Goal: Task Accomplishment & Management: Manage account settings

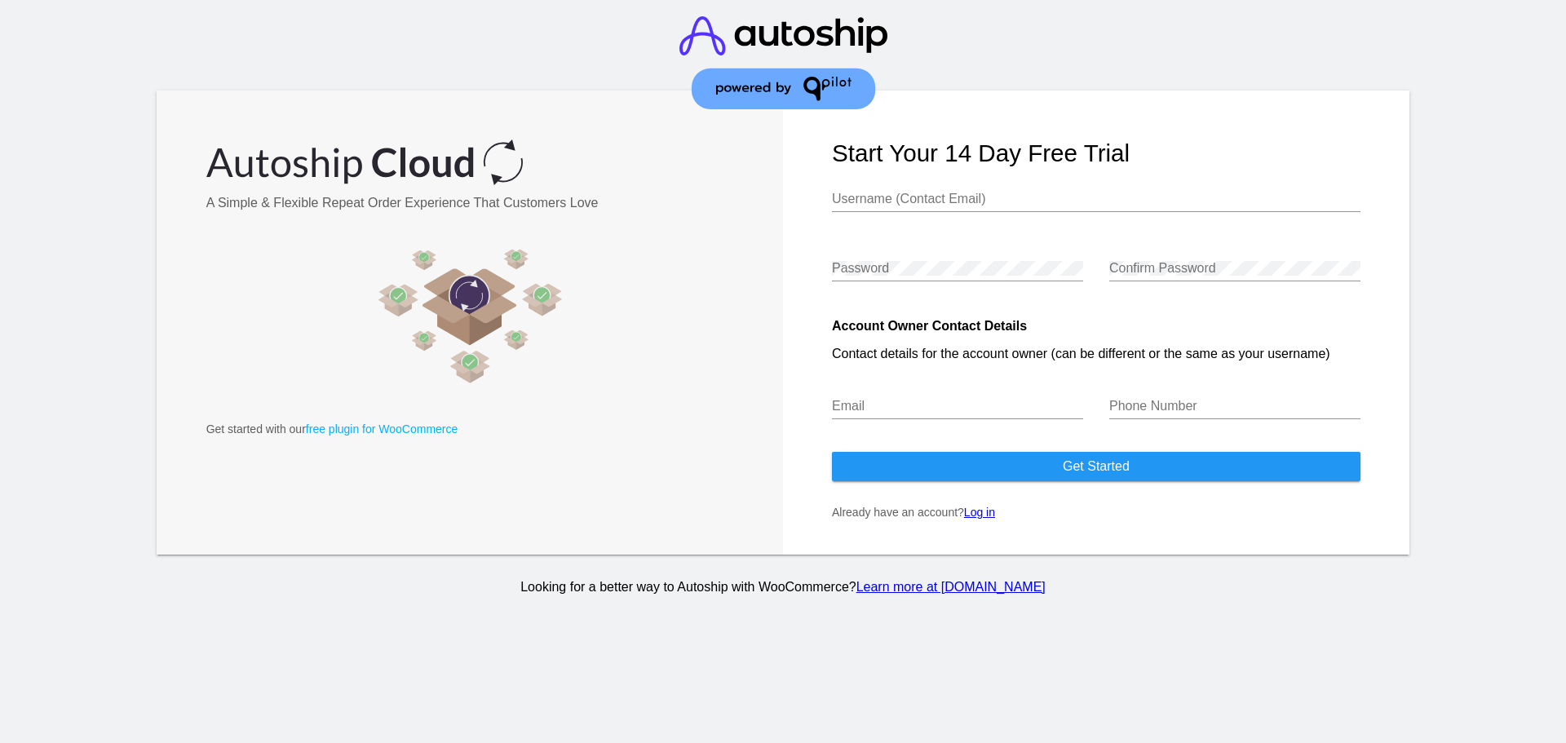
click at [990, 512] on link "Log in" at bounding box center [979, 512] width 31 height 13
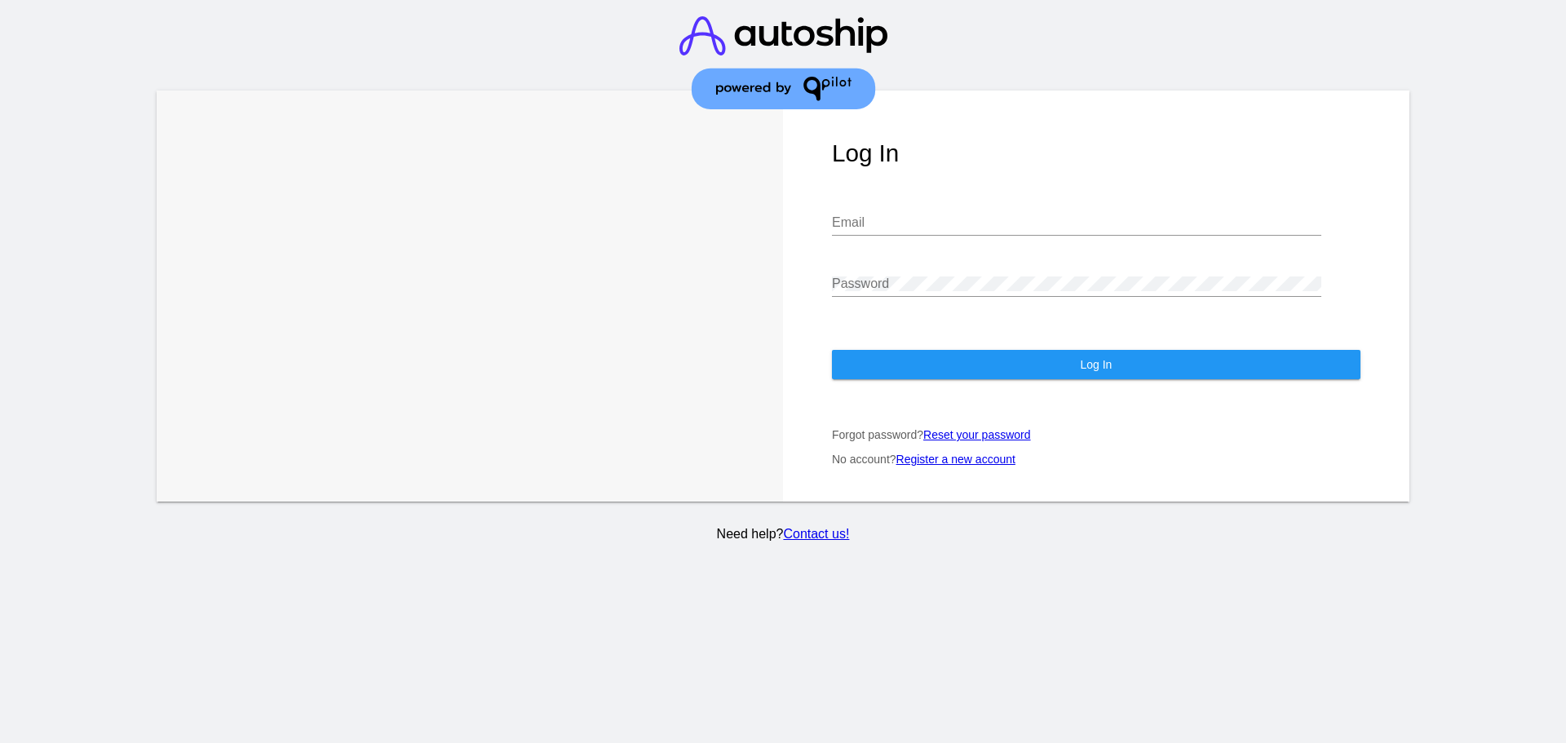
click at [891, 199] on div "Email" at bounding box center [1076, 217] width 489 height 37
click at [856, 215] on input "t" at bounding box center [1076, 222] width 489 height 15
type input "[EMAIL_ADDRESS][DOMAIN_NAME]"
click at [956, 260] on div "Password" at bounding box center [1076, 278] width 489 height 37
click at [917, 350] on button "Log In" at bounding box center [1096, 364] width 528 height 29
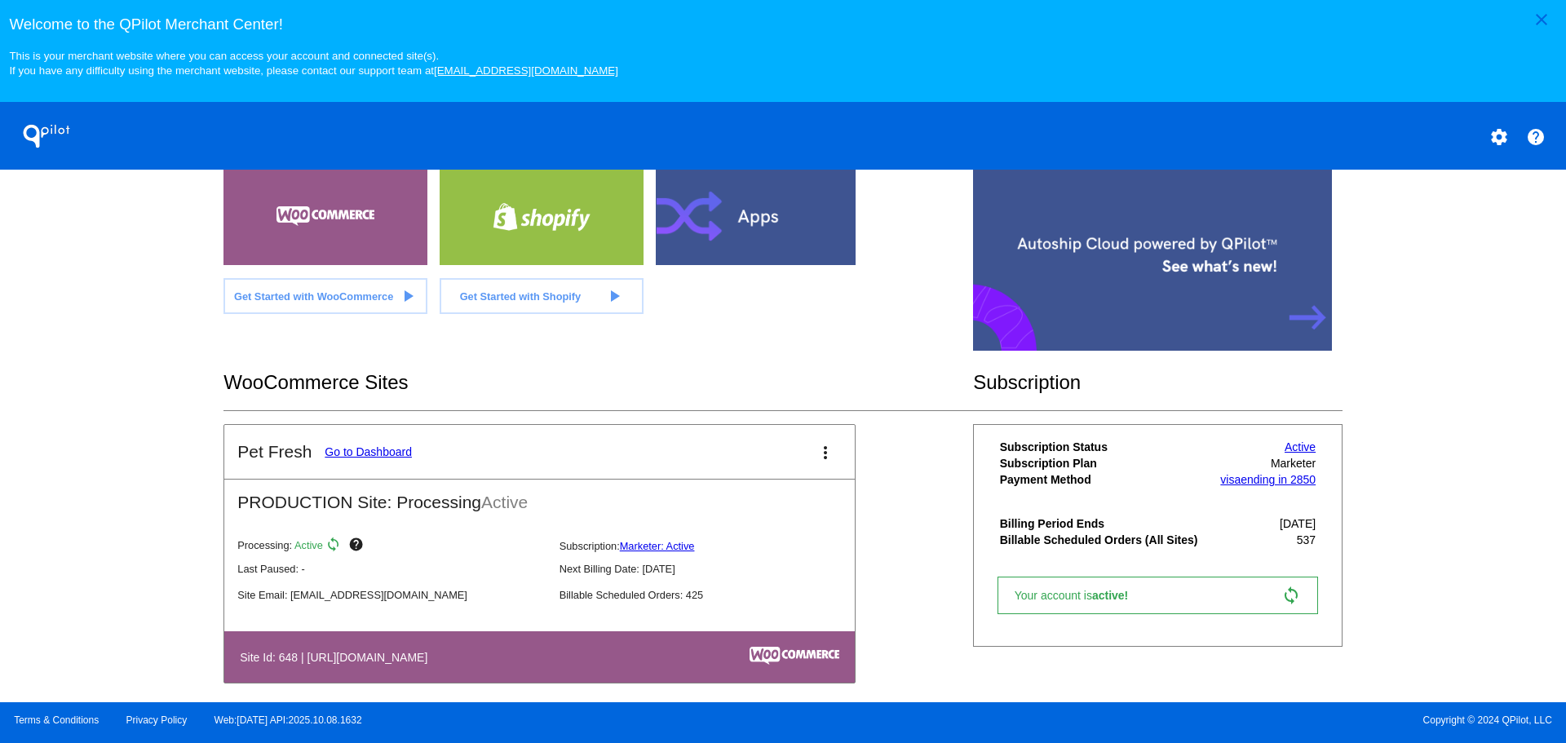
scroll to position [420, 0]
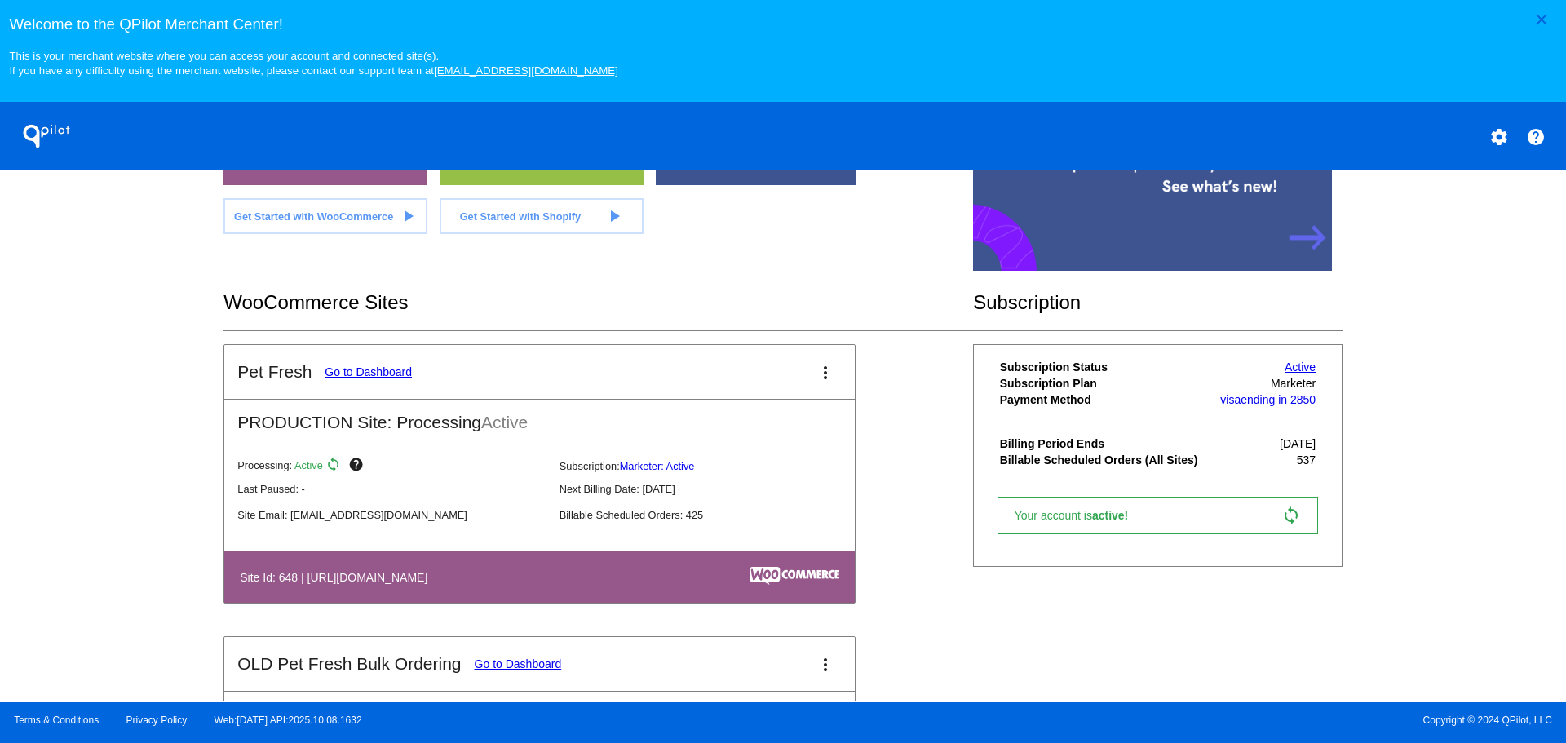
click at [395, 373] on link "Go to Dashboard" at bounding box center [368, 371] width 87 height 13
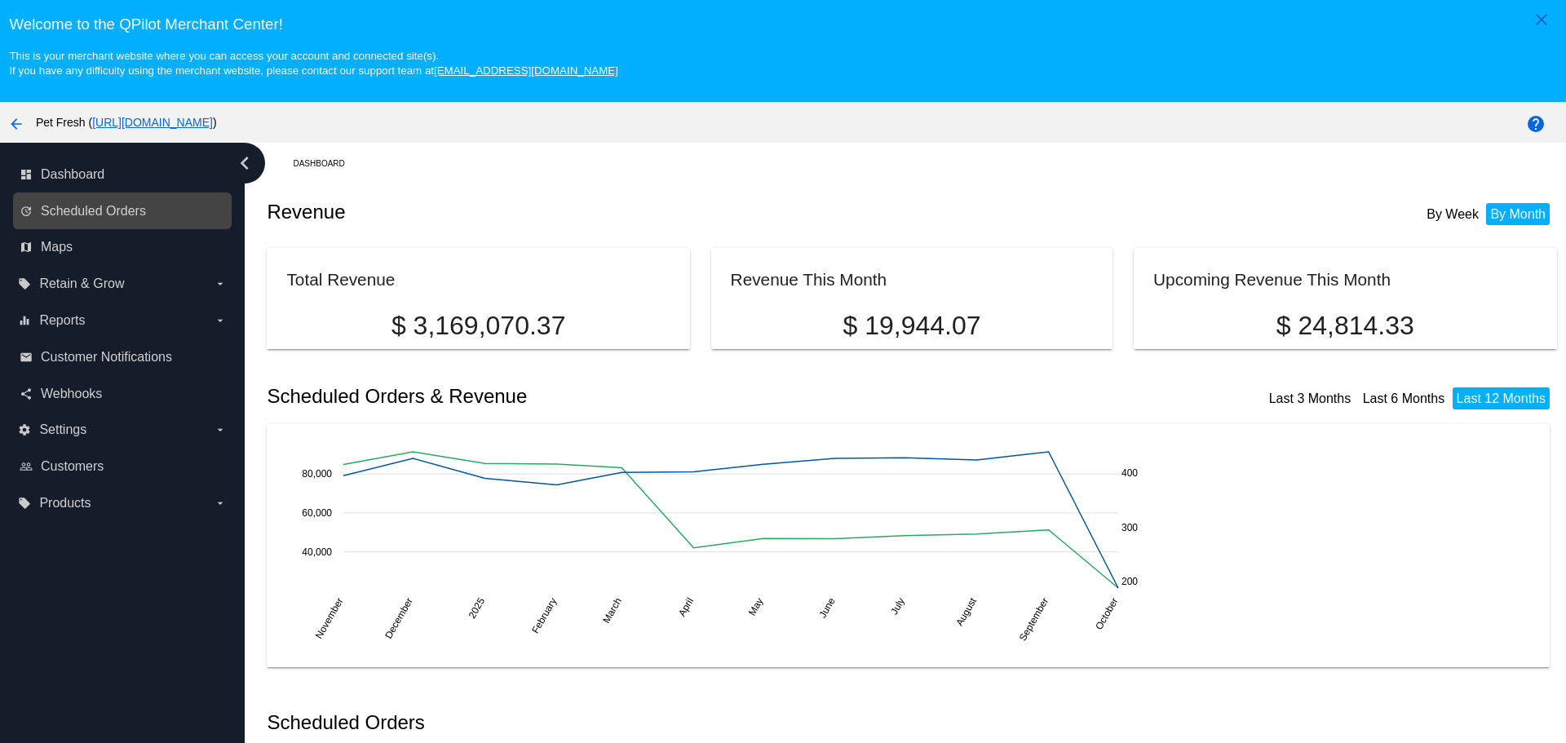
click at [126, 228] on nav "dashboard Dashboard update Scheduled Orders map Maps local_offer Retain & Grow …" at bounding box center [122, 338] width 245 height 391
click at [137, 215] on span "Scheduled Orders" at bounding box center [93, 211] width 105 height 15
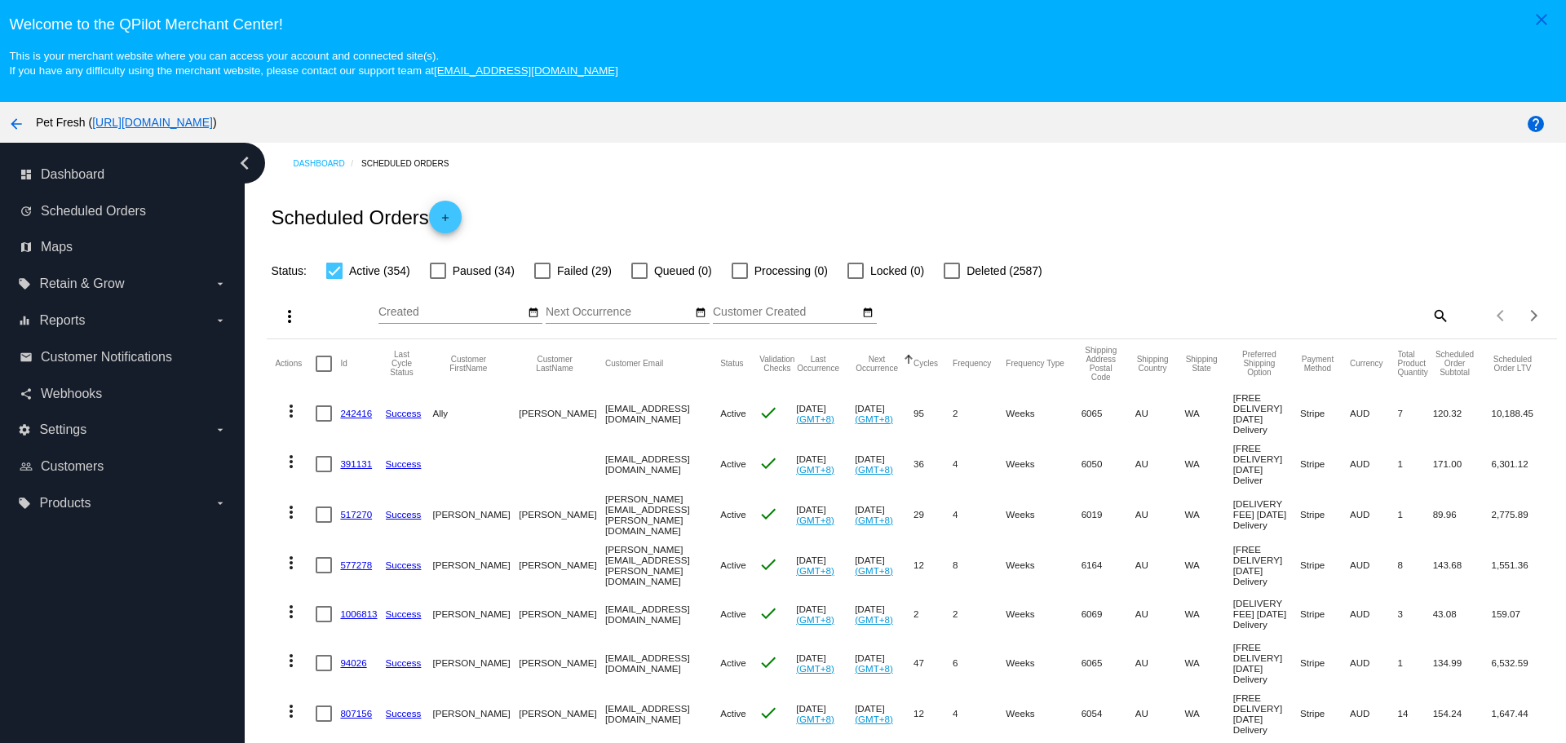
click at [1430, 307] on mat-icon "search" at bounding box center [1440, 315] width 20 height 25
drag, startPoint x: 1388, startPoint y: 314, endPoint x: 1377, endPoint y: 305, distance: 13.9
click at [1388, 314] on input "Search" at bounding box center [1288, 312] width 321 height 13
type input "[PERSON_NAME]"
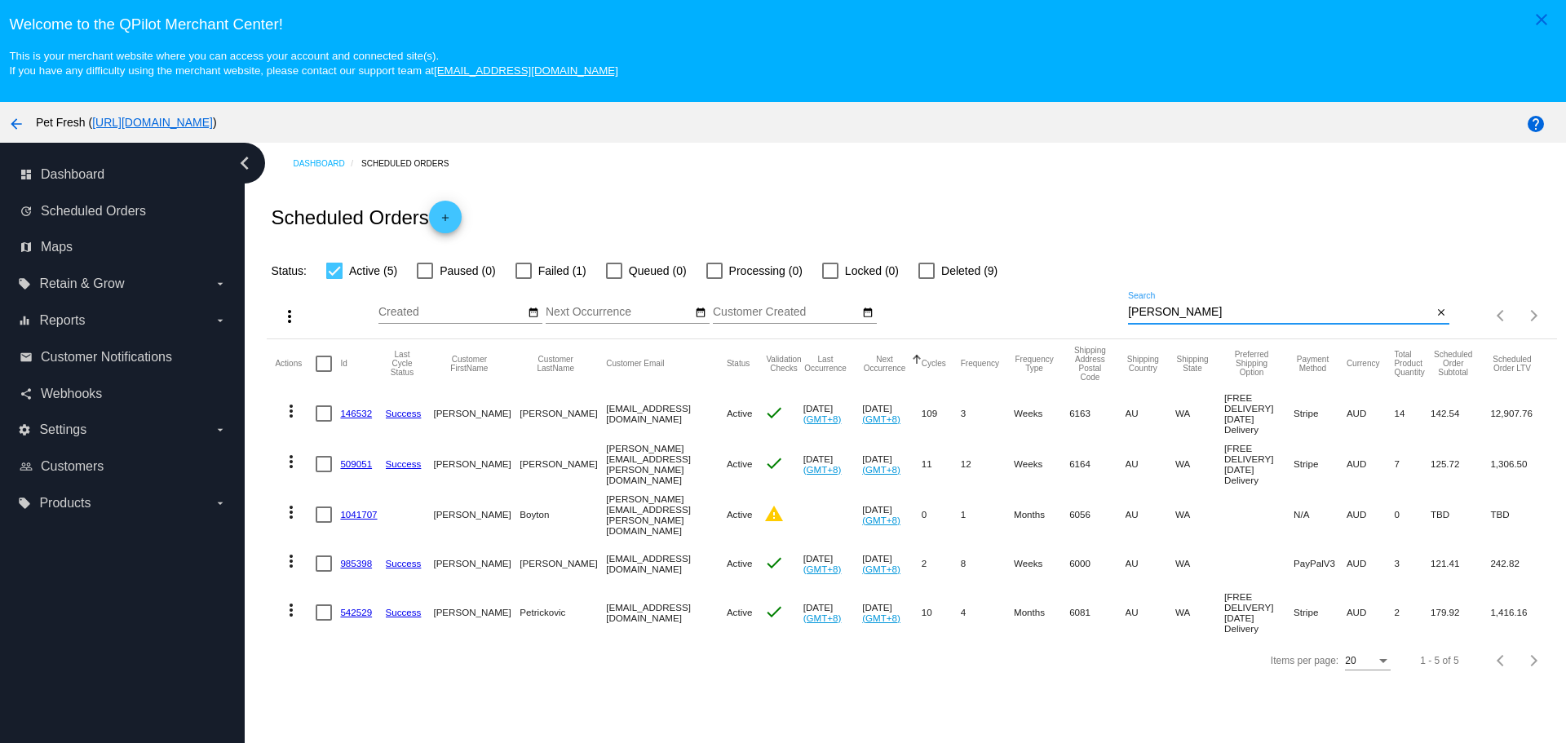
click at [302, 521] on button "more_vert" at bounding box center [291, 511] width 33 height 33
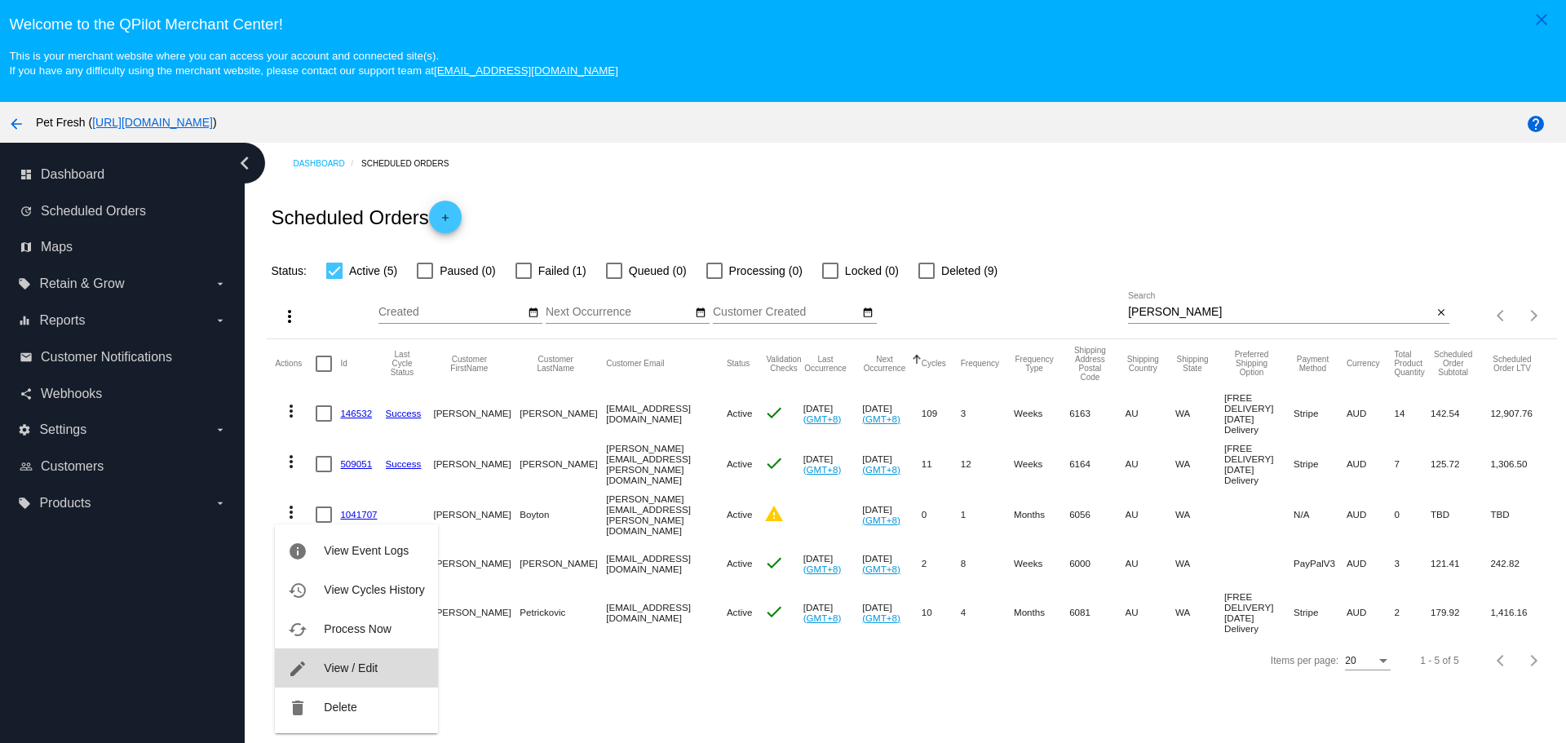
click at [327, 656] on button "edit View / Edit" at bounding box center [356, 667] width 162 height 39
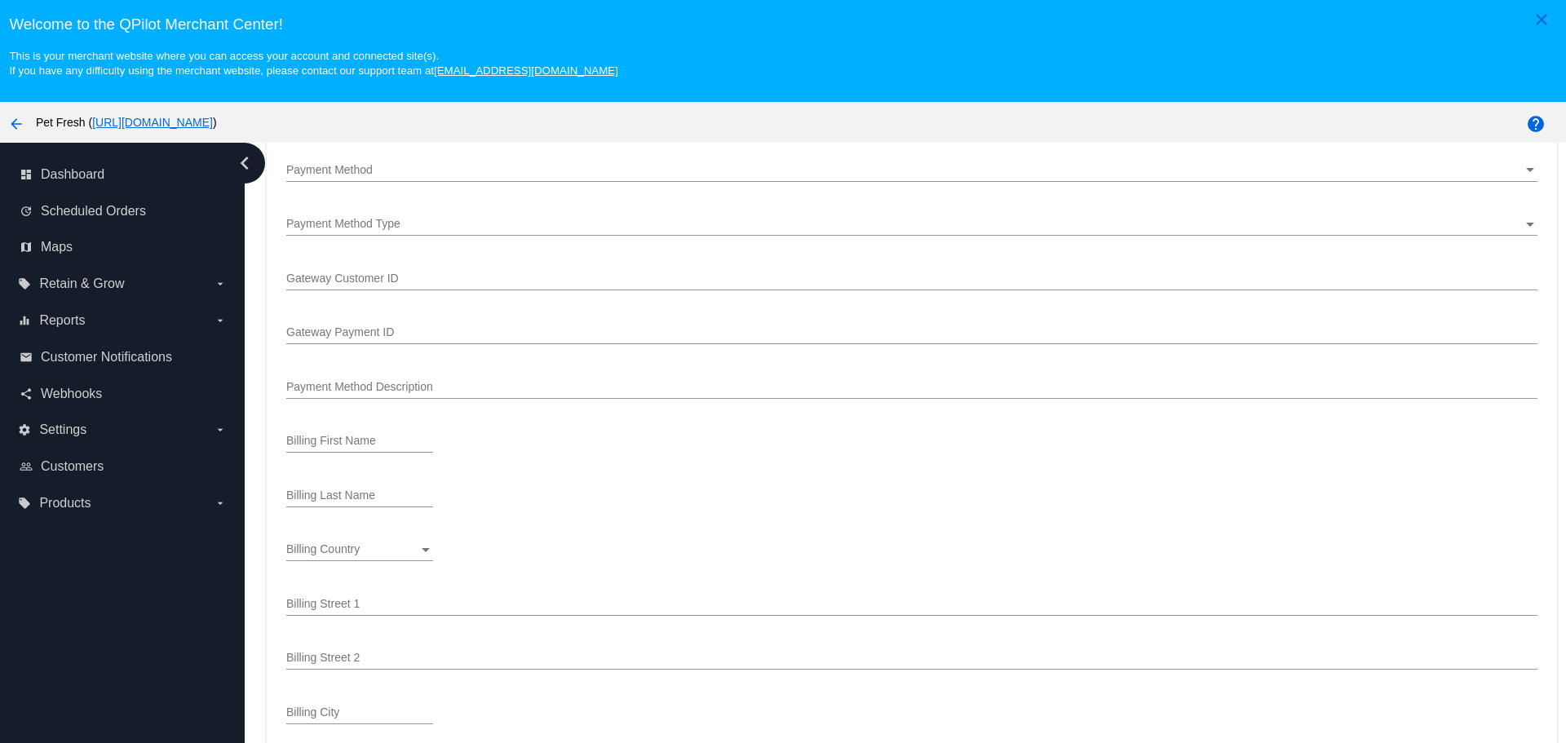
scroll to position [1305, 0]
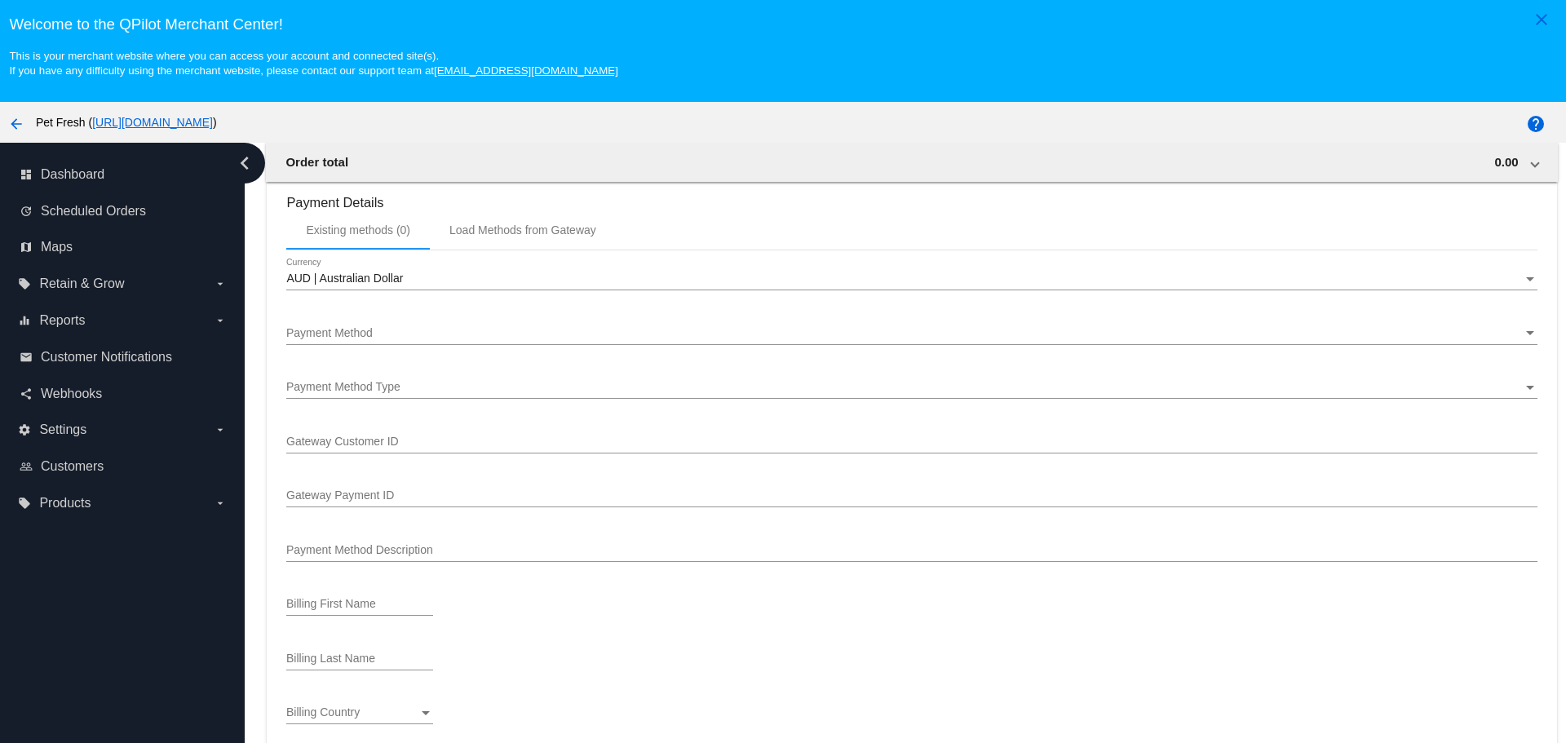
click at [355, 336] on span "Payment Method" at bounding box center [329, 332] width 86 height 13
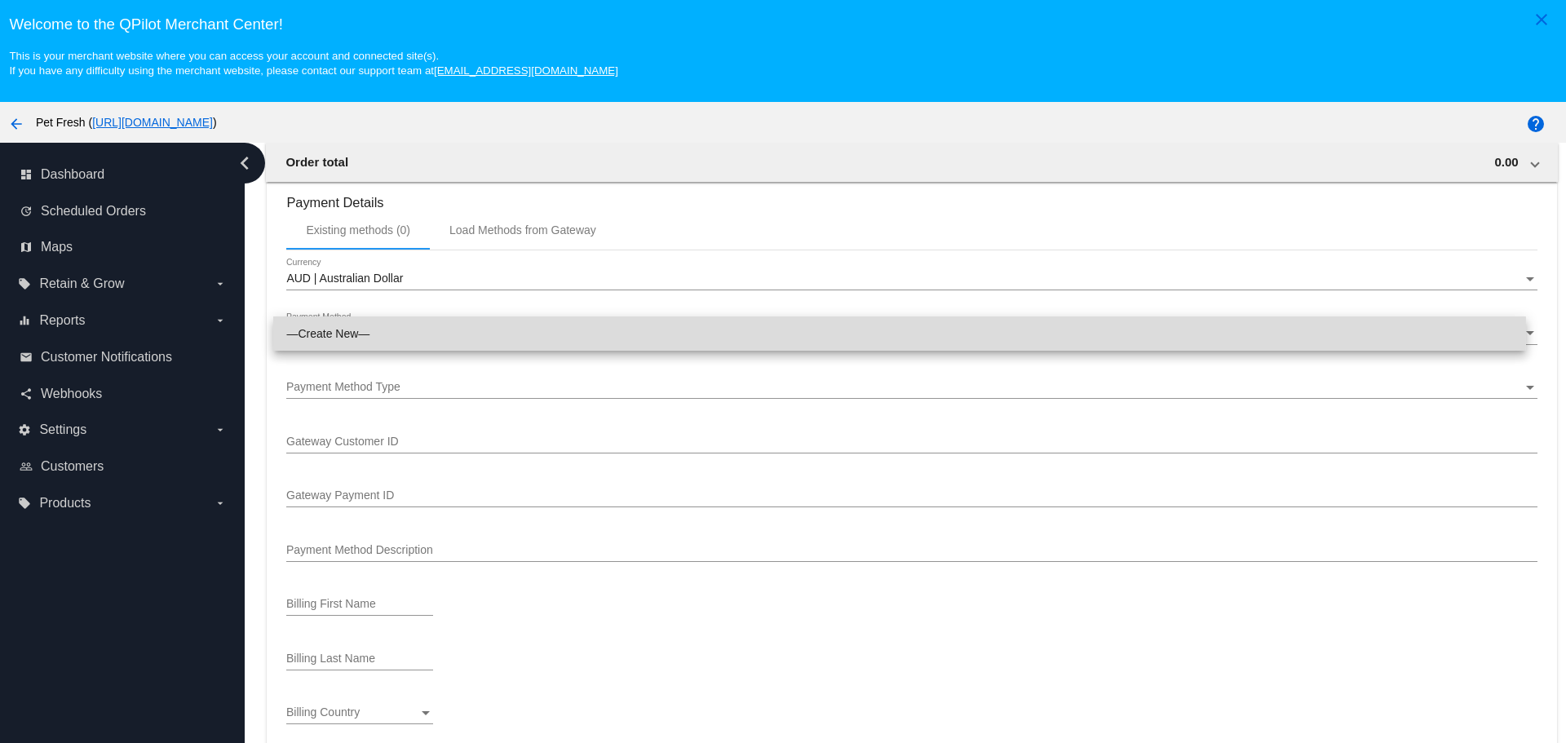
click at [384, 331] on span "—Create New—" at bounding box center [899, 333] width 1226 height 34
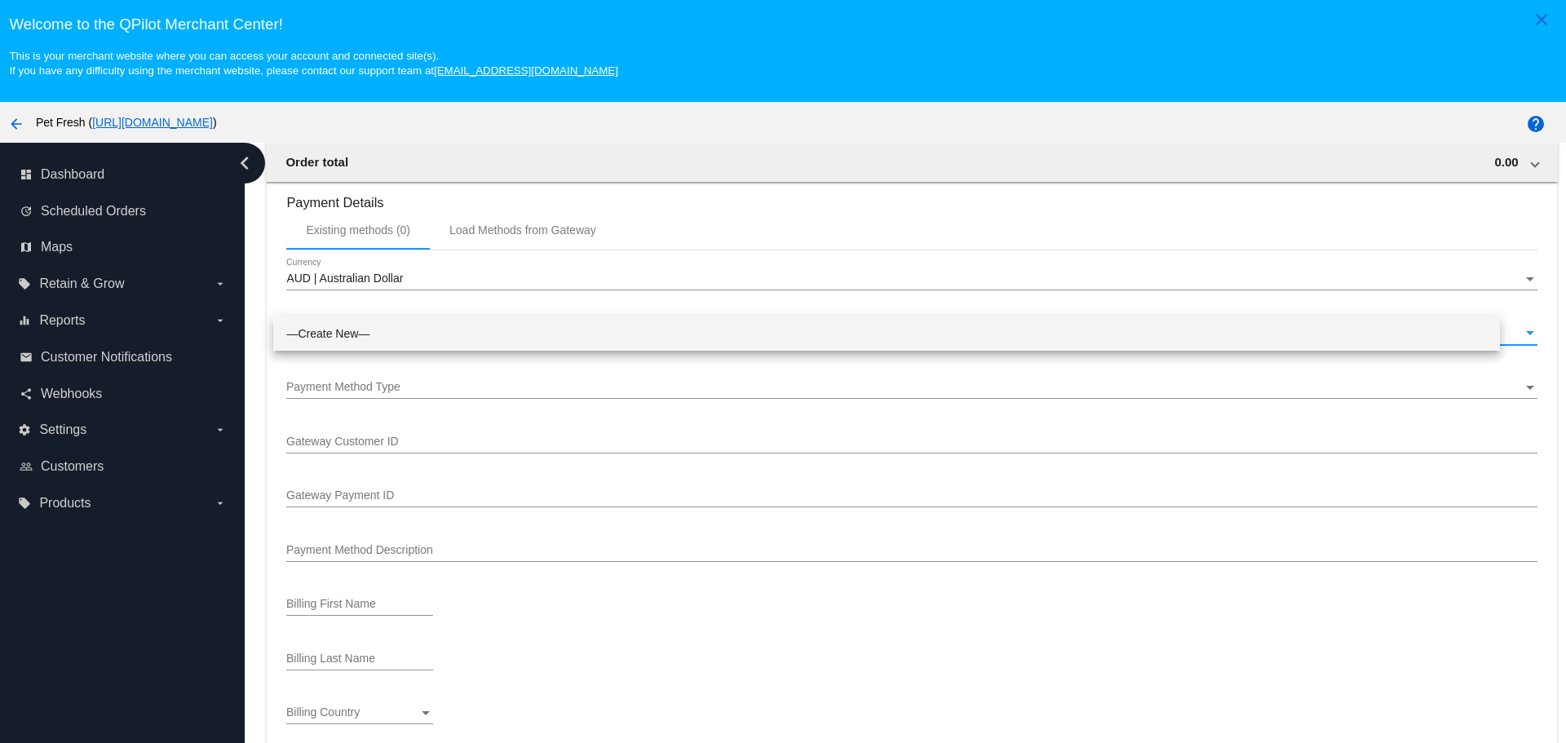
click at [363, 375] on div "Payment Method Type Payment Method Type" at bounding box center [911, 383] width 1250 height 32
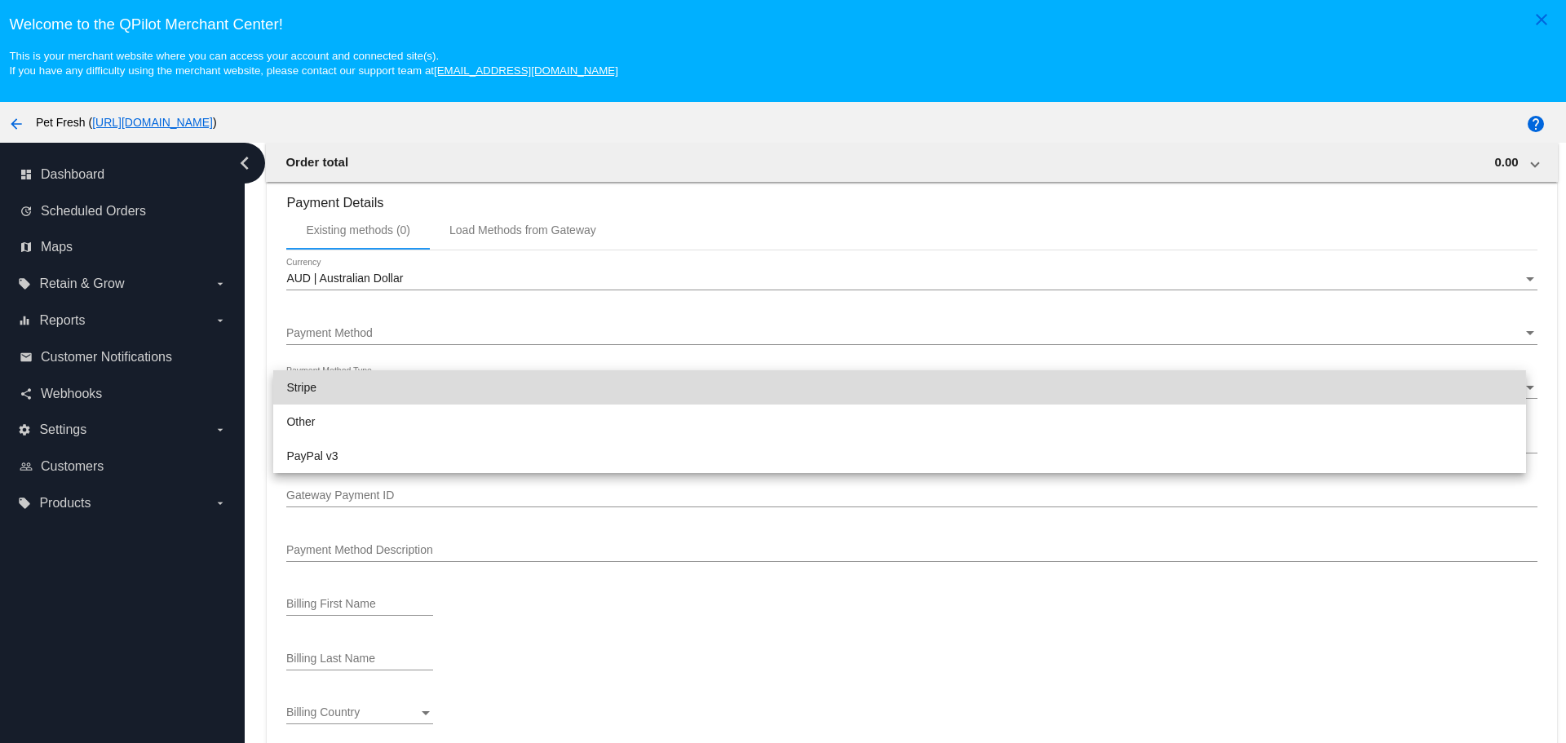
click at [378, 387] on span "Stripe" at bounding box center [899, 387] width 1226 height 34
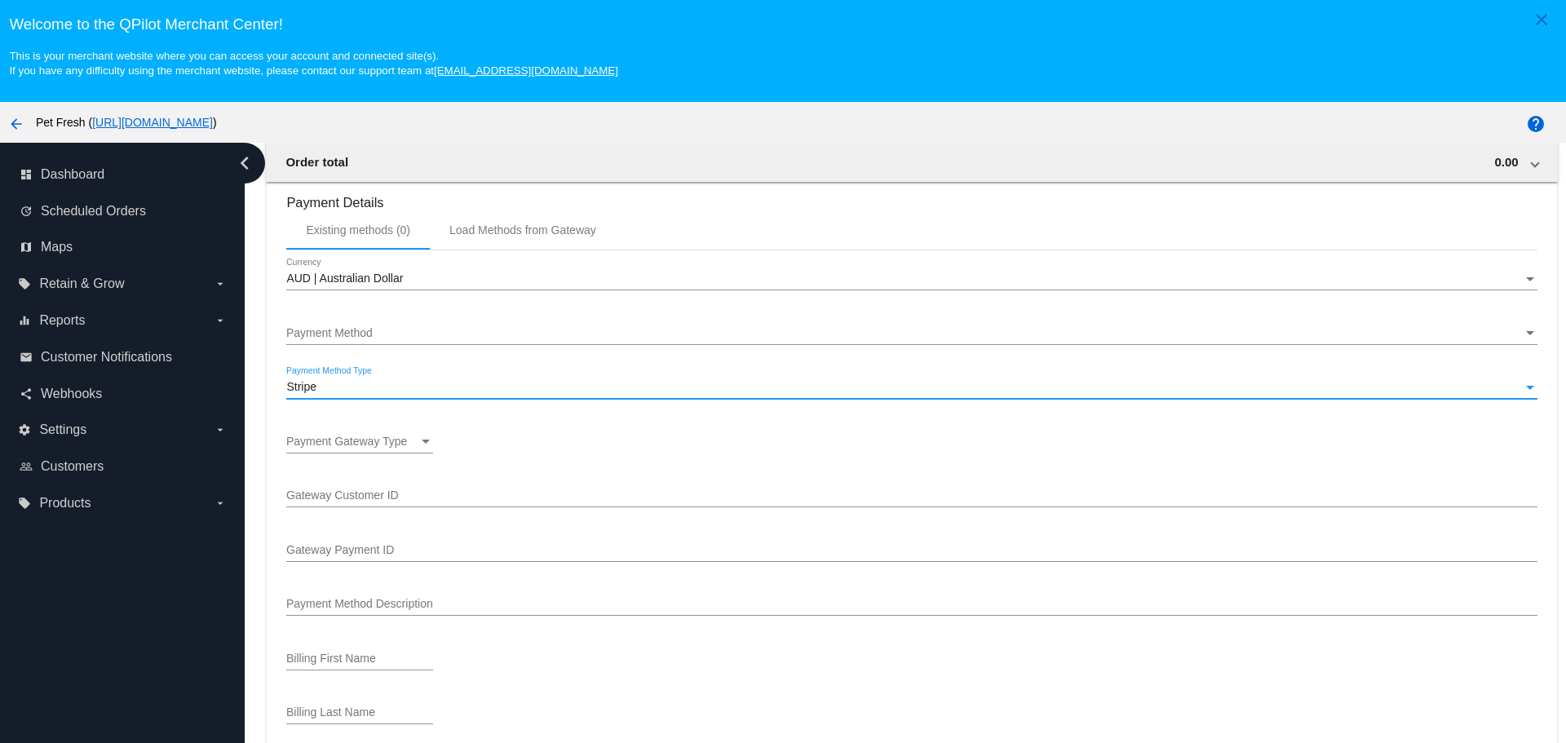
click at [343, 439] on span "Payment Gateway Type" at bounding box center [346, 441] width 121 height 13
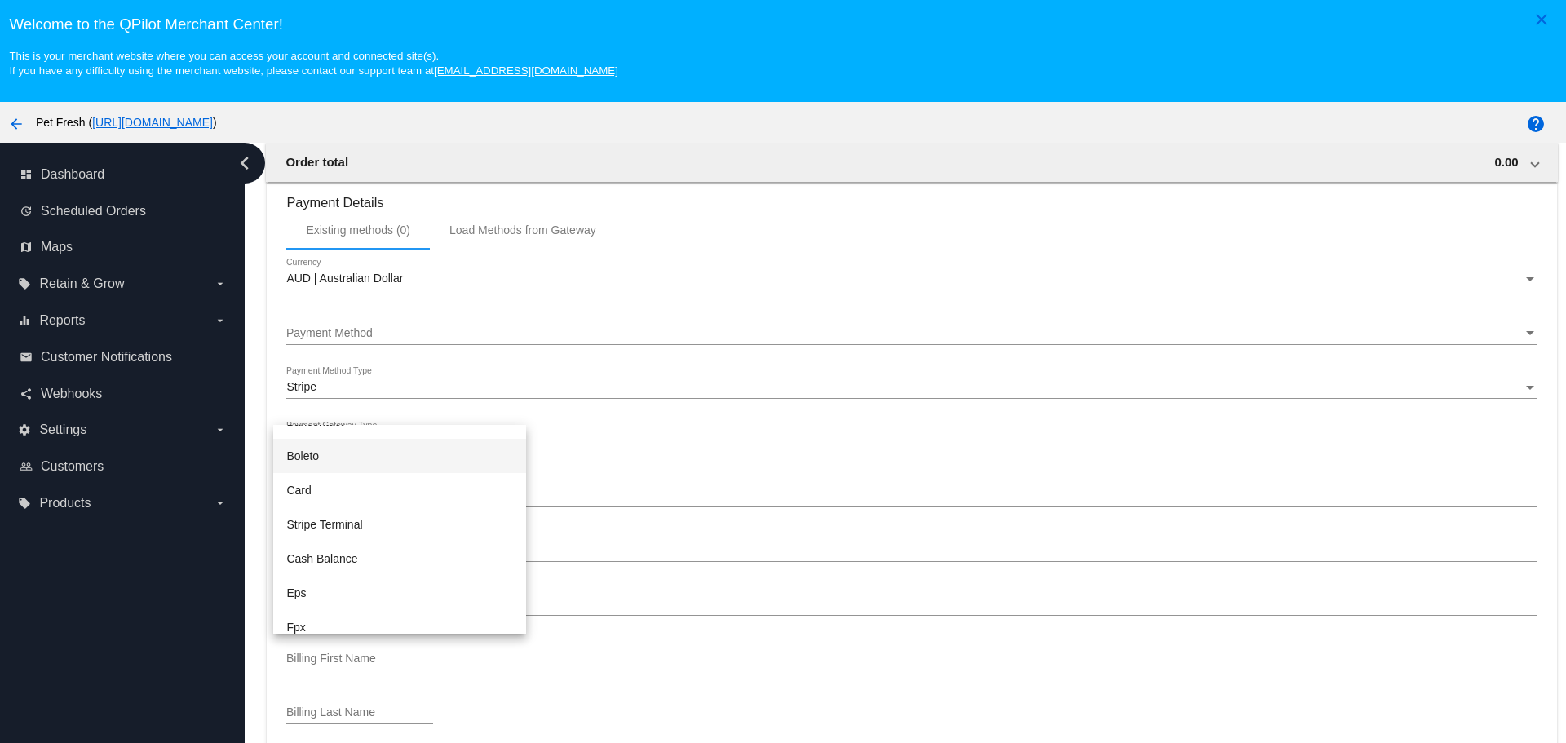
scroll to position [163, 0]
click at [323, 519] on span "Card" at bounding box center [399, 519] width 226 height 34
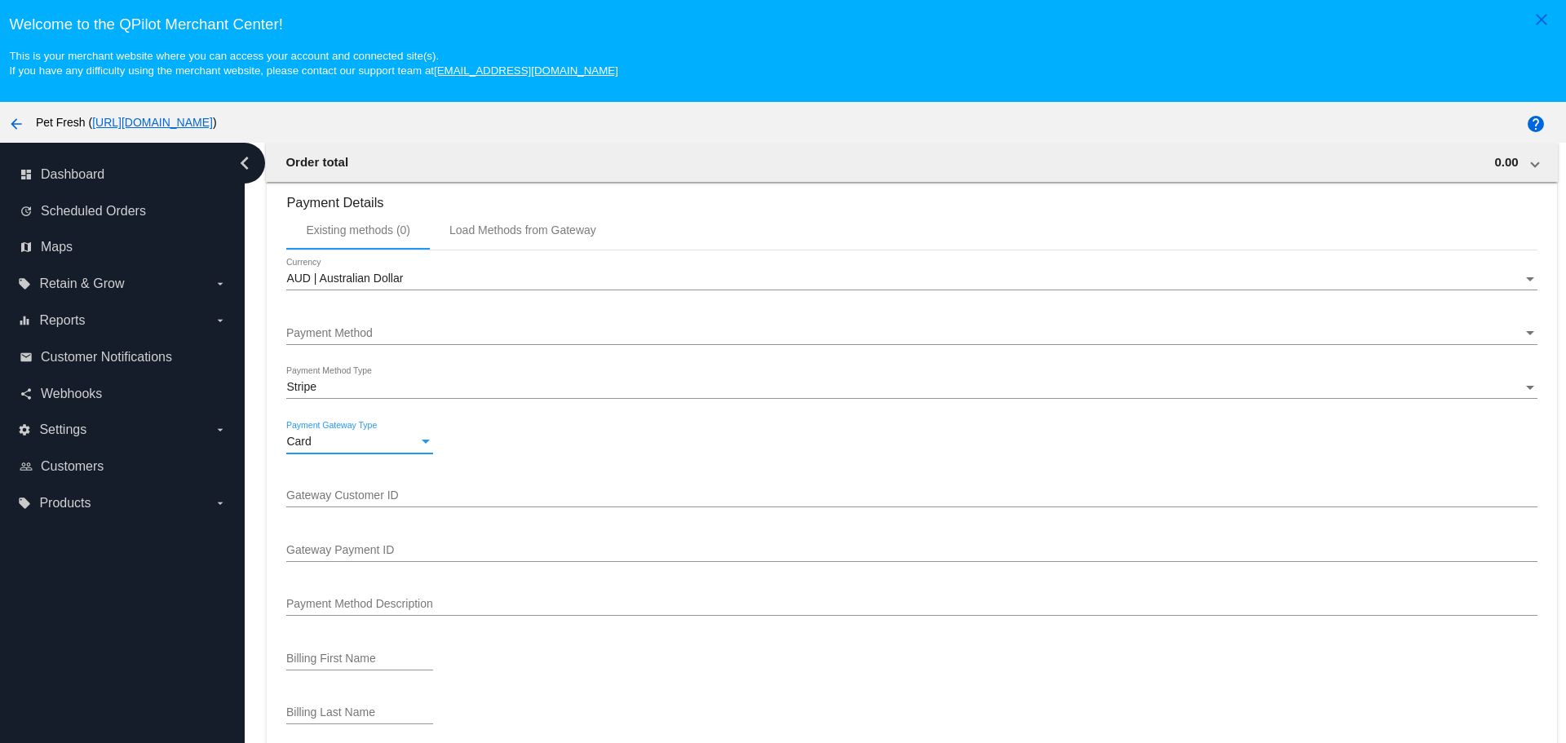
click at [354, 488] on div "Gateway Customer ID" at bounding box center [911, 491] width 1250 height 32
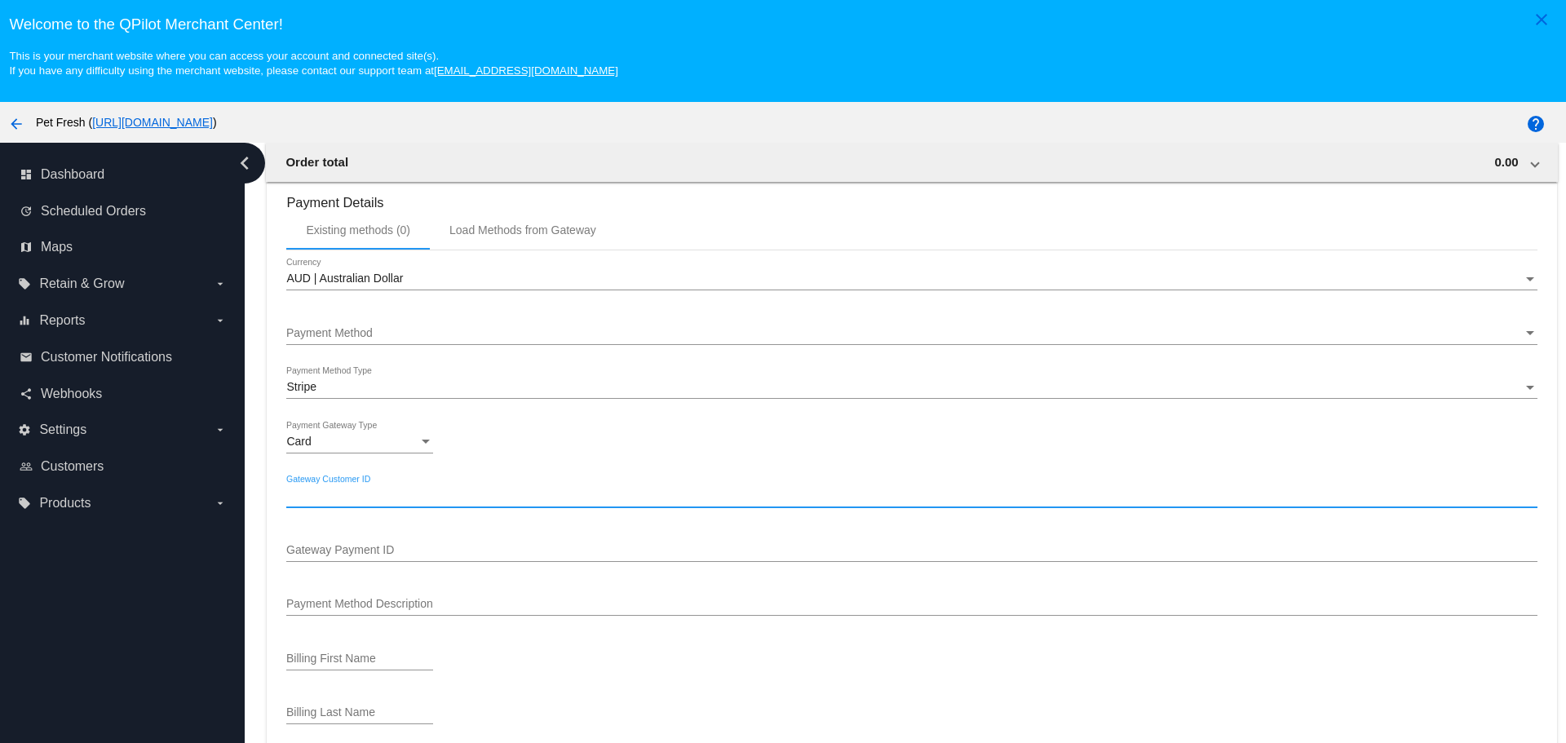
paste input "cus_NoRY7KysdyAHji"
type input "cus_NoRY7KysdyAHji"
click at [392, 544] on input "Gateway Payment ID" at bounding box center [911, 550] width 1250 height 13
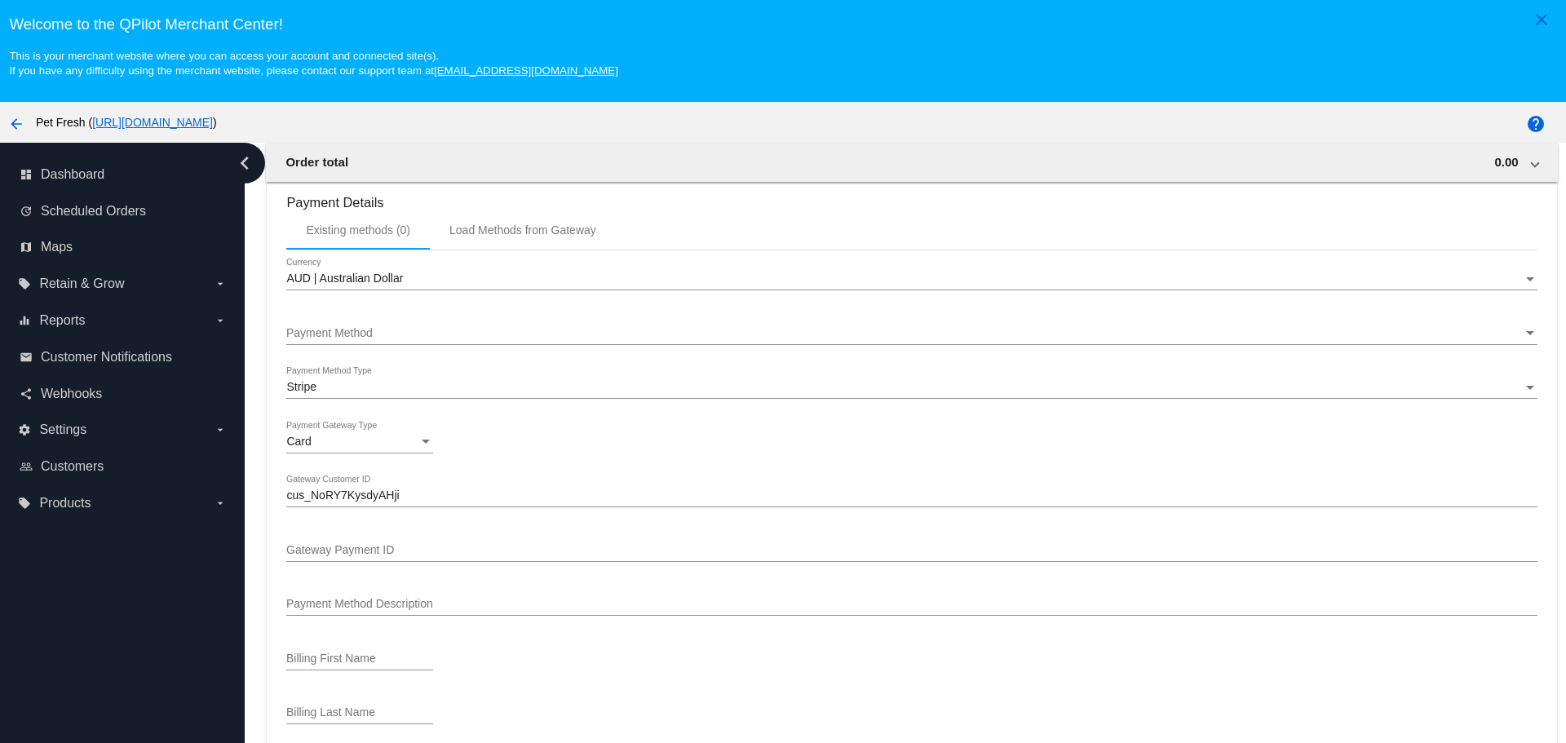
click at [330, 537] on div "Gateway Payment ID" at bounding box center [911, 546] width 1250 height 32
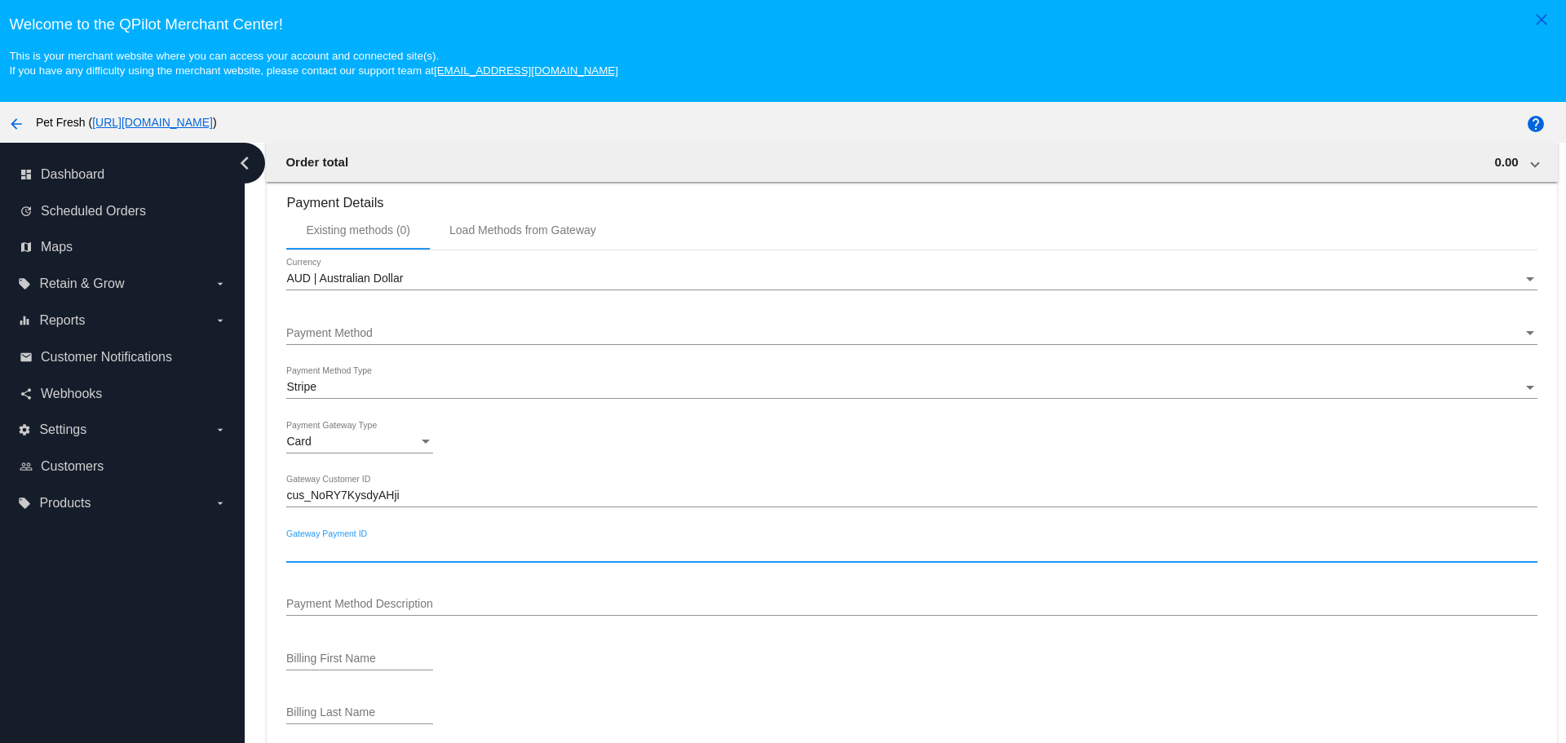
paste input "card_1N2ogBDiWKfNZbbnPkdWBoEB"
type input "card_1N2ogBDiWKfNZbbnPkdWBoEB"
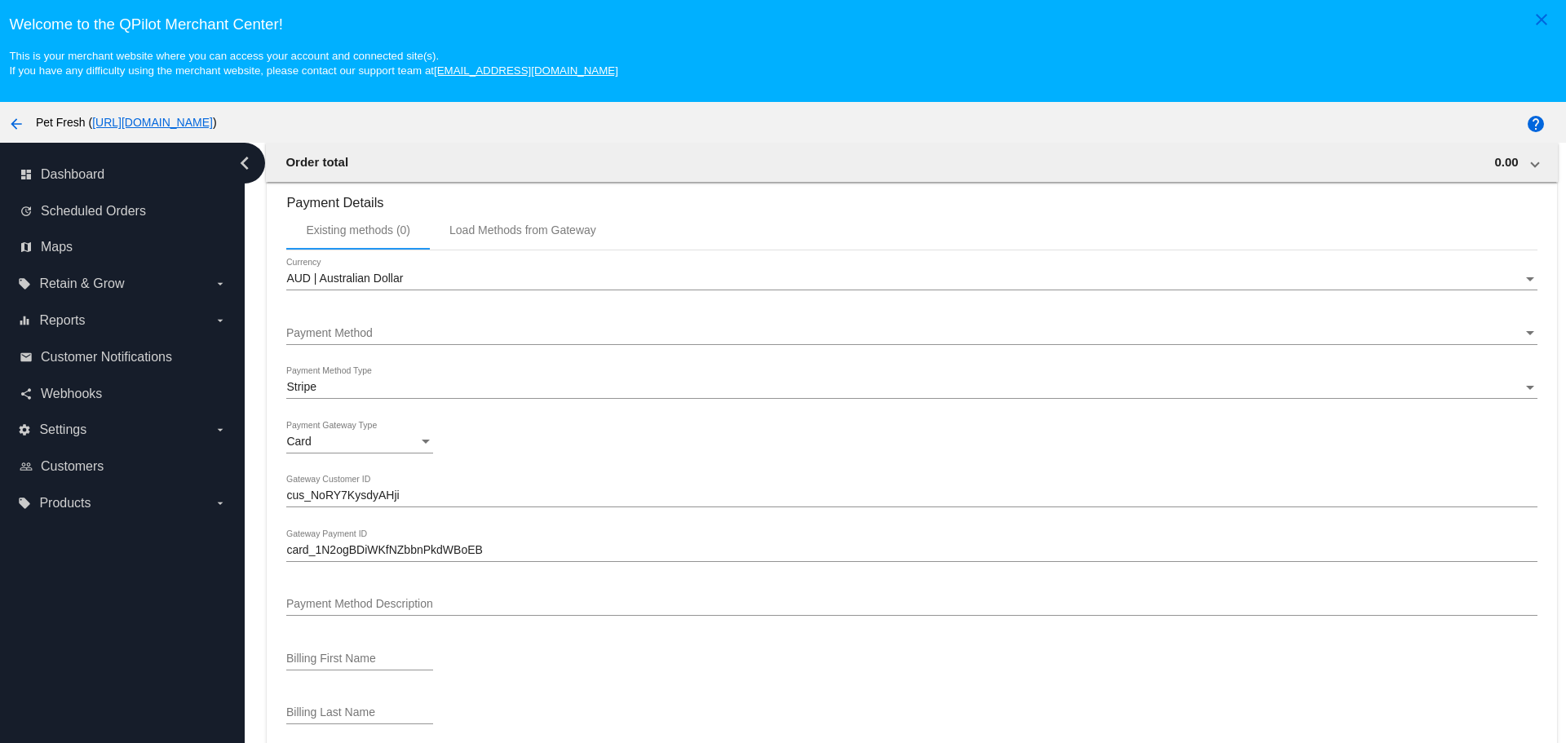
click at [351, 581] on div "Stripe Payment Method Type Card Payment Gateway Type cus_NoRY7KysdyAHji Gateway…" at bounding box center [911, 715] width 1250 height 697
click at [361, 595] on div "Payment Method Description" at bounding box center [911, 600] width 1250 height 32
paste input "Mastercard •••• 6442"
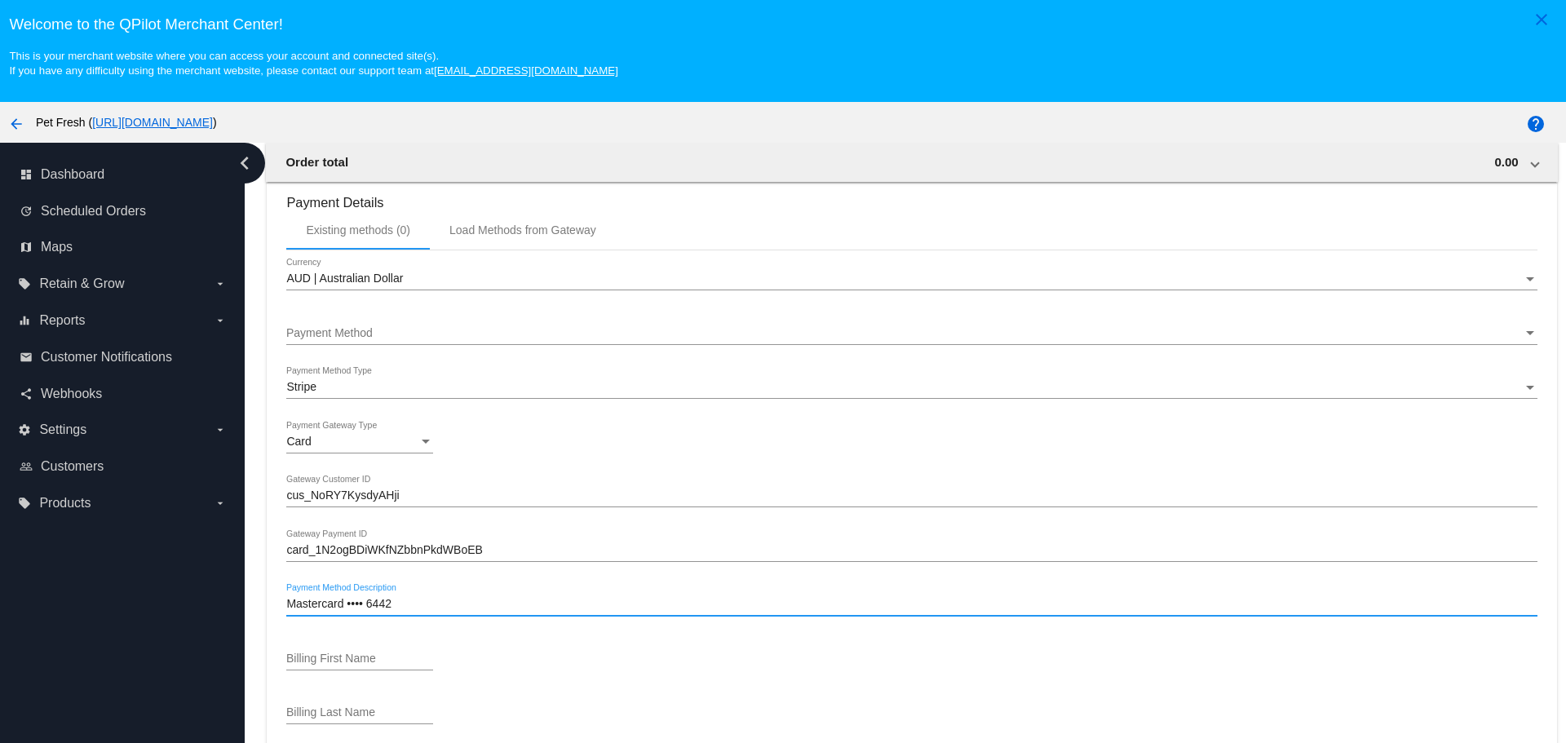
click at [566, 648] on div "Billing First Name" at bounding box center [911, 662] width 1250 height 46
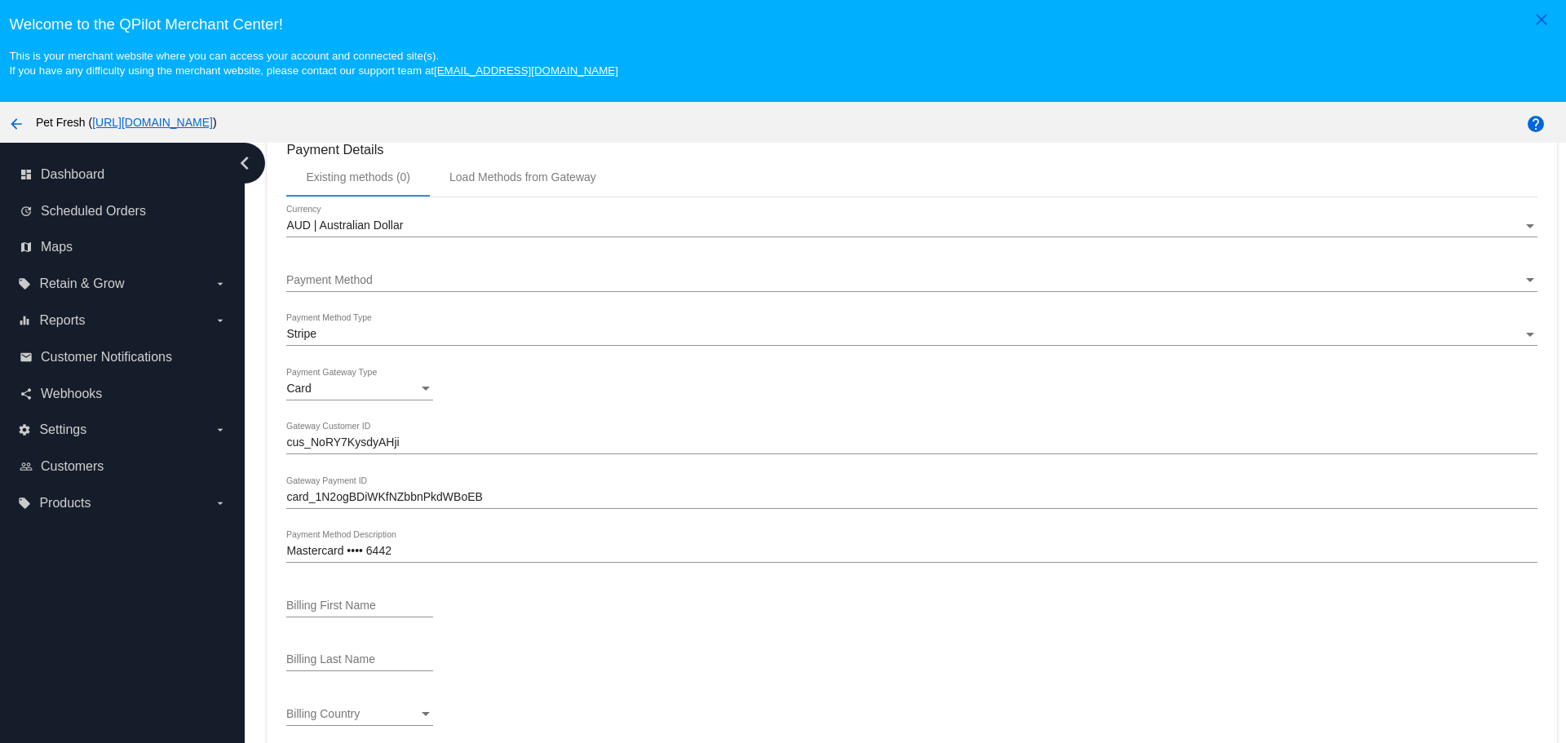
scroll to position [1386, 0]
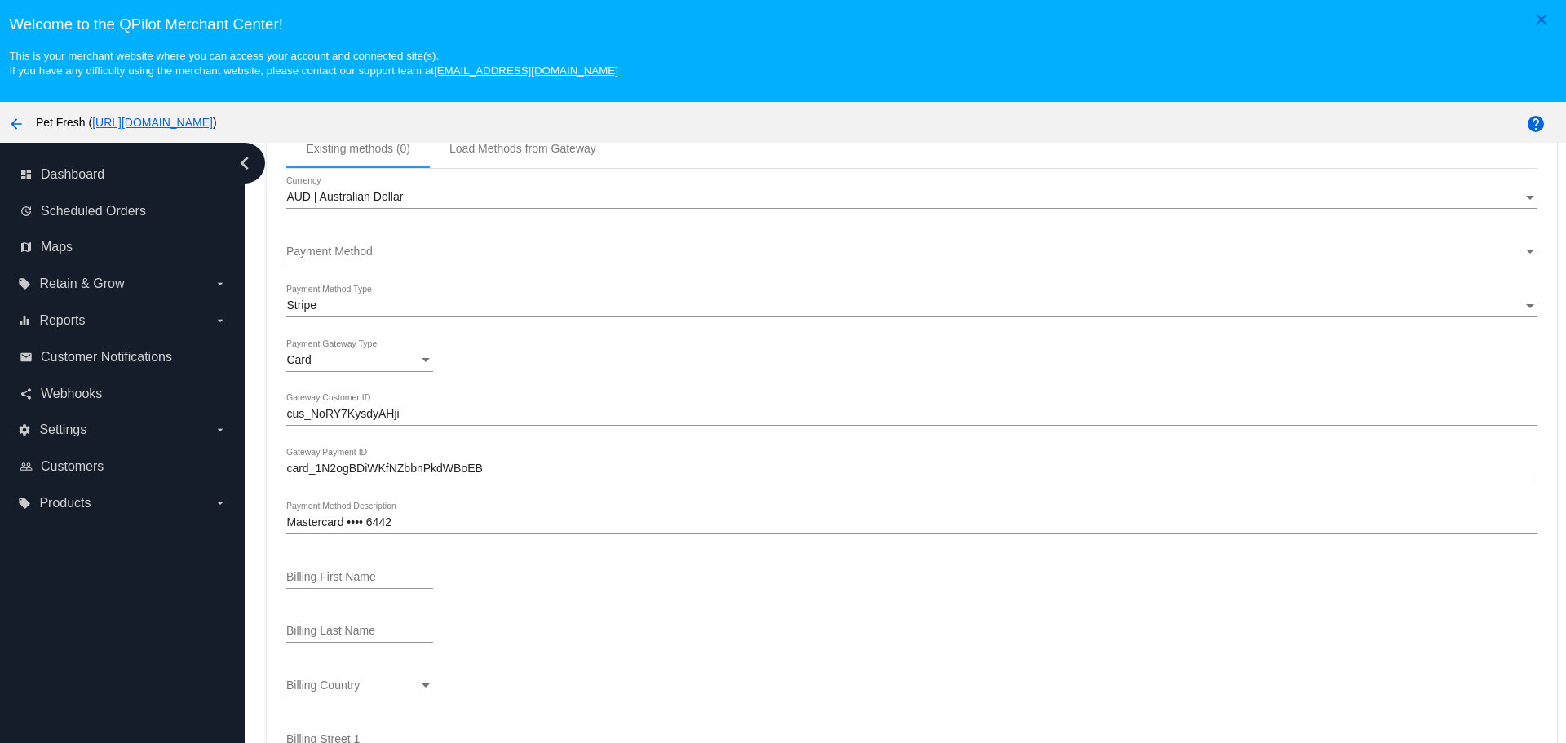
click at [353, 522] on input "Mastercard •••• 6442" at bounding box center [911, 522] width 1250 height 13
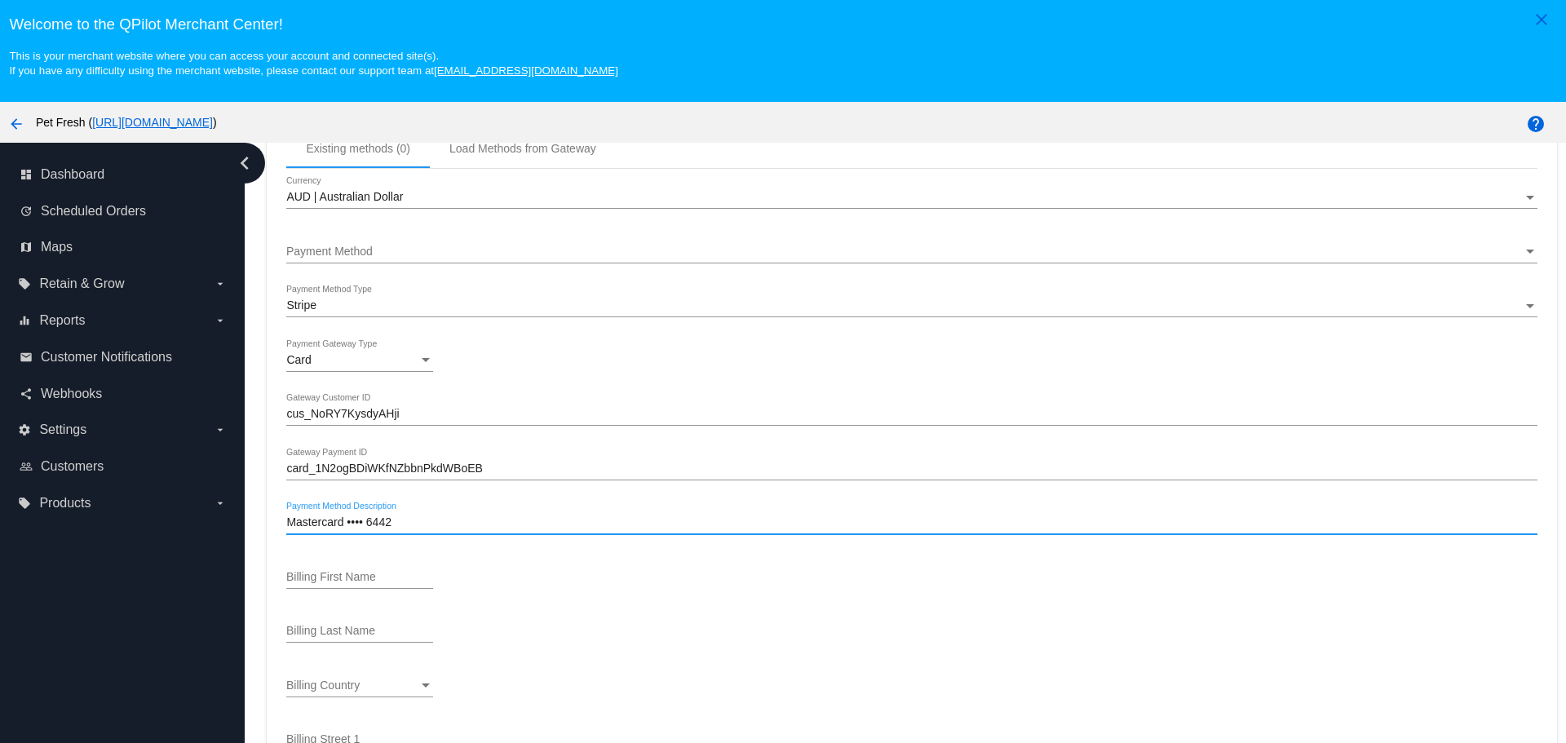
click at [353, 522] on input "Mastercard •••• 6442" at bounding box center [911, 522] width 1250 height 13
click at [352, 523] on input "Mastercard •ending in 6442" at bounding box center [911, 522] width 1250 height 13
type input "Mastercard ending in 6442"
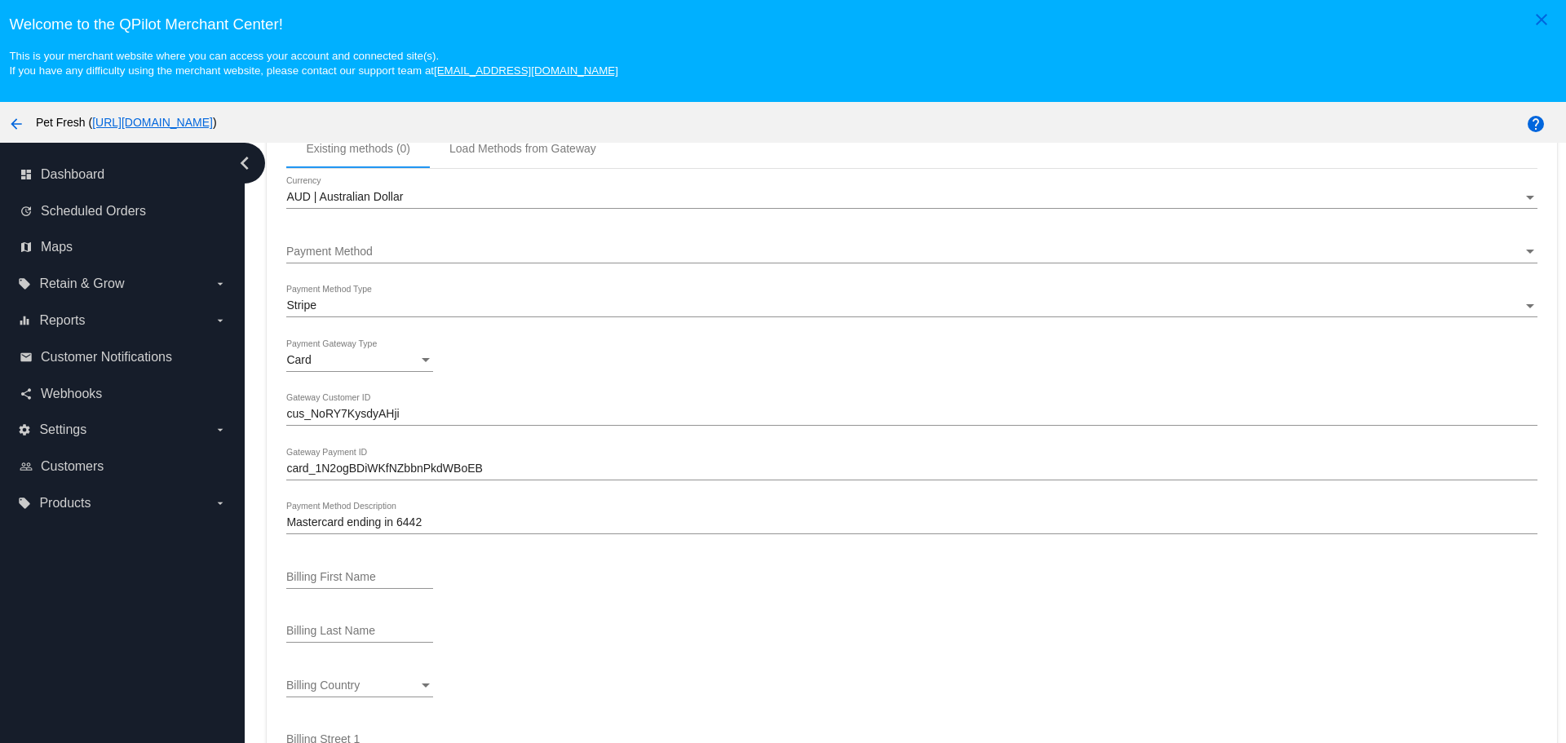
click at [588, 561] on div "Billing First Name" at bounding box center [911, 580] width 1250 height 46
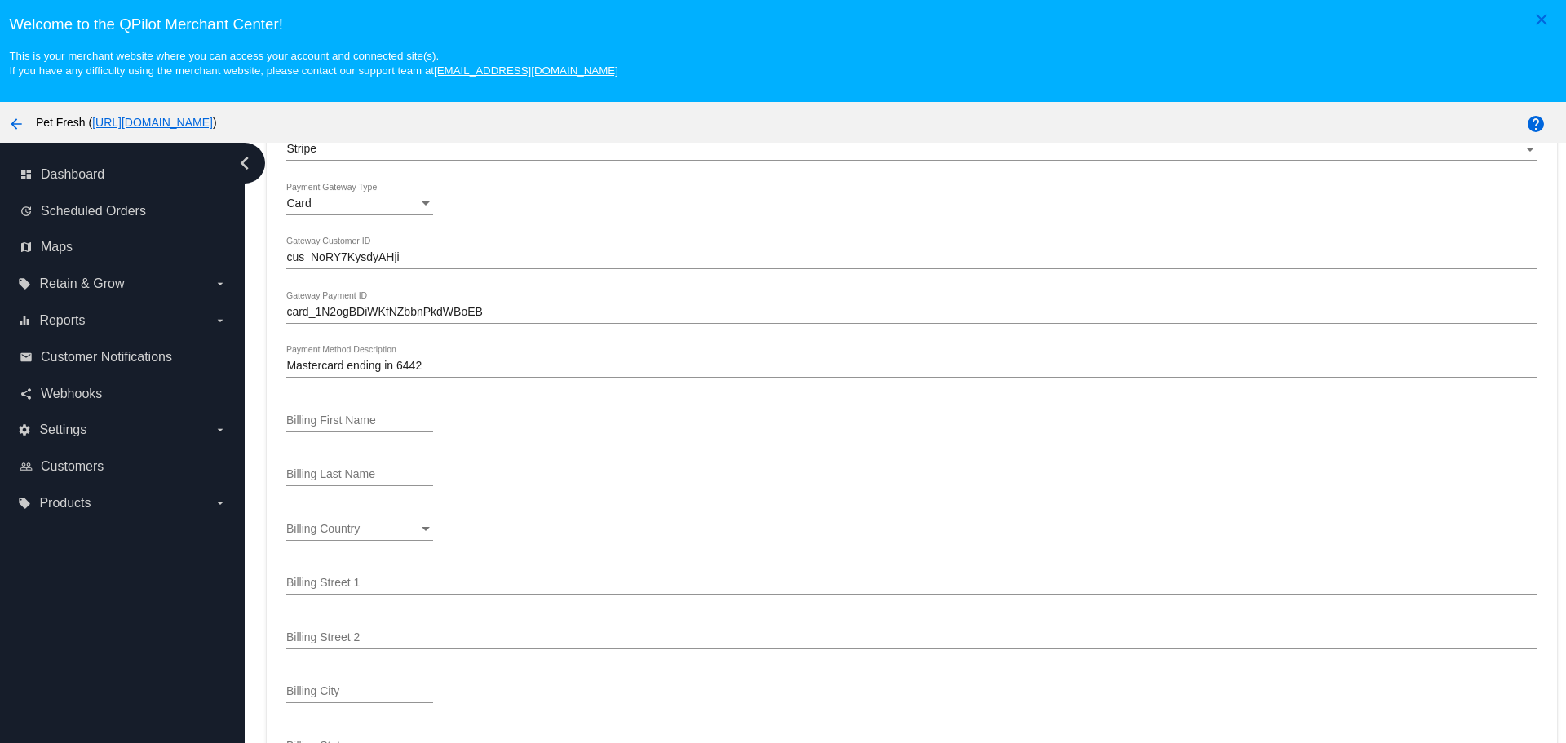
scroll to position [1549, 0]
click at [375, 409] on input "Billing First Name" at bounding box center [359, 414] width 147 height 13
click at [359, 413] on input "Billing First Name" at bounding box center [359, 414] width 147 height 13
type input "[PERSON_NAME]"
click at [336, 476] on div "Boytp Billing Last Name" at bounding box center [359, 464] width 147 height 32
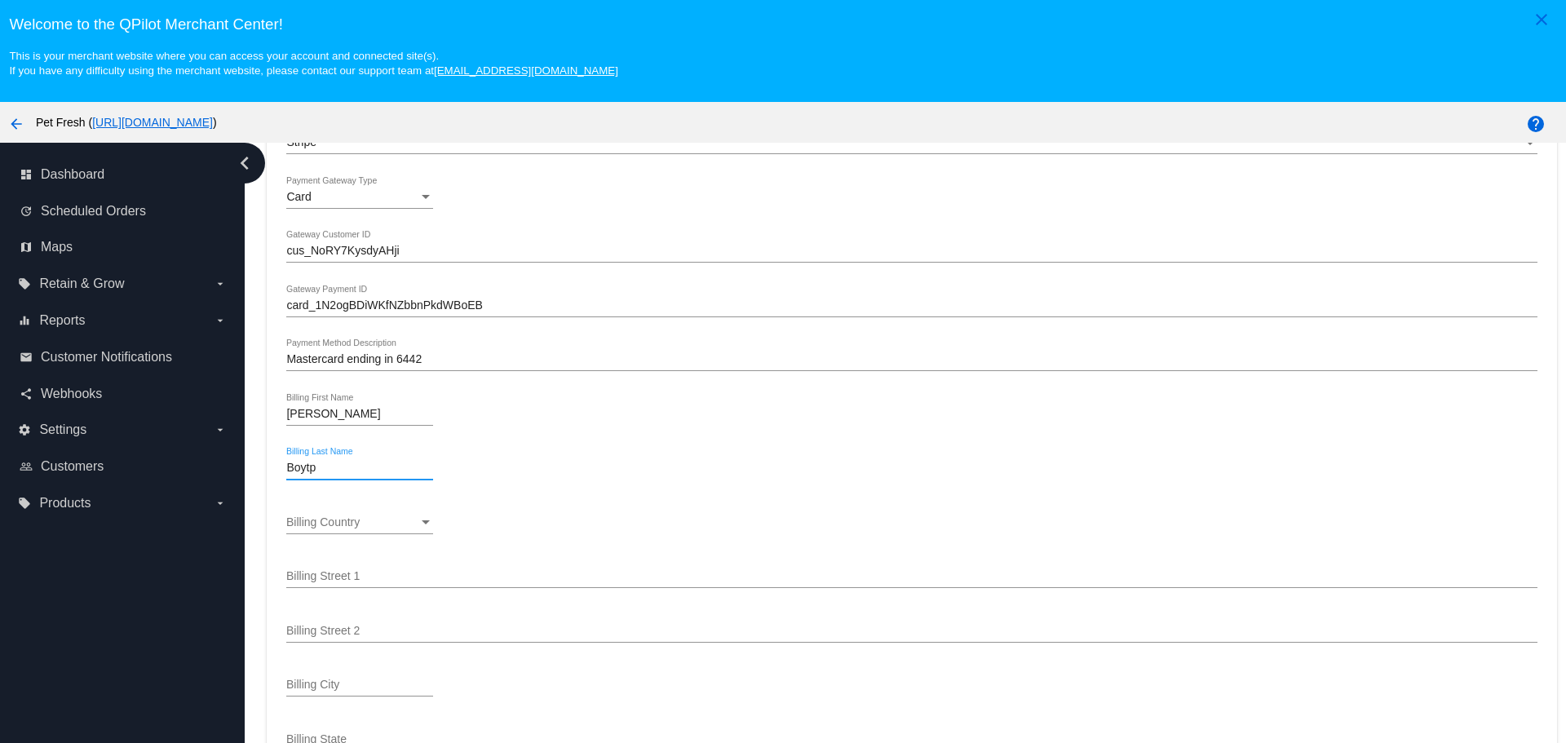
click at [347, 466] on input "Boytp" at bounding box center [359, 468] width 147 height 13
type input "Boyton"
click at [316, 500] on div "Stripe Payment Method Type Card Payment Gateway Type cus_NoRY7KysdyAHji Gateway…" at bounding box center [911, 470] width 1250 height 697
click at [351, 541] on div "Billing Country Billing Country" at bounding box center [359, 525] width 147 height 46
click at [366, 528] on div "Billing Country" at bounding box center [352, 522] width 132 height 13
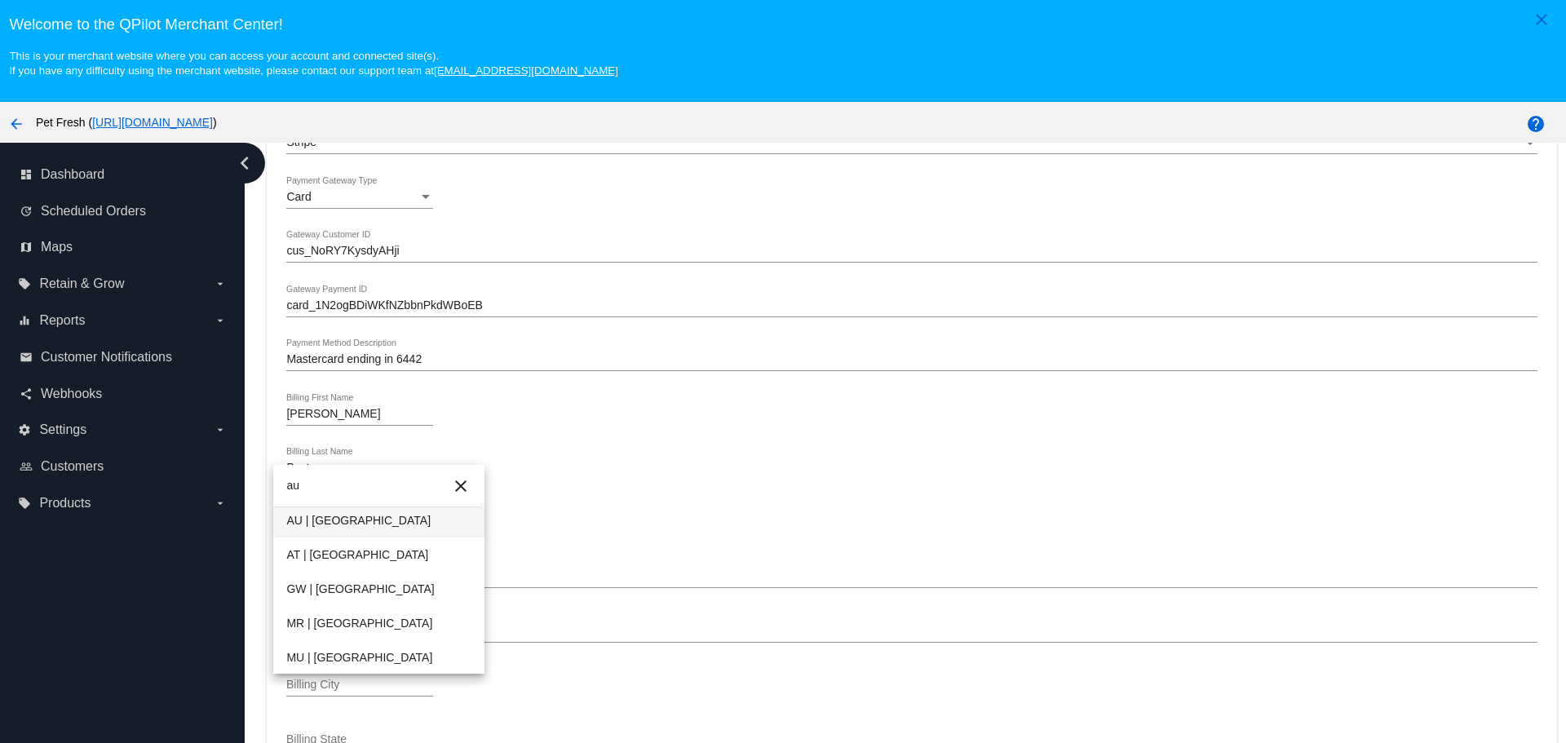
type input "au"
click at [372, 524] on span "AU | [GEOGRAPHIC_DATA]" at bounding box center [378, 520] width 185 height 34
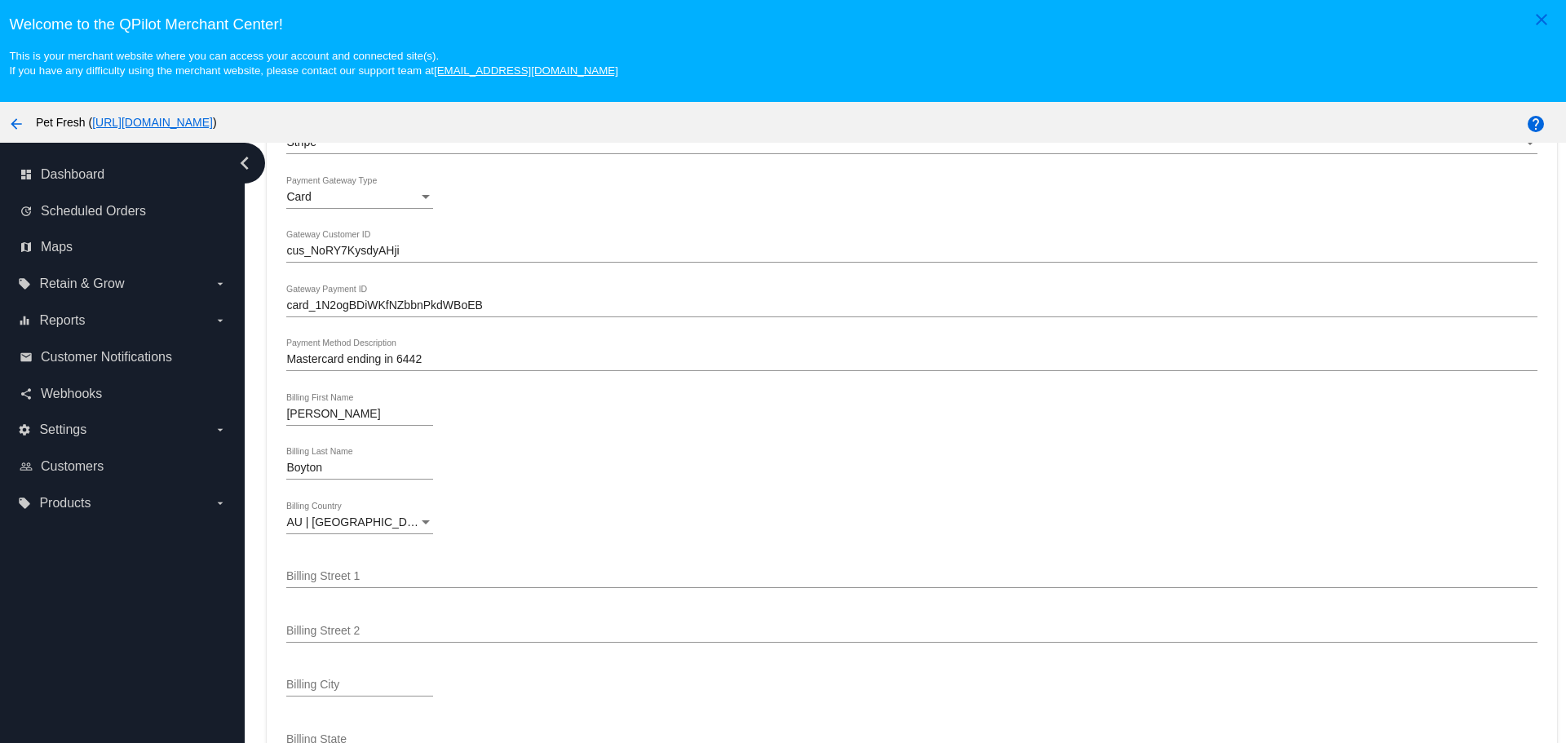
click at [543, 581] on input "Billing Street 1" at bounding box center [911, 576] width 1250 height 13
paste input "[STREET_ADDRESS][PERSON_NAME]"
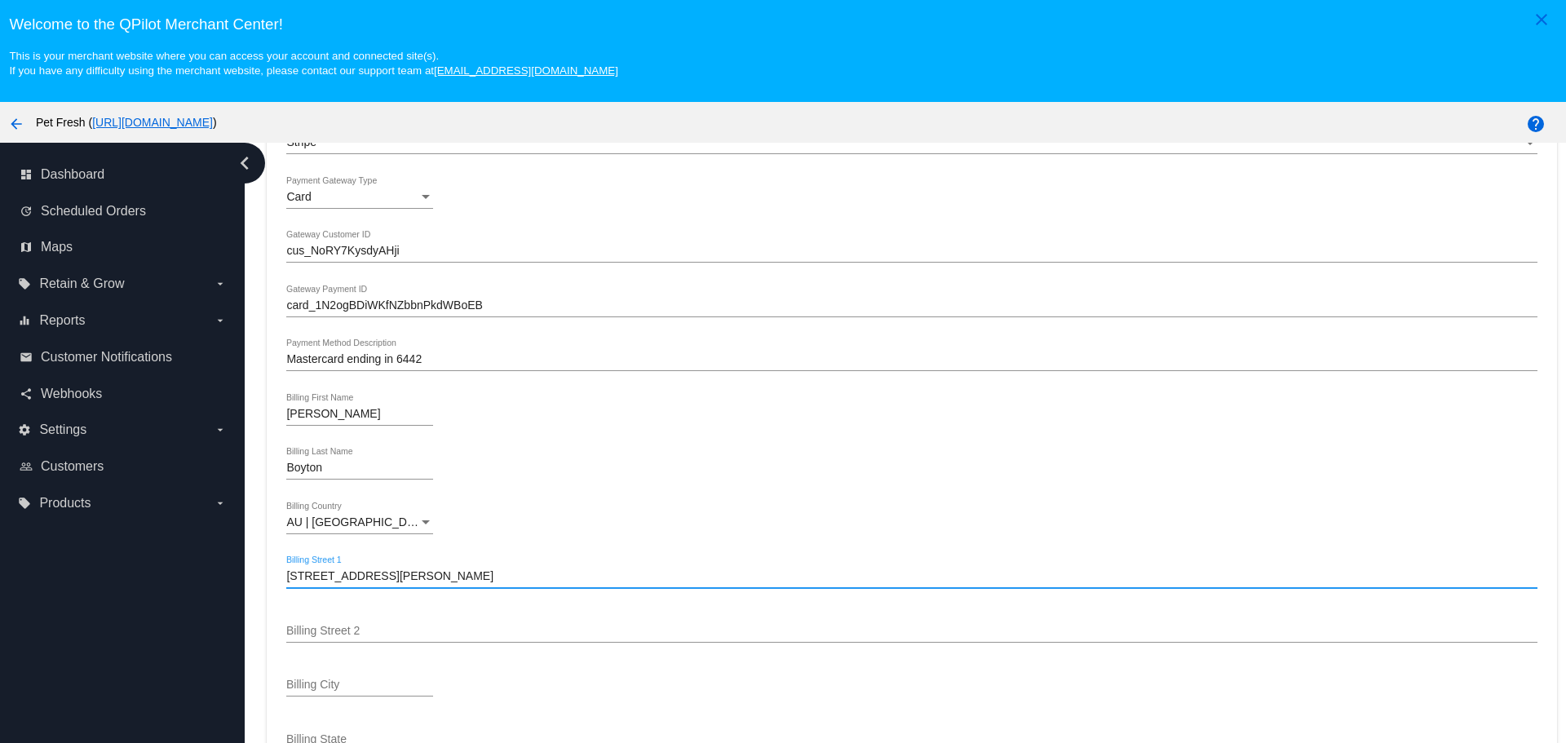
type input "[STREET_ADDRESS][PERSON_NAME]"
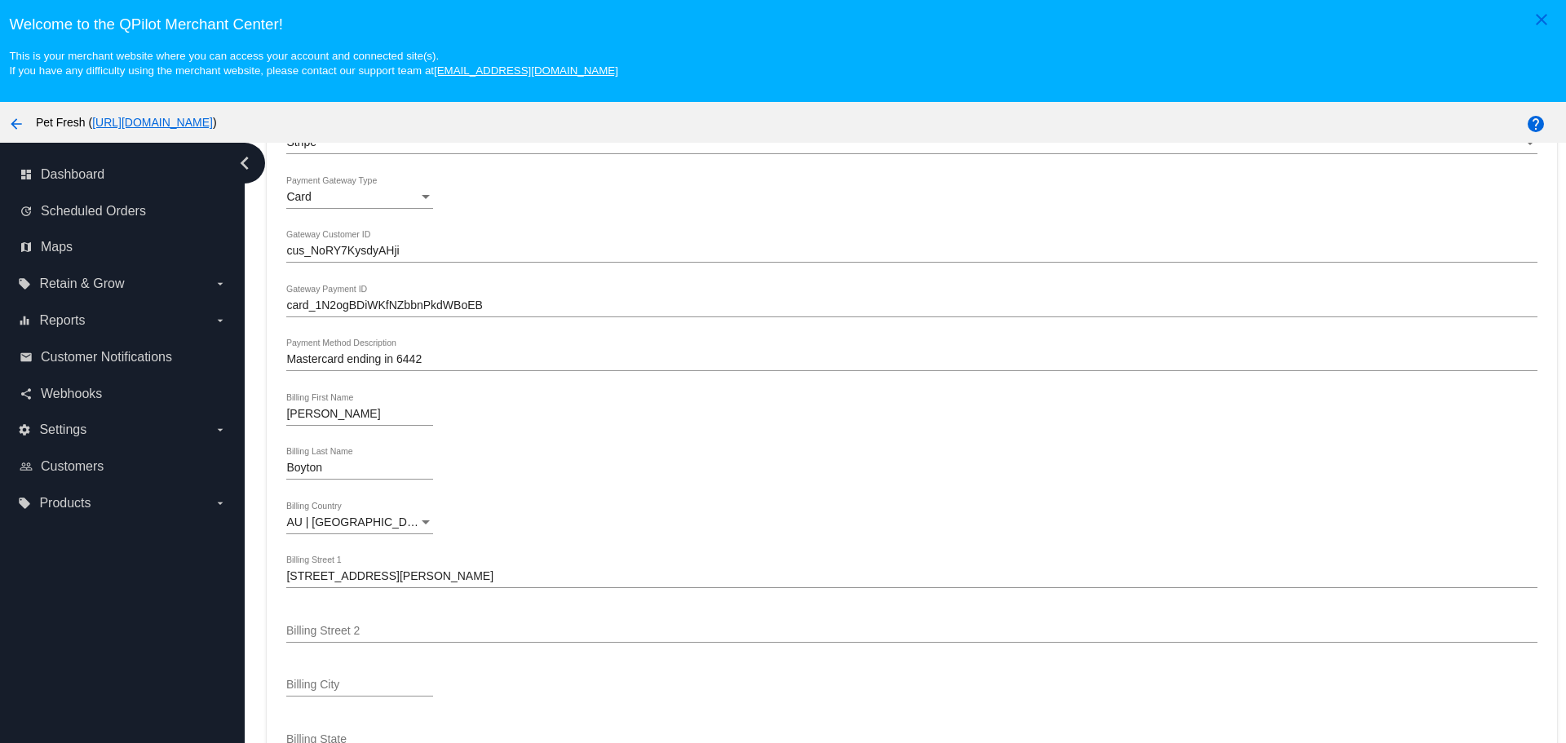
click at [466, 629] on input "Billing Street 2" at bounding box center [911, 631] width 1250 height 13
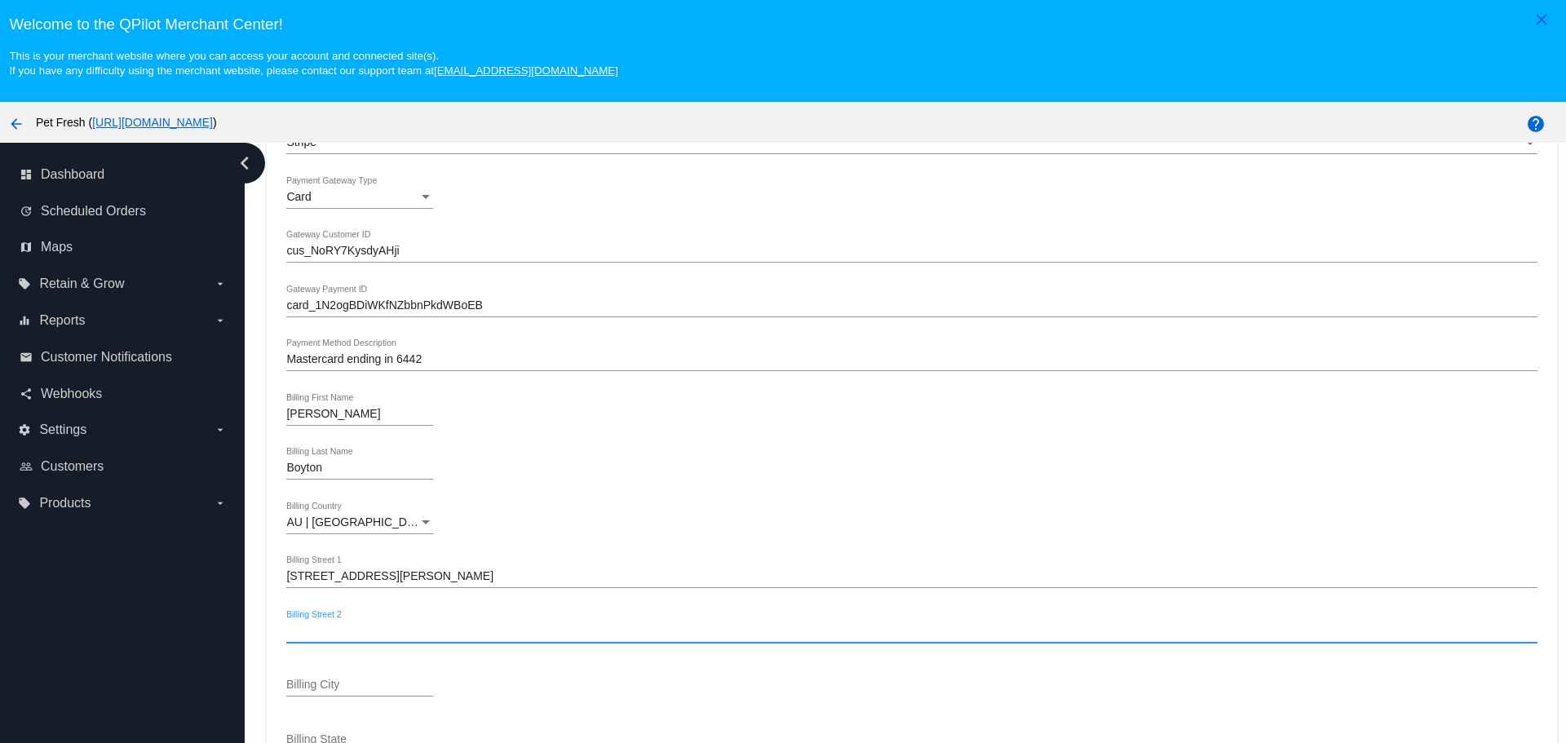
paste input "Swan View"
type input "Swan View"
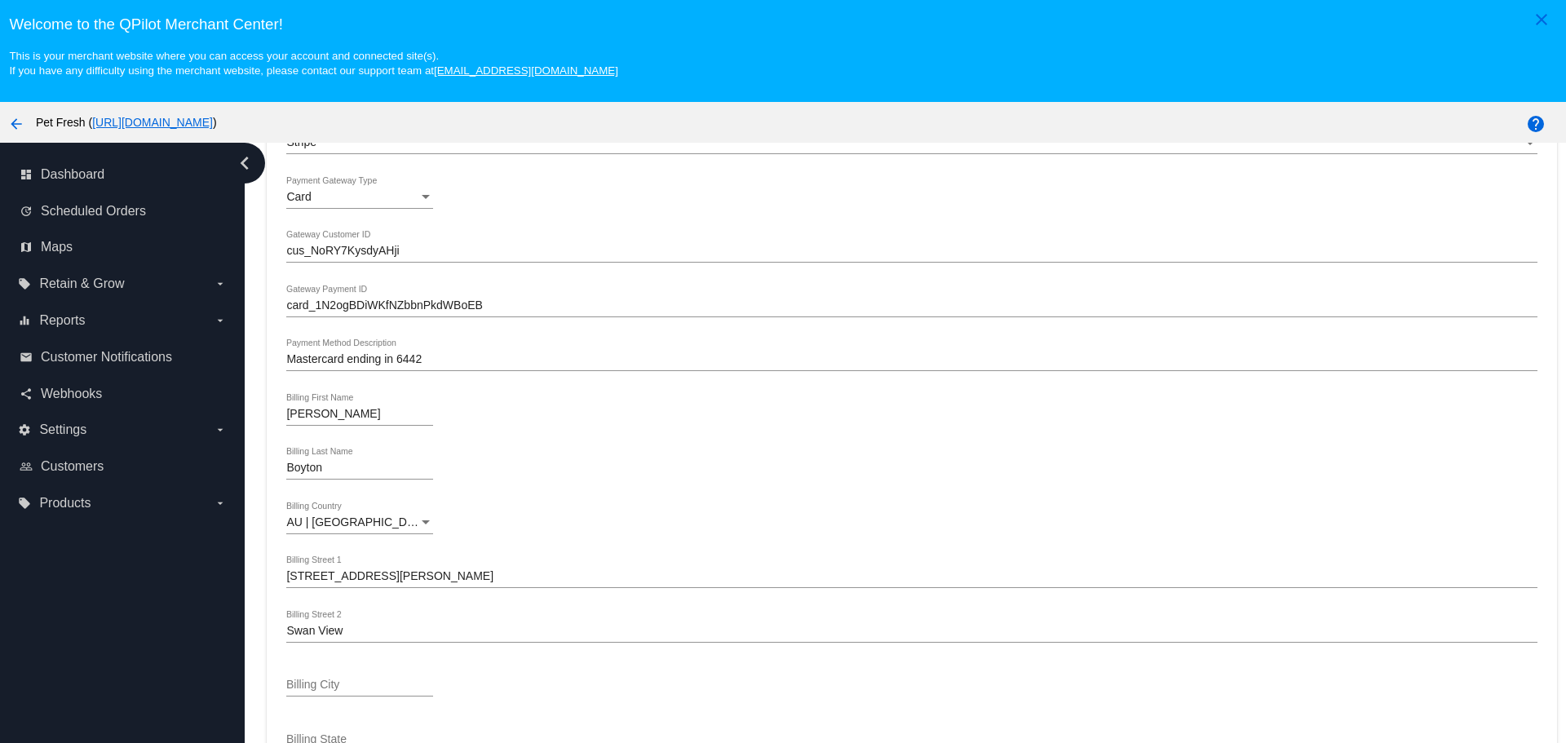
click at [345, 618] on div "Swan View Billing Street 2" at bounding box center [911, 627] width 1250 height 32
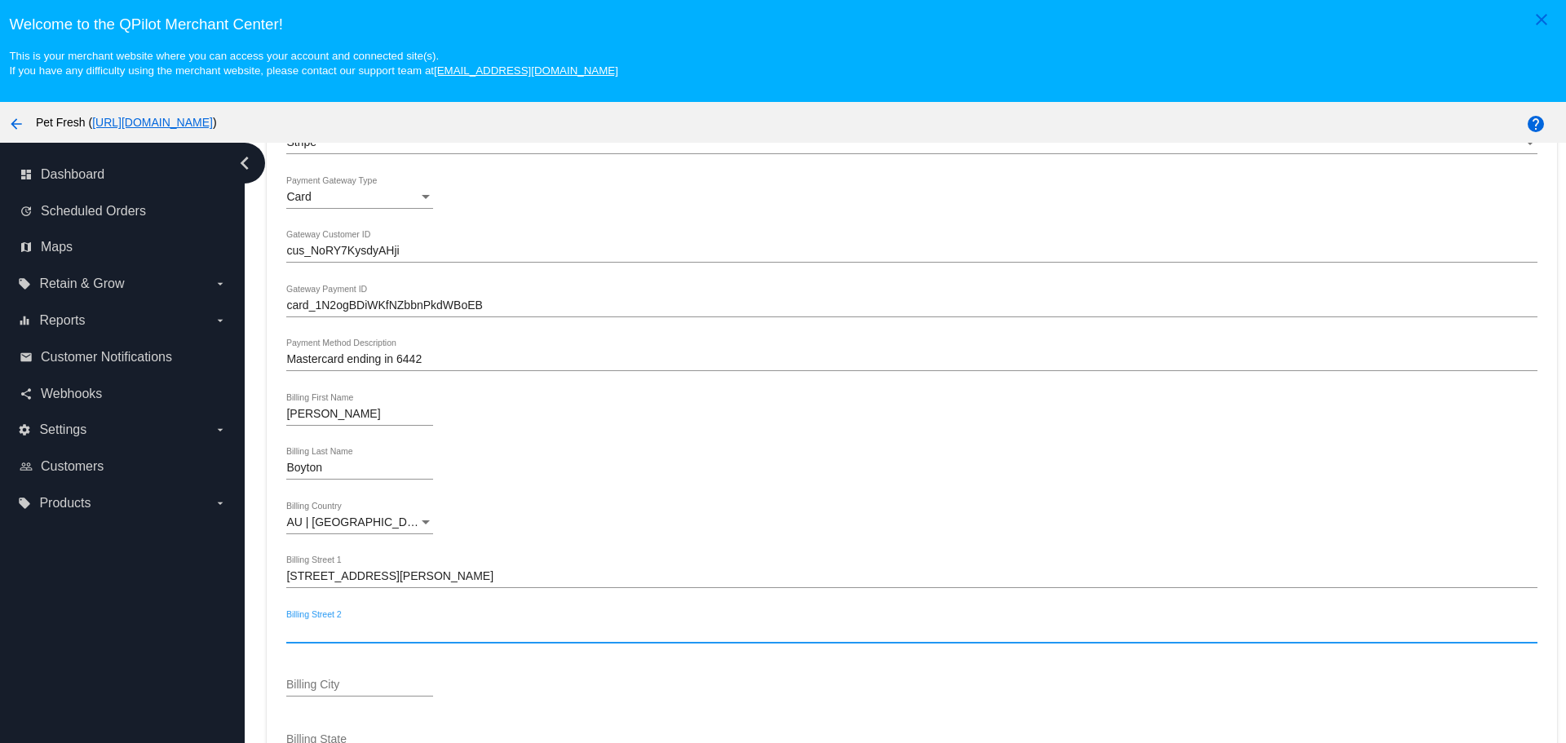
click at [345, 667] on div "Billing City" at bounding box center [359, 681] width 147 height 32
paste input "Swan View"
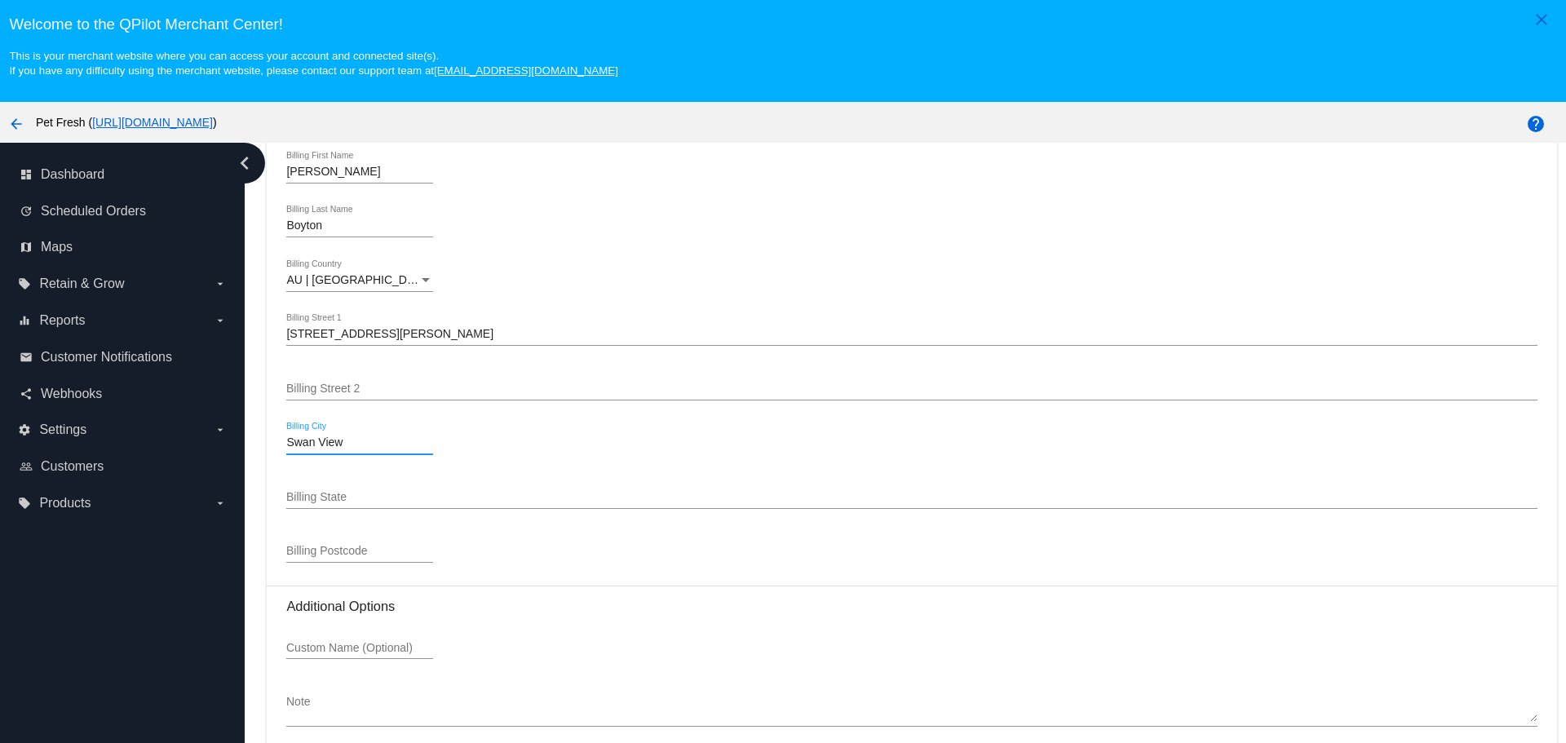
scroll to position [1794, 0]
type input "Swan View"
click at [316, 474] on div "Stripe Payment Method Type Card Payment Gateway Type cus_NoRY7KysdyAHji Gateway…" at bounding box center [911, 226] width 1250 height 697
click at [317, 491] on input "Billing State" at bounding box center [911, 494] width 1250 height 13
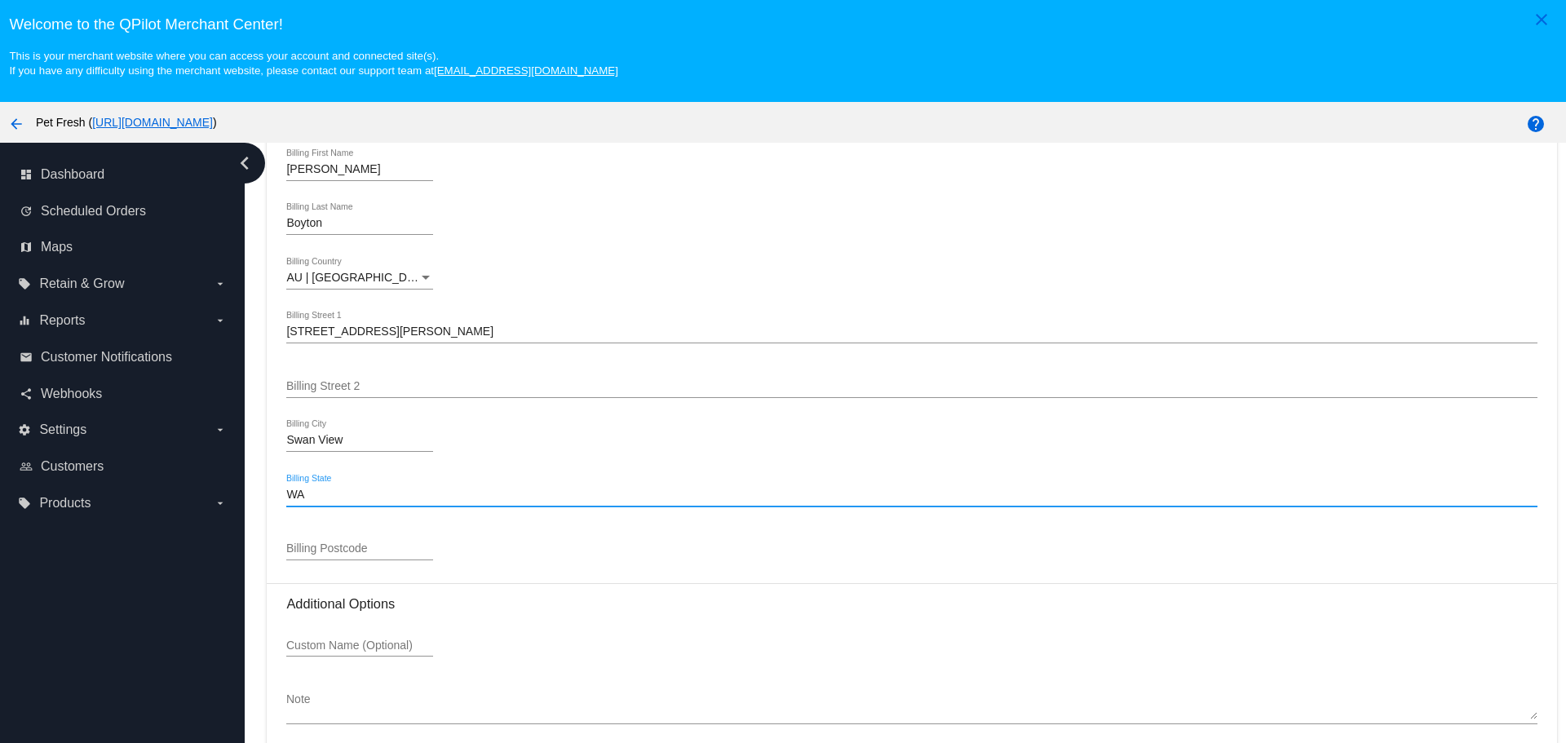
type input "WA"
drag, startPoint x: 718, startPoint y: 515, endPoint x: 742, endPoint y: 502, distance: 27.4
click at [718, 515] on div "WA Billing State" at bounding box center [911, 498] width 1250 height 46
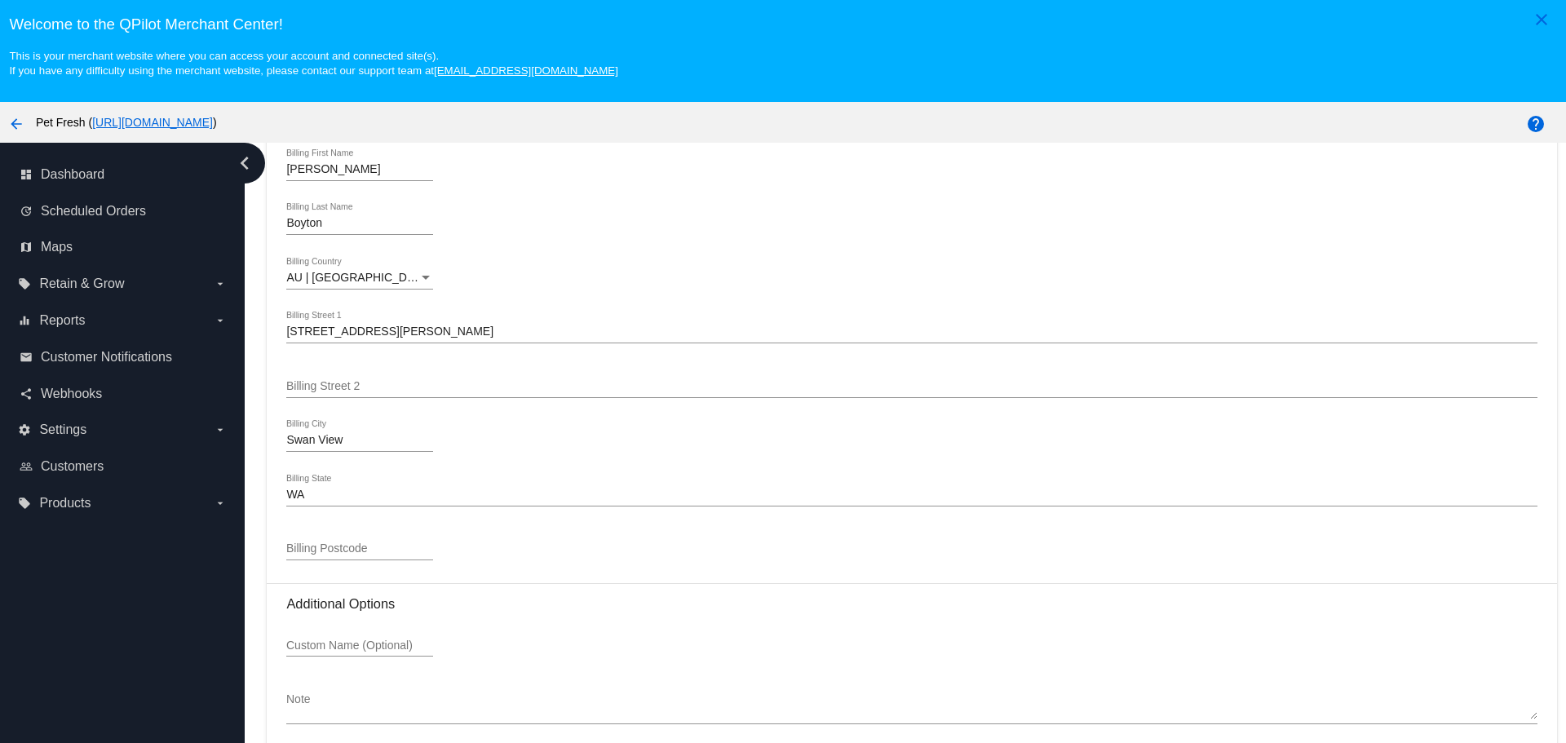
click at [356, 555] on input "Billing Postcode" at bounding box center [359, 548] width 147 height 13
paste input "6056"
type input "6056"
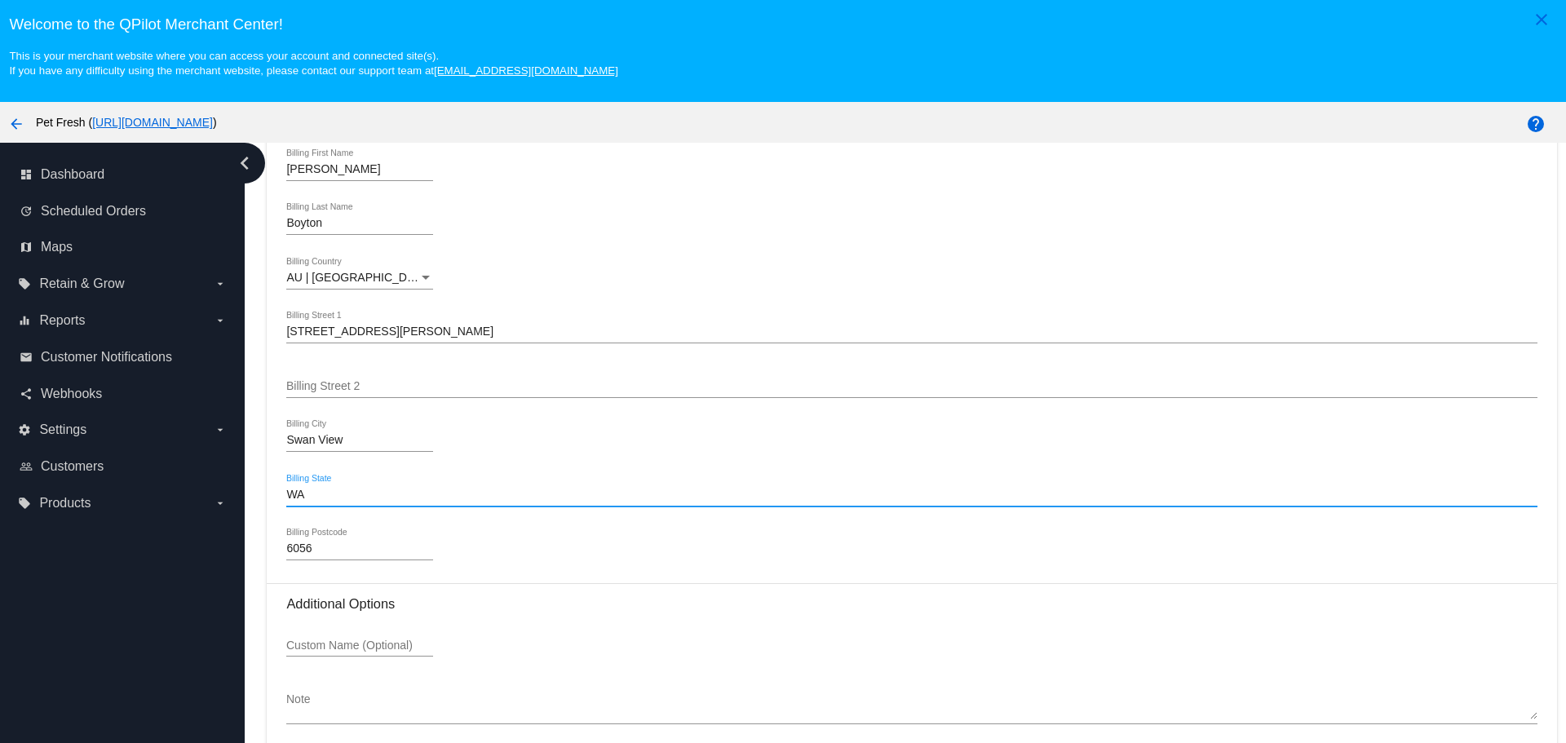
click at [404, 497] on input "WA" at bounding box center [911, 494] width 1250 height 13
type input "[GEOGRAPHIC_DATA]"
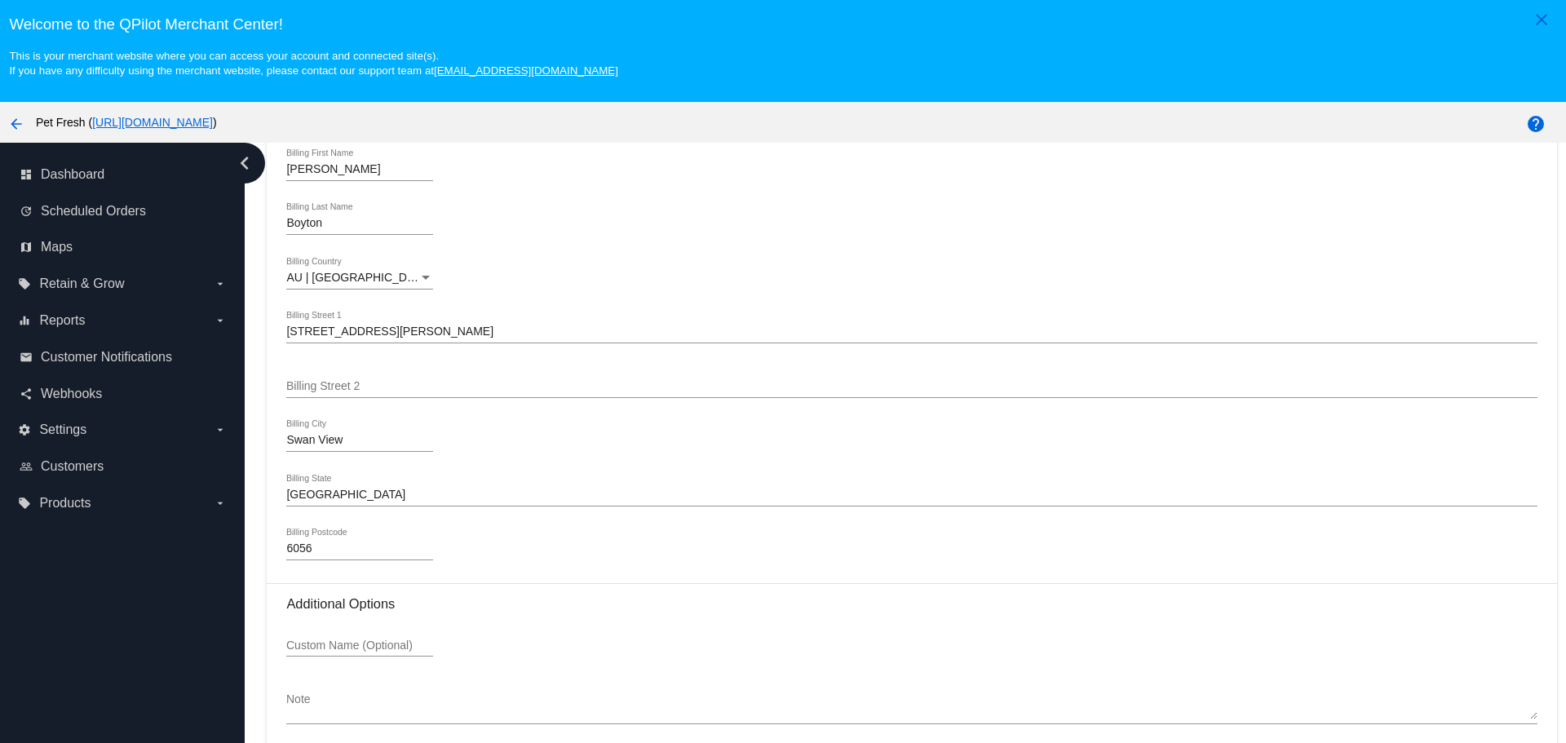
click at [550, 550] on div "6056 Billing Postcode" at bounding box center [911, 551] width 1250 height 46
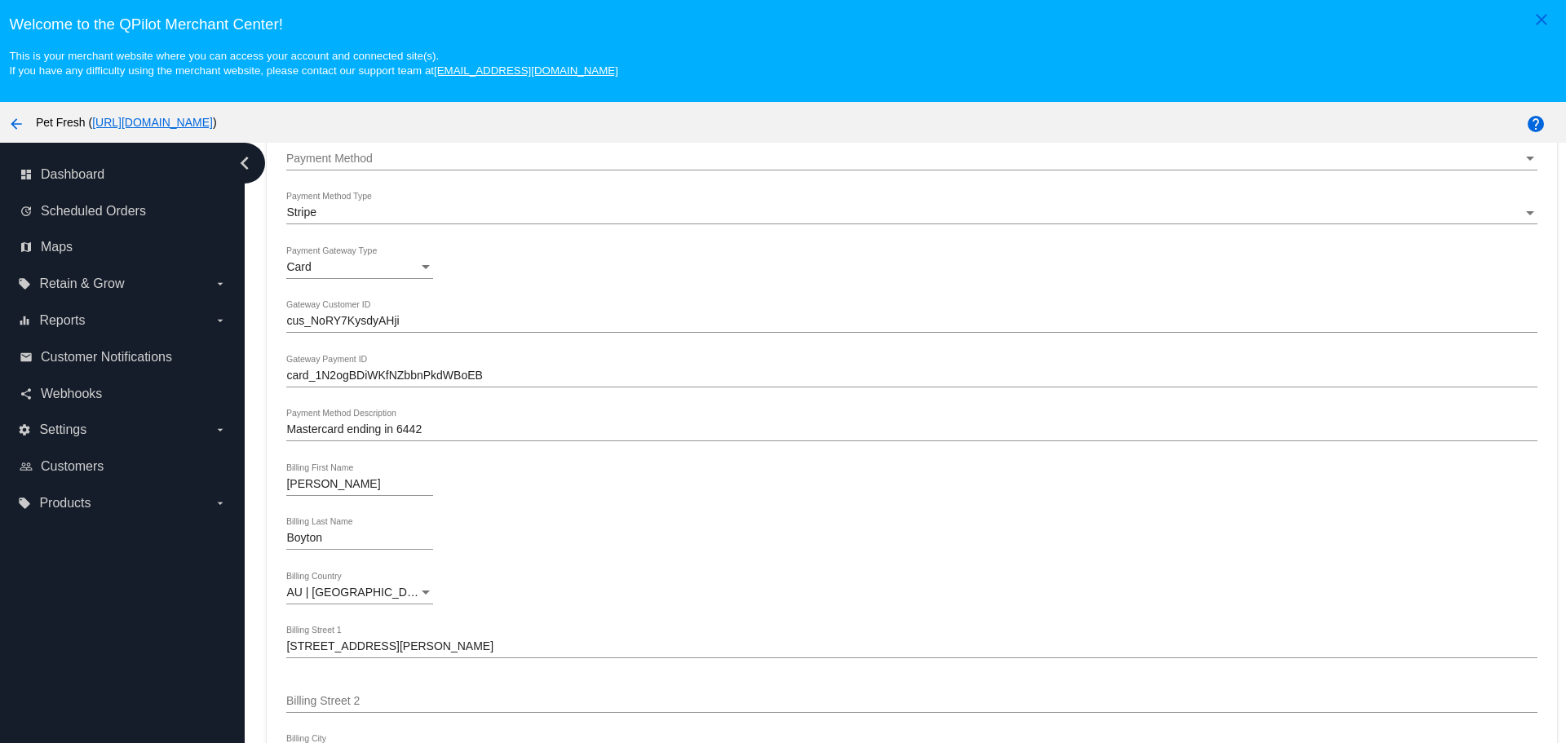
scroll to position [1314, 0]
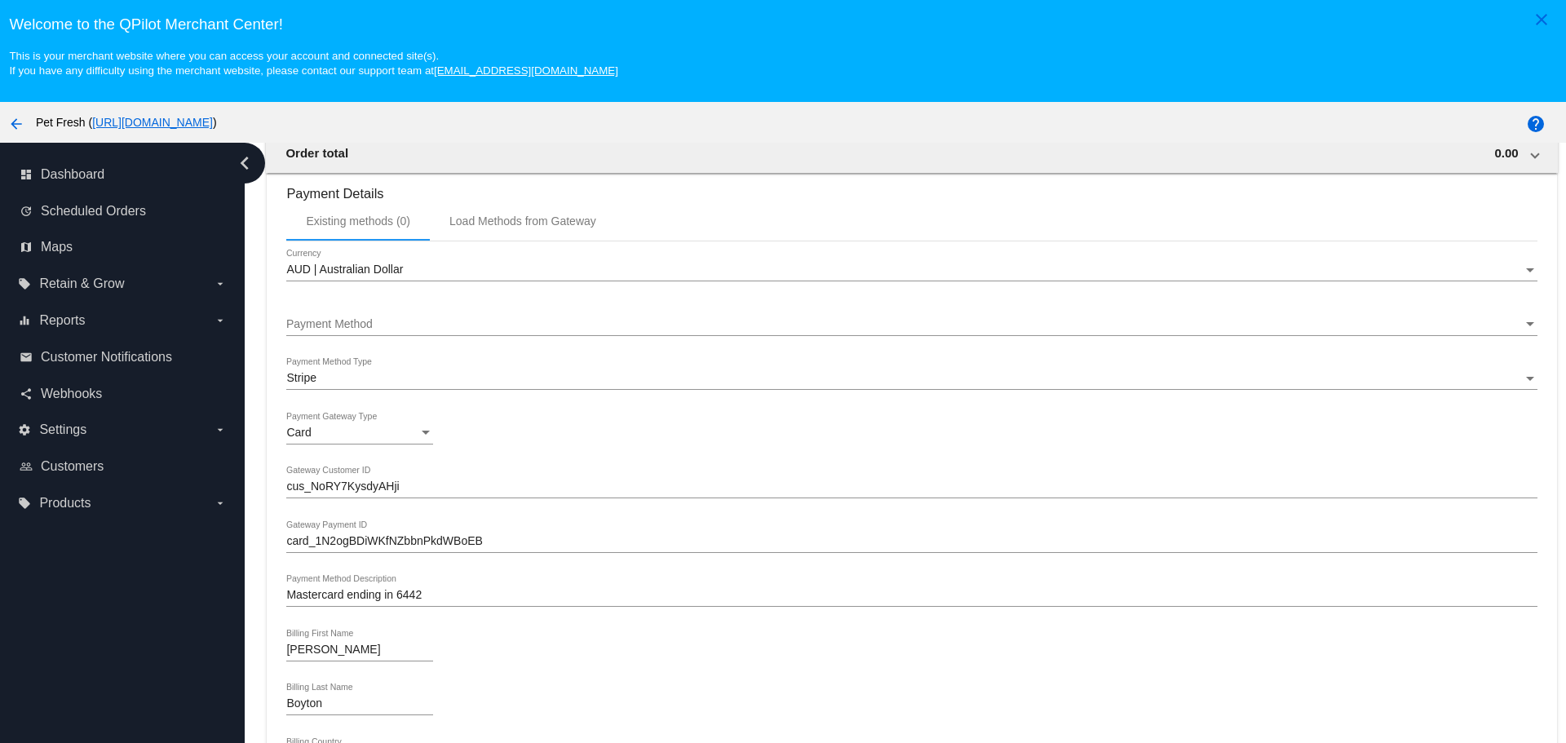
click at [598, 318] on div "Payment Method" at bounding box center [903, 324] width 1235 height 13
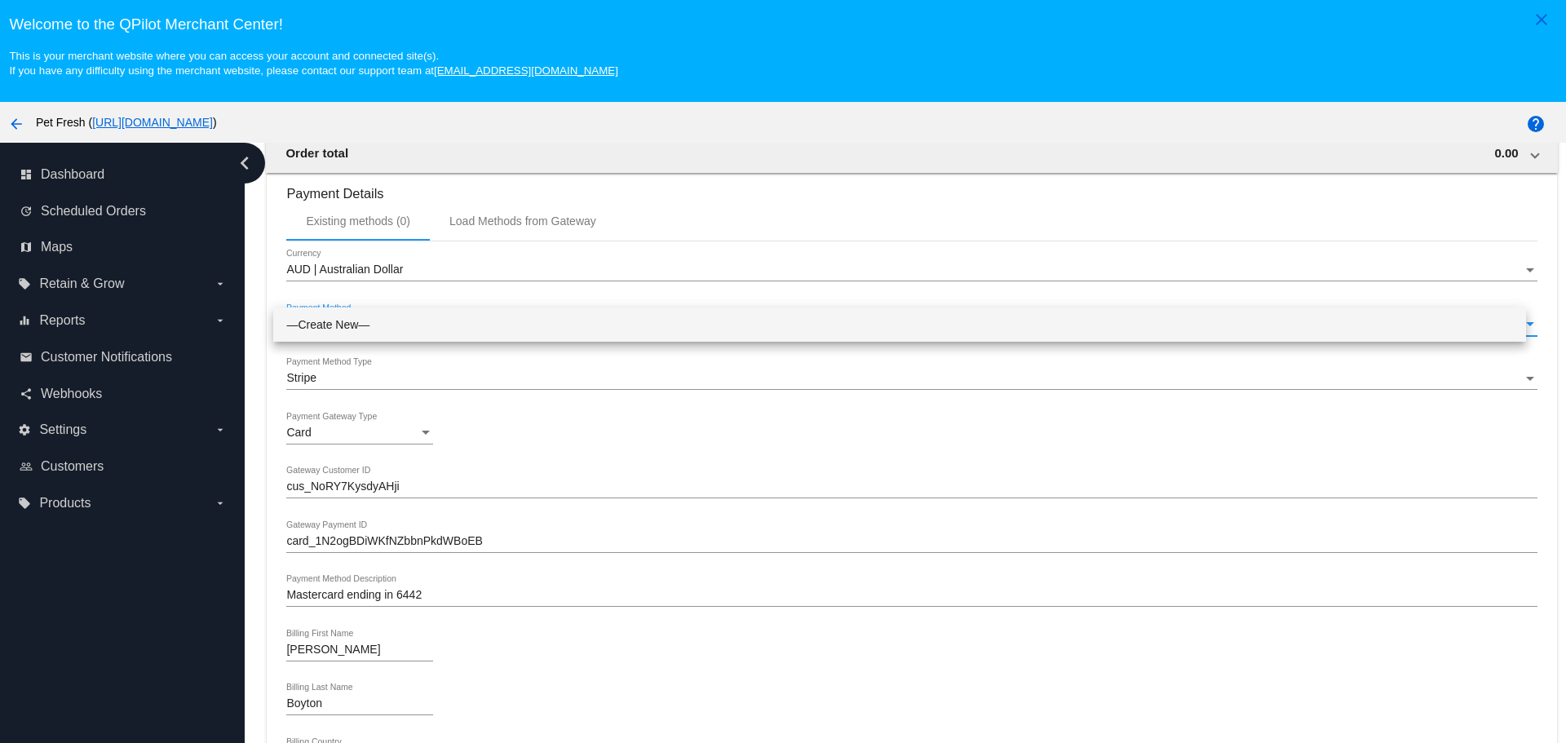
click at [278, 407] on div at bounding box center [783, 371] width 1566 height 743
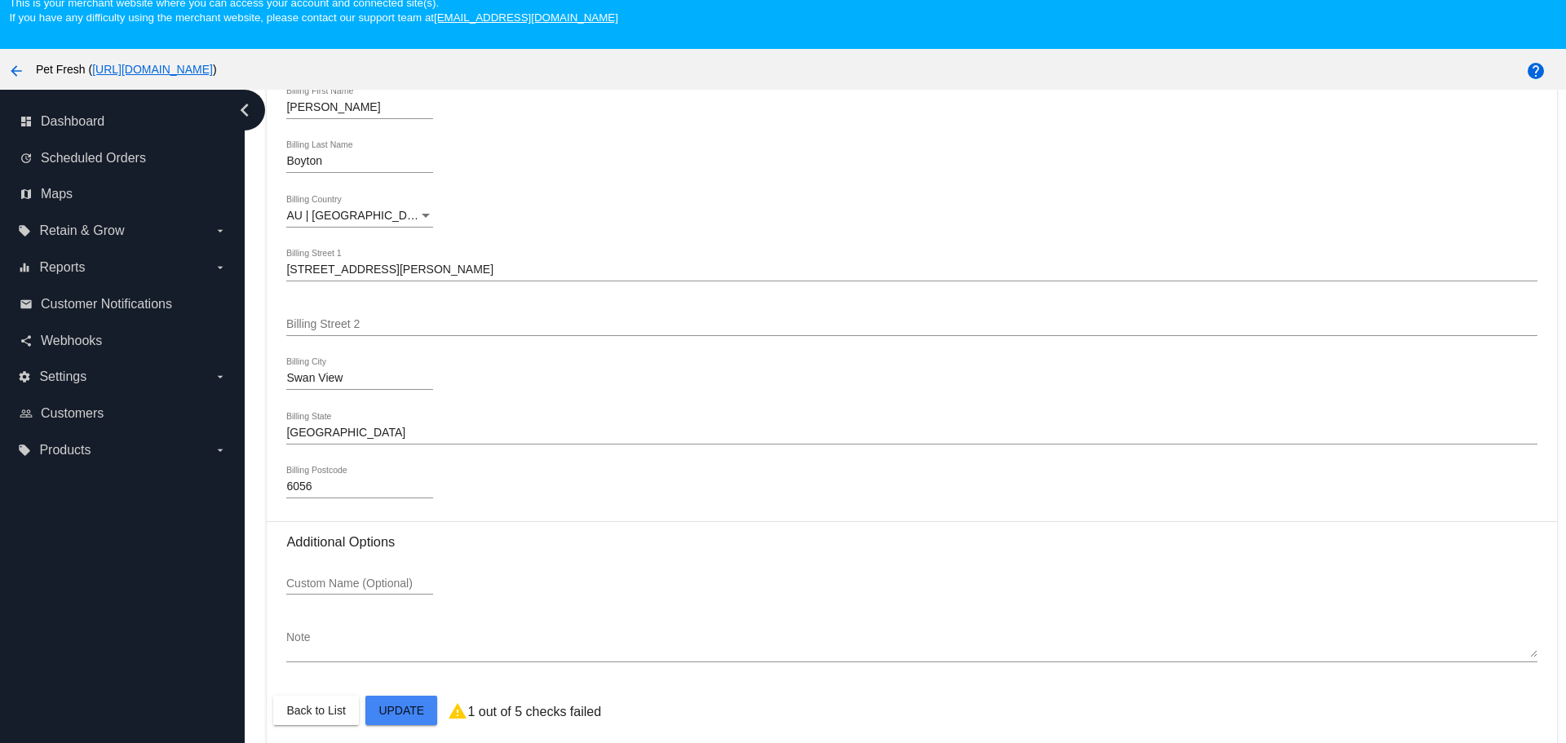
scroll to position [102, 0]
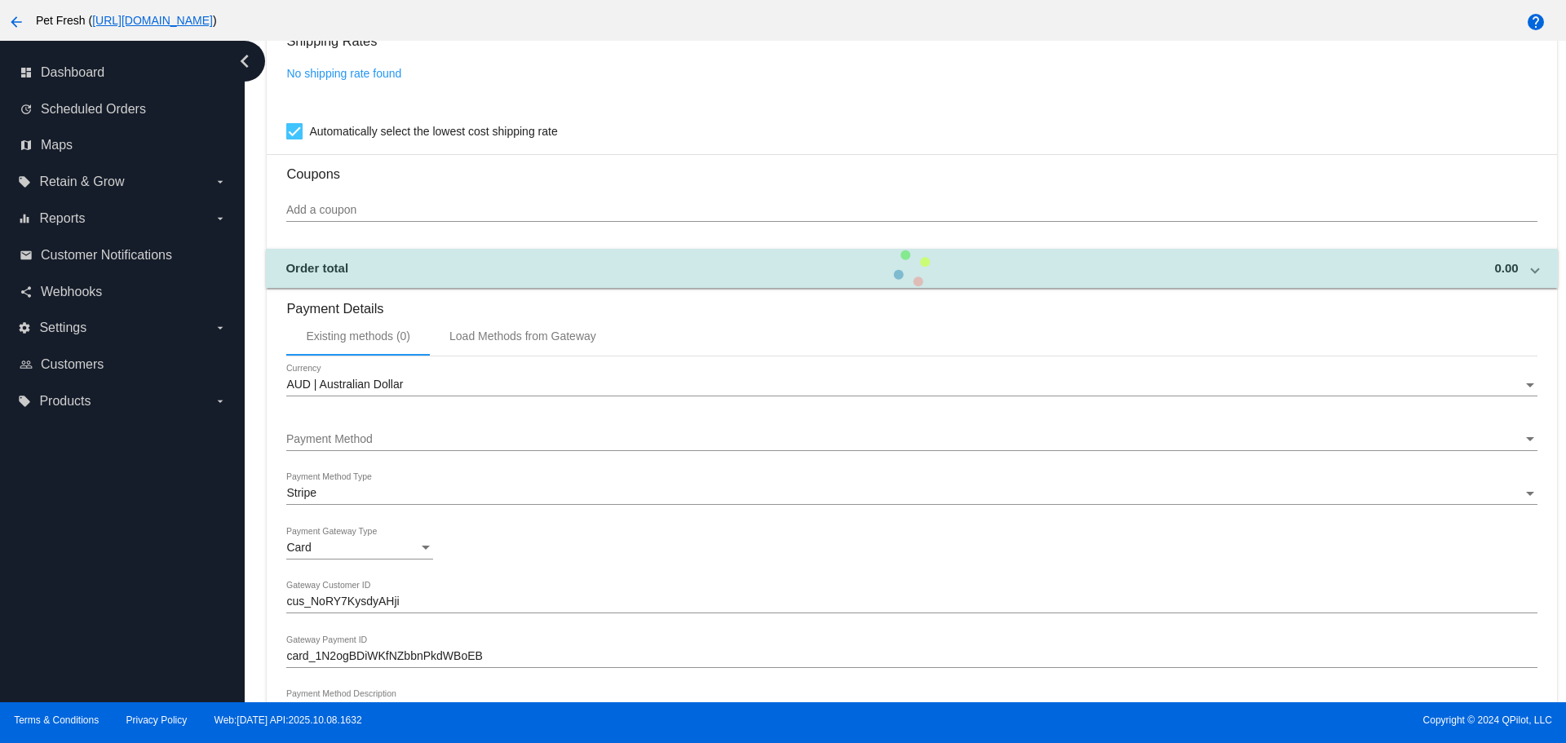
scroll to position [1069, 0]
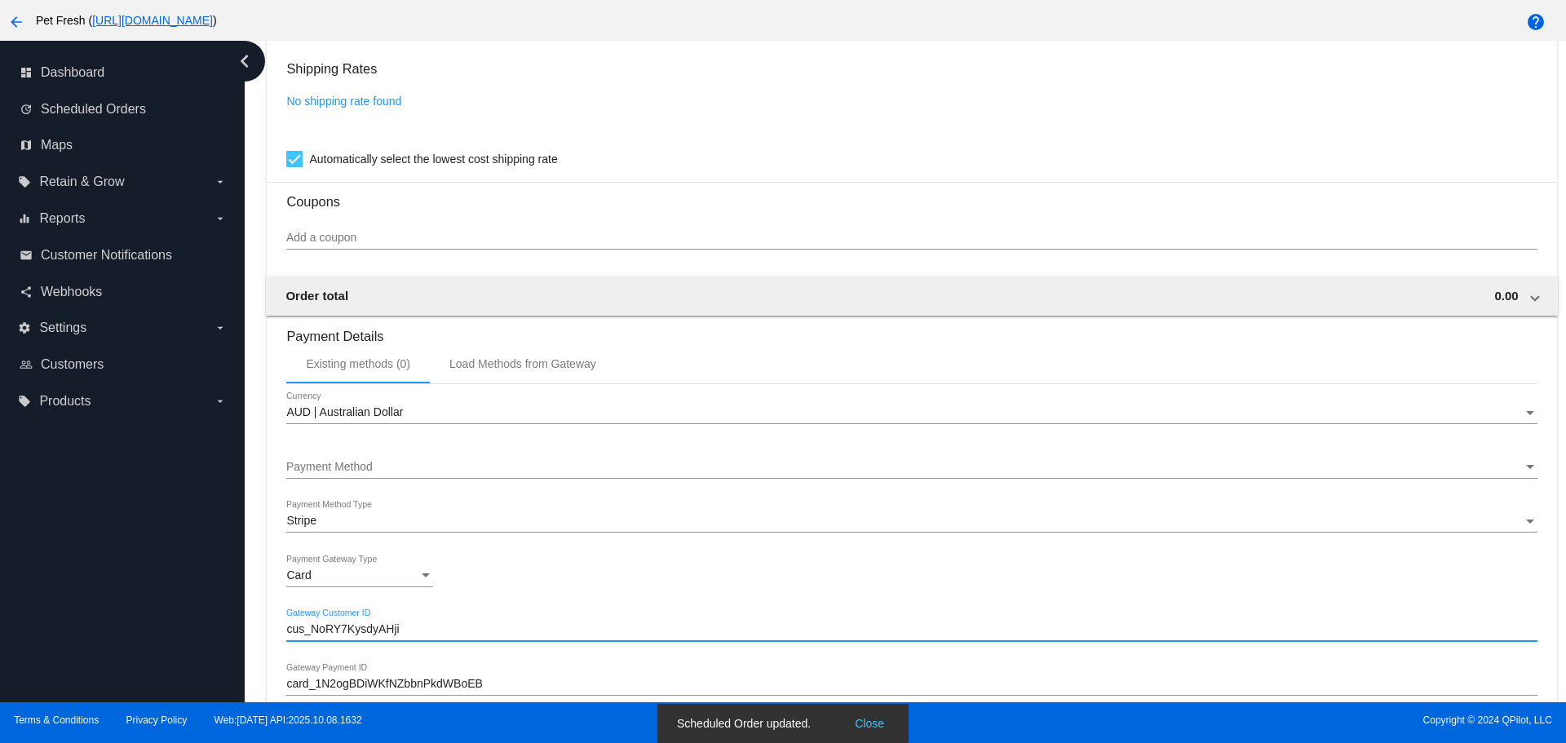
click at [369, 628] on input "cus_NoRY7KysdyAHji" at bounding box center [911, 629] width 1250 height 13
click at [538, 365] on div "Load Methods from Gateway" at bounding box center [522, 363] width 147 height 13
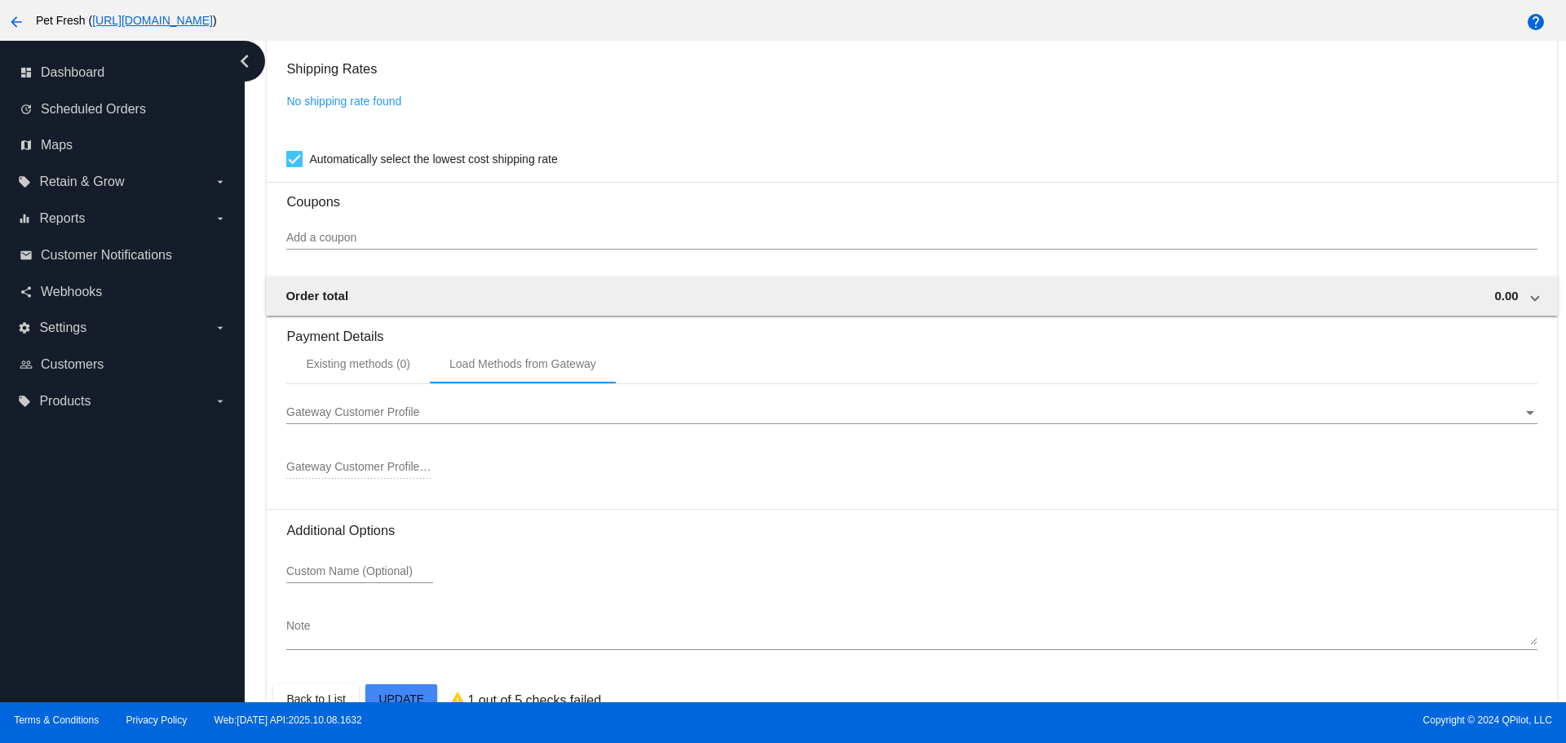
click at [485, 404] on div "Gateway Customer Profile Gateway Customer Profile" at bounding box center [911, 408] width 1250 height 32
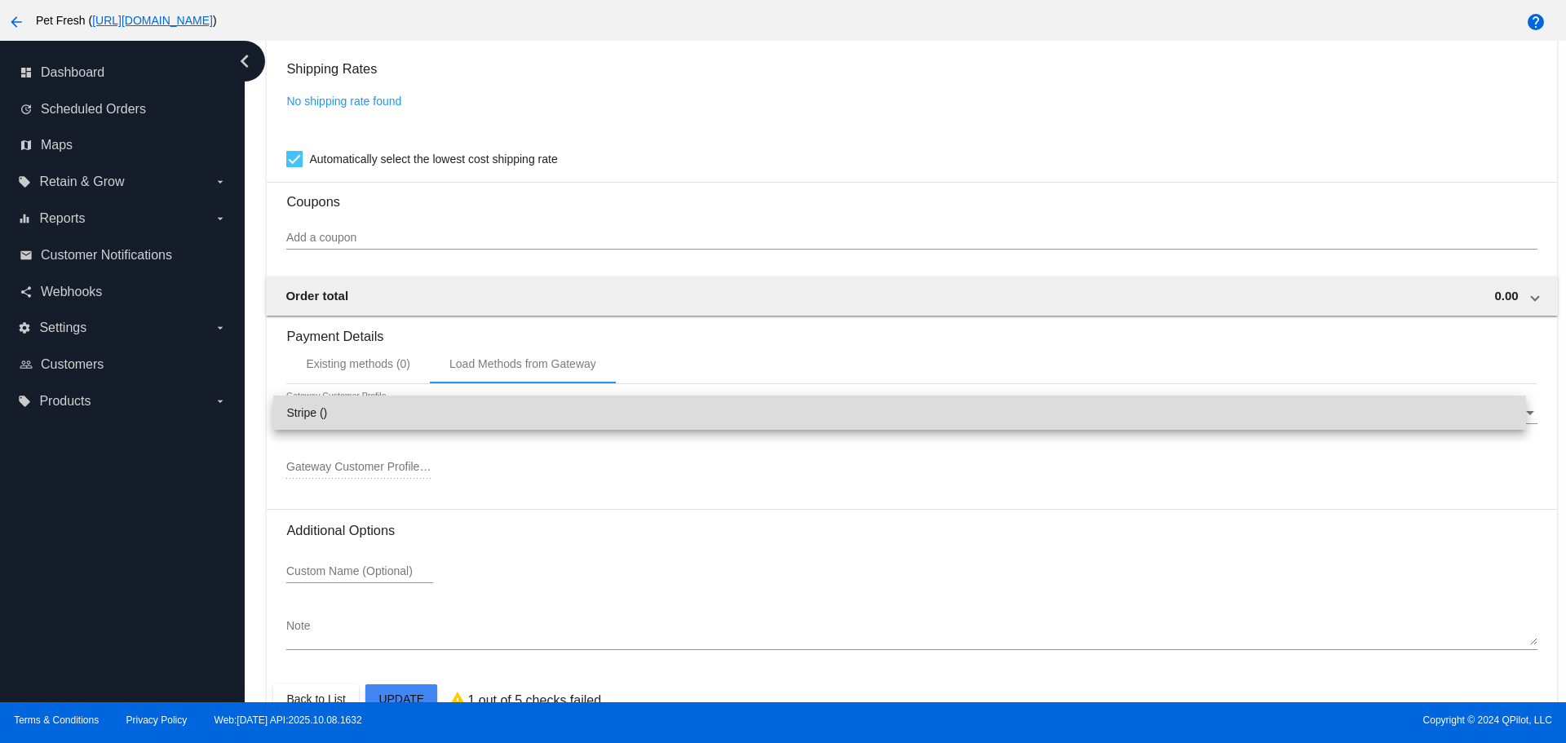
click at [422, 417] on span "Stripe ()" at bounding box center [899, 413] width 1226 height 34
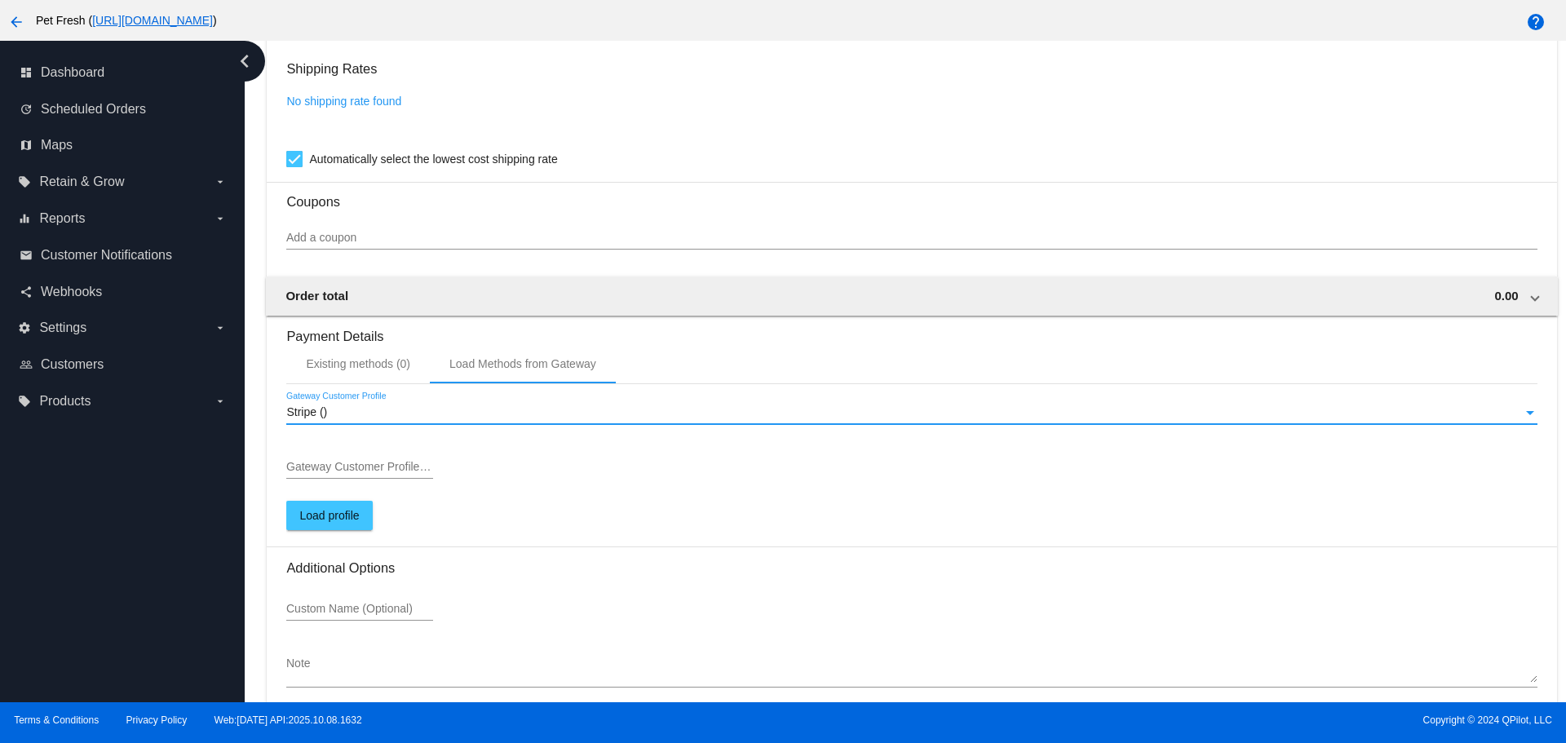
click at [357, 471] on input "Gateway Customer Profile ID" at bounding box center [359, 467] width 147 height 13
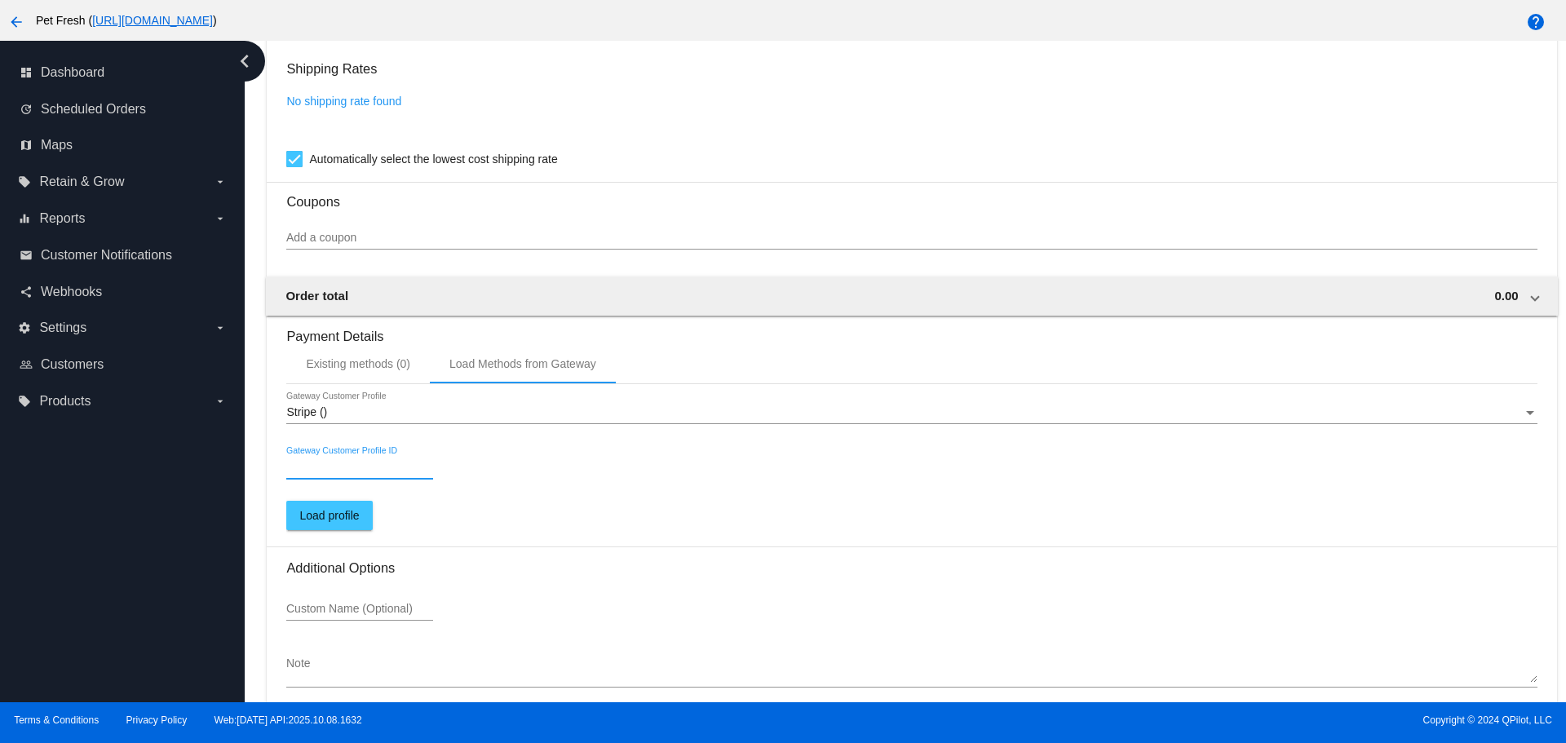
paste input "cus_NoRY7KysdyAHji"
type input "cus_NoRY7KysdyAHji"
click at [329, 508] on button "Load profile" at bounding box center [329, 515] width 86 height 29
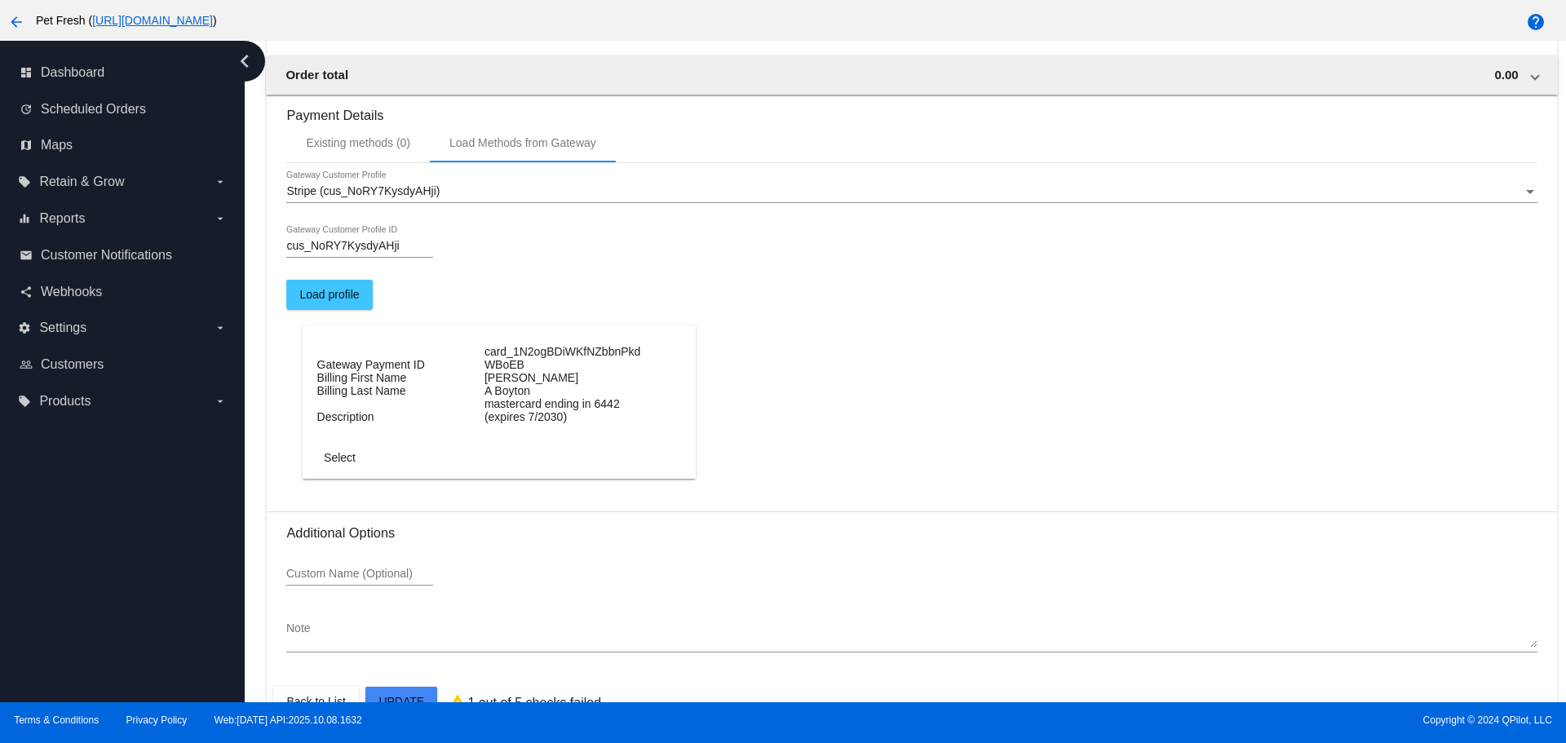
scroll to position [1314, 0]
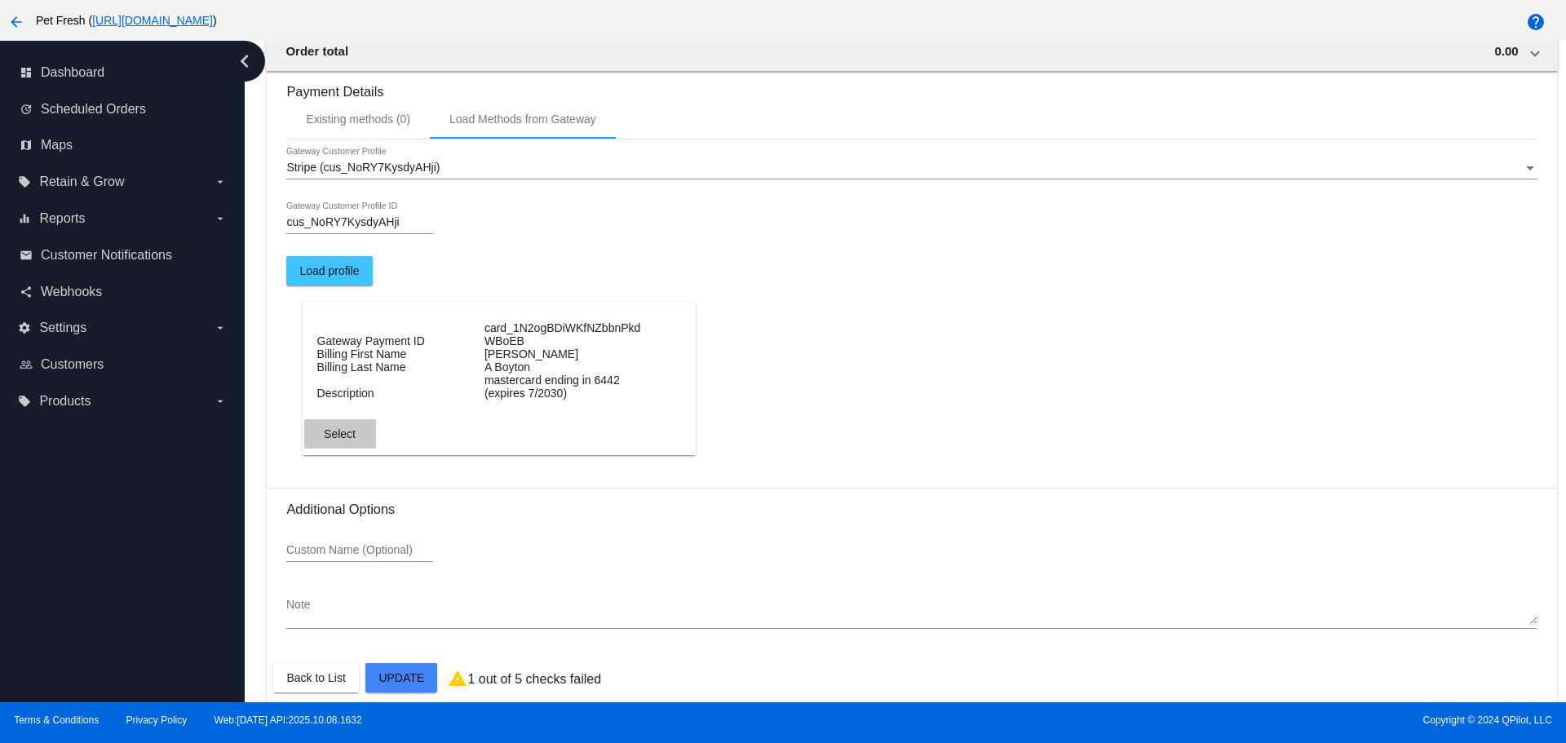
click at [338, 419] on button "Select" at bounding box center [340, 433] width 72 height 29
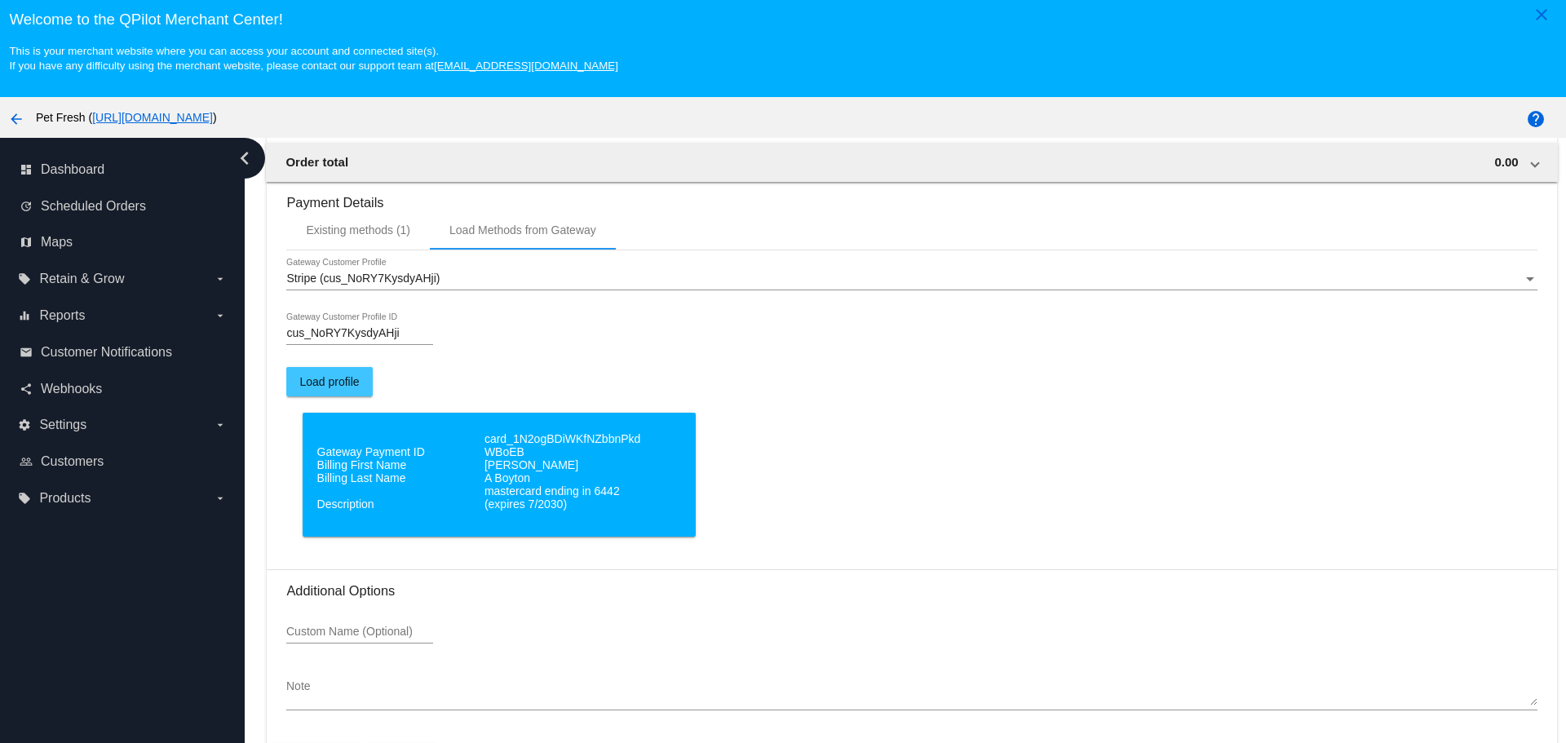
scroll to position [0, 0]
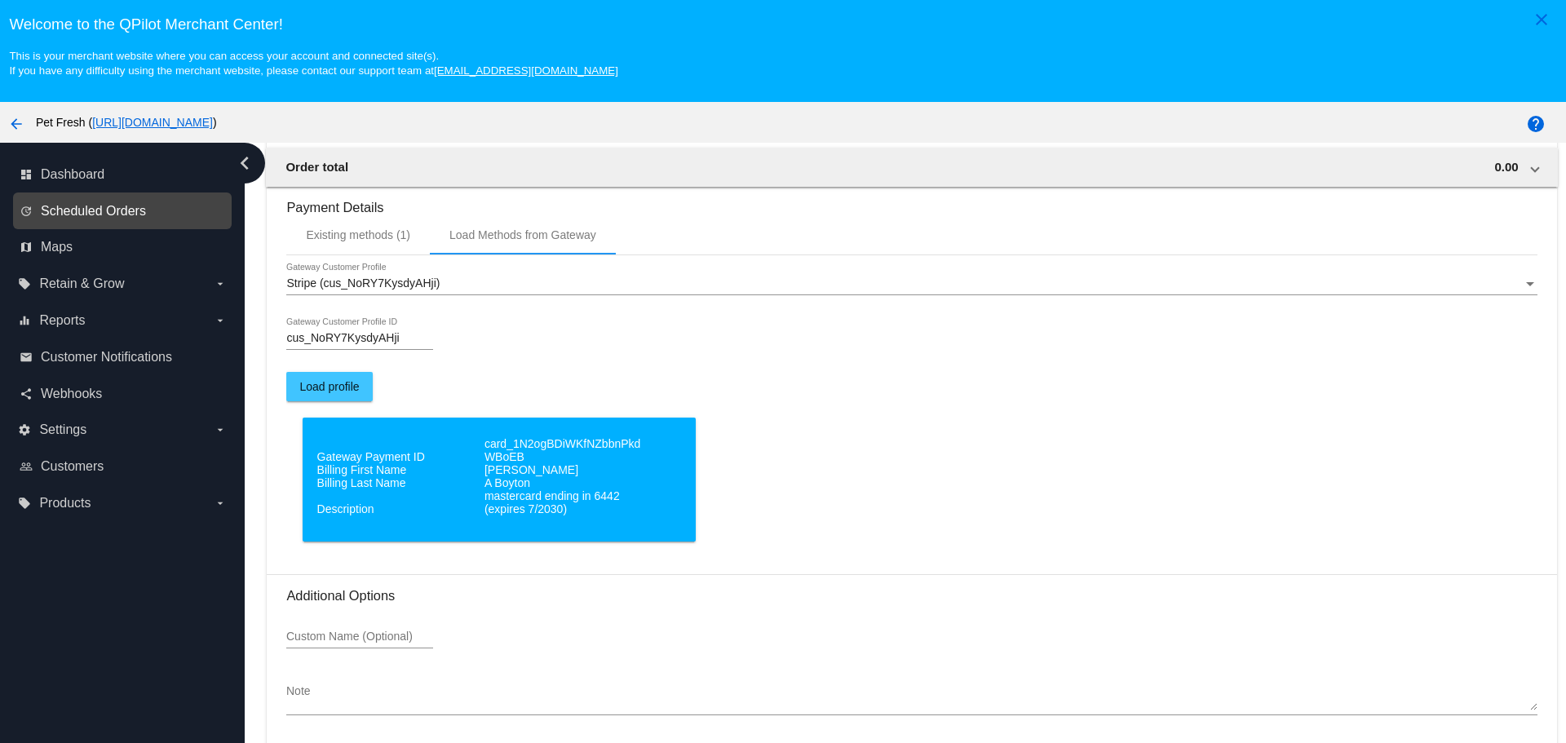
click at [117, 213] on span "Scheduled Orders" at bounding box center [93, 211] width 105 height 15
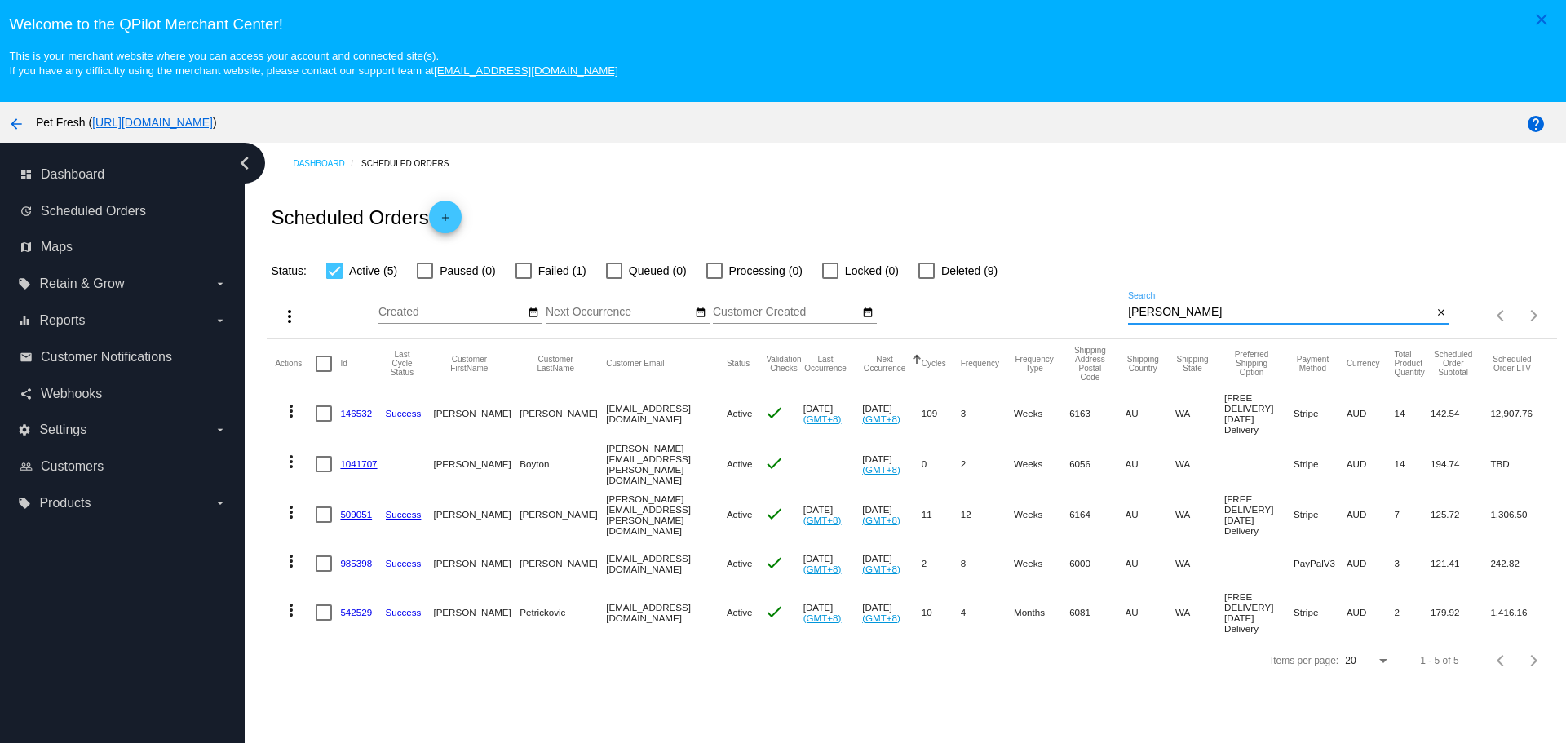
click at [1187, 313] on input "[PERSON_NAME]" at bounding box center [1280, 312] width 304 height 13
click at [295, 463] on mat-icon "more_vert" at bounding box center [291, 462] width 20 height 20
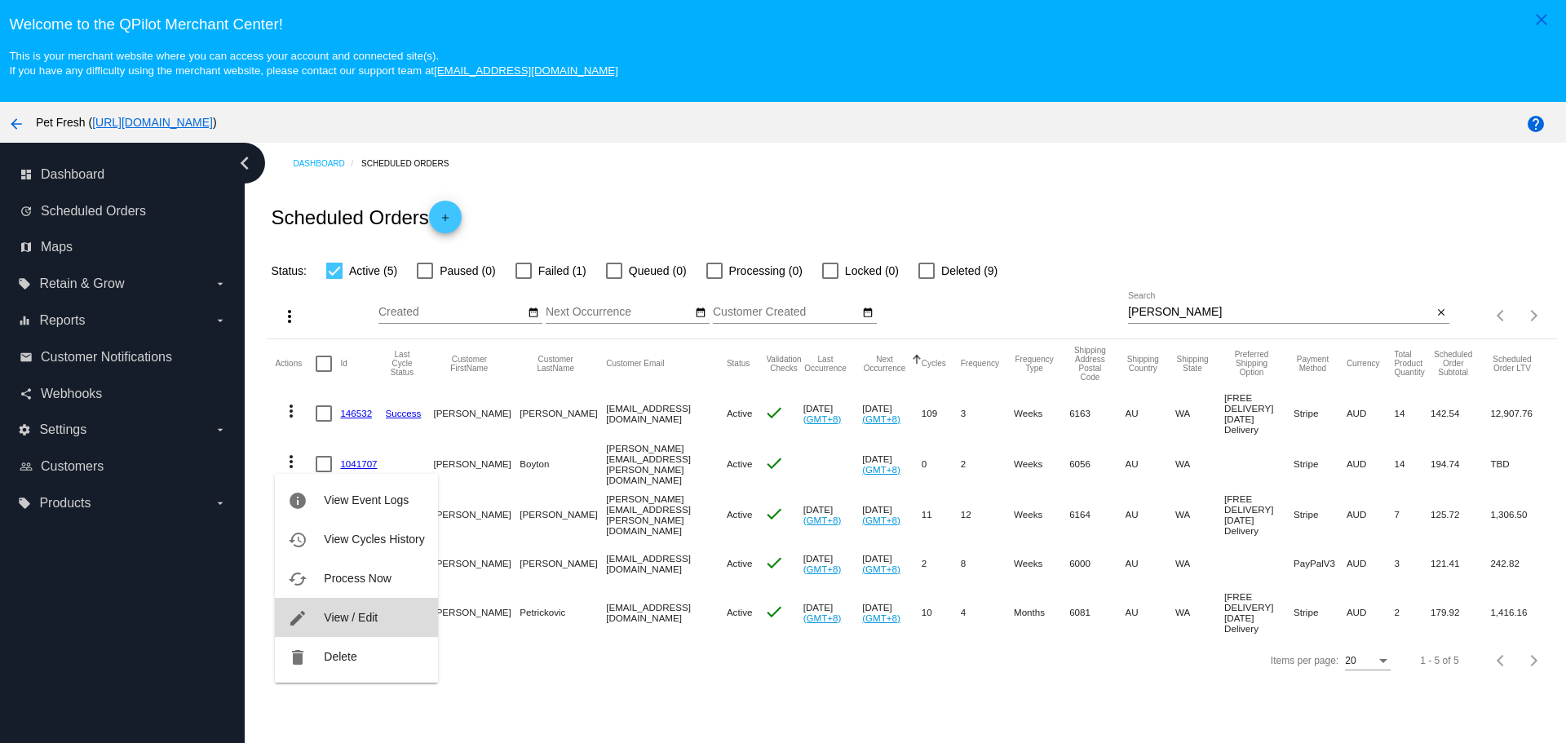
click at [354, 627] on button "edit View / Edit" at bounding box center [356, 617] width 162 height 39
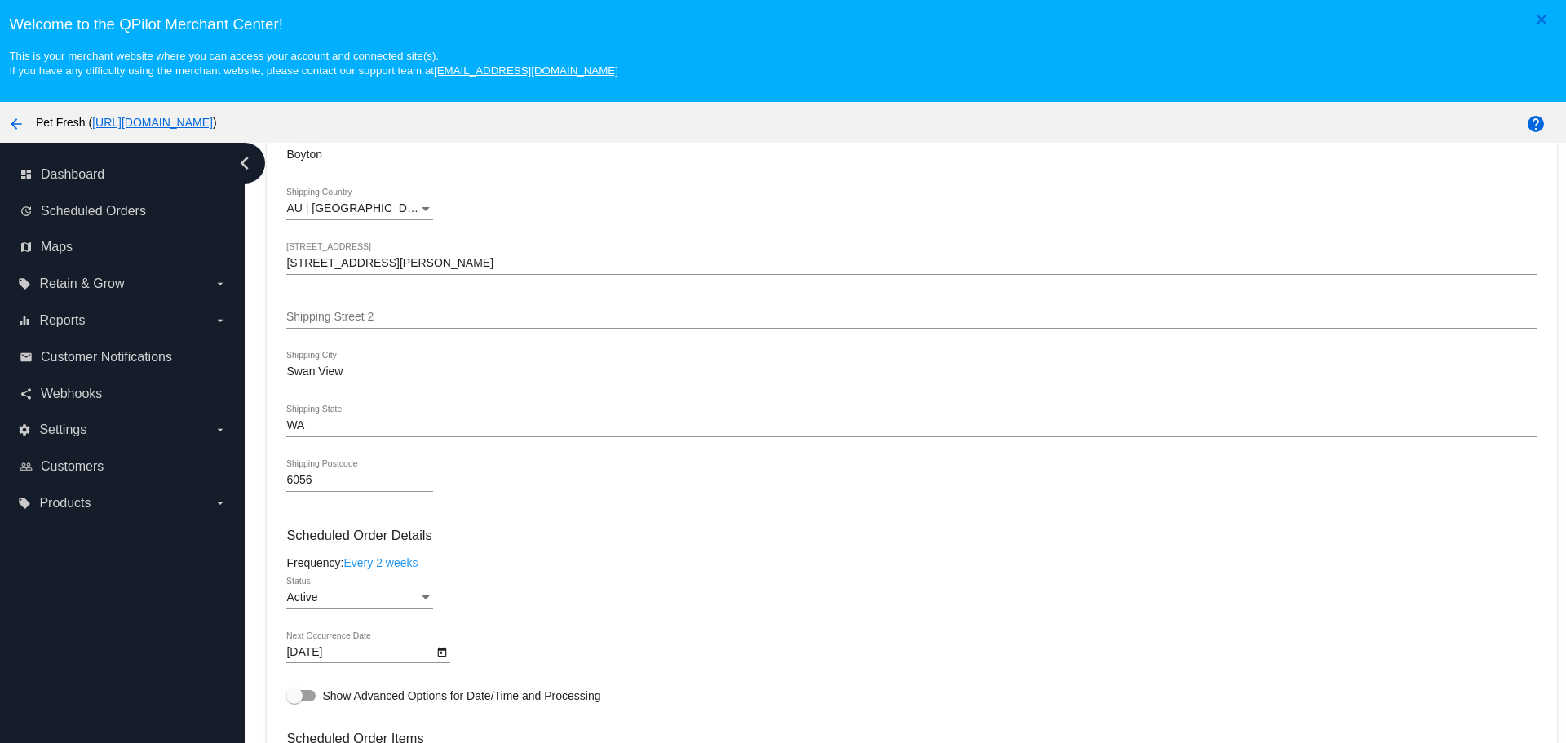
scroll to position [489, 0]
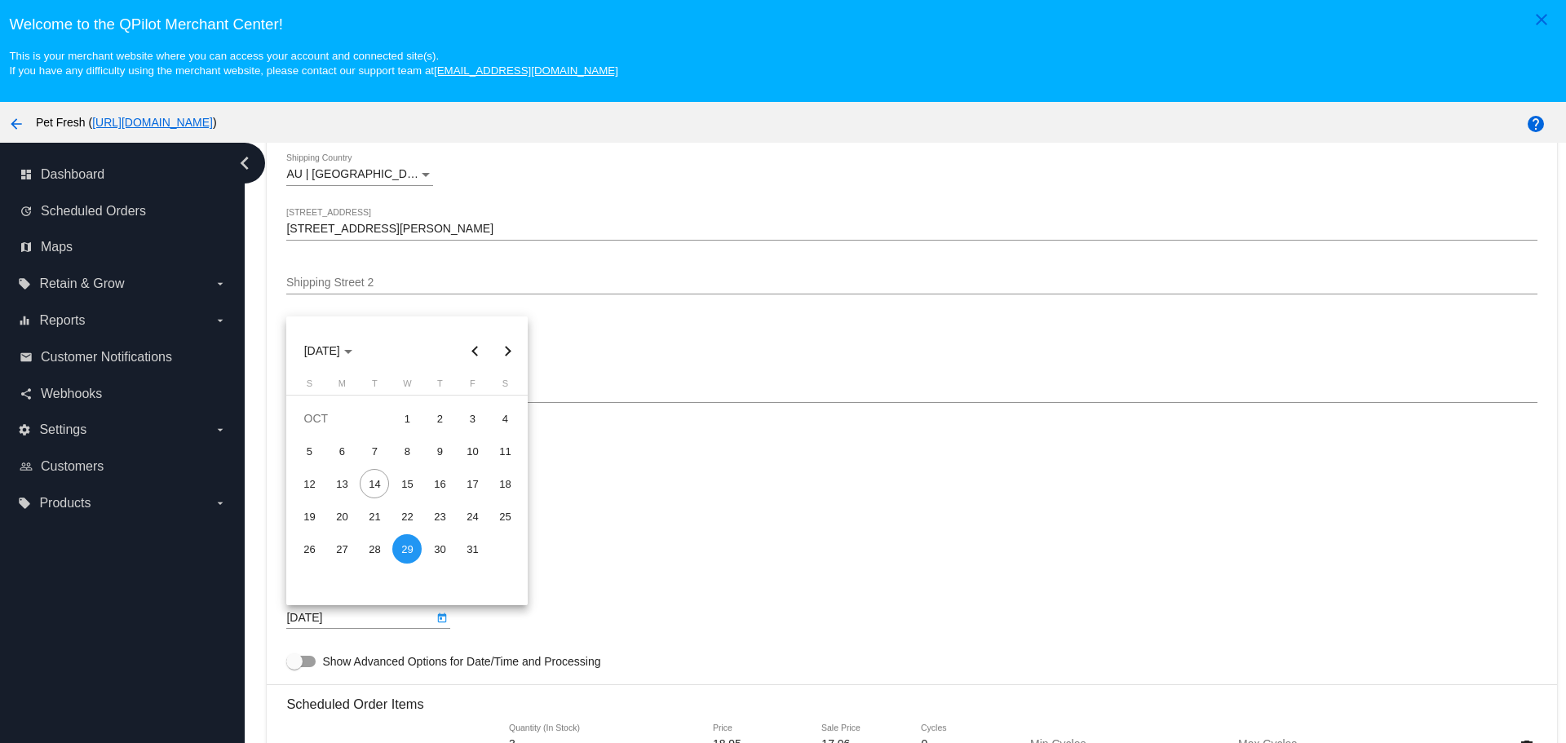
click at [392, 614] on body "close Welcome to the [GEOGRAPHIC_DATA]! This is your merchant website where you…" at bounding box center [783, 371] width 1566 height 743
click at [401, 482] on div "15" at bounding box center [406, 483] width 29 height 29
type input "[DATE]"
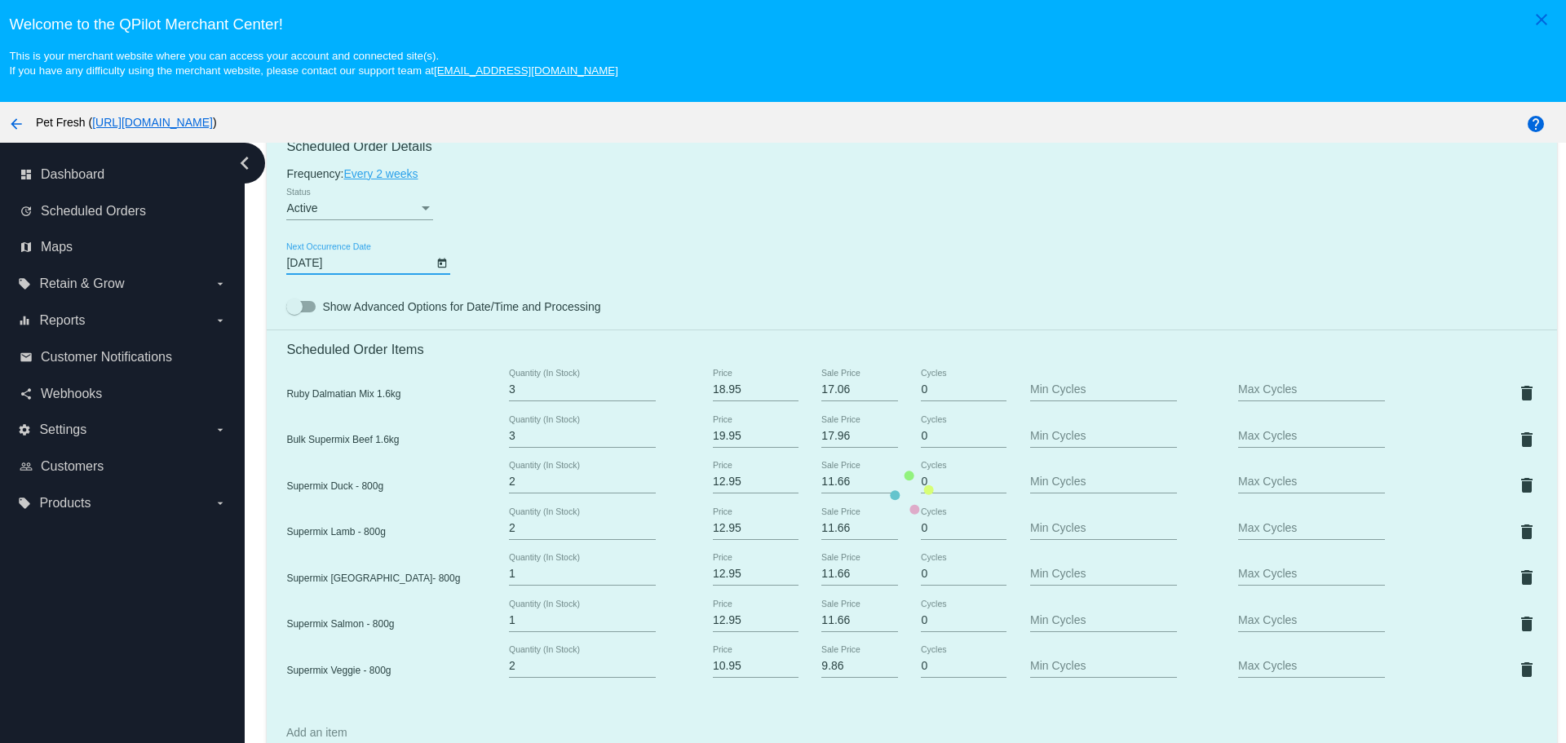
scroll to position [815, 0]
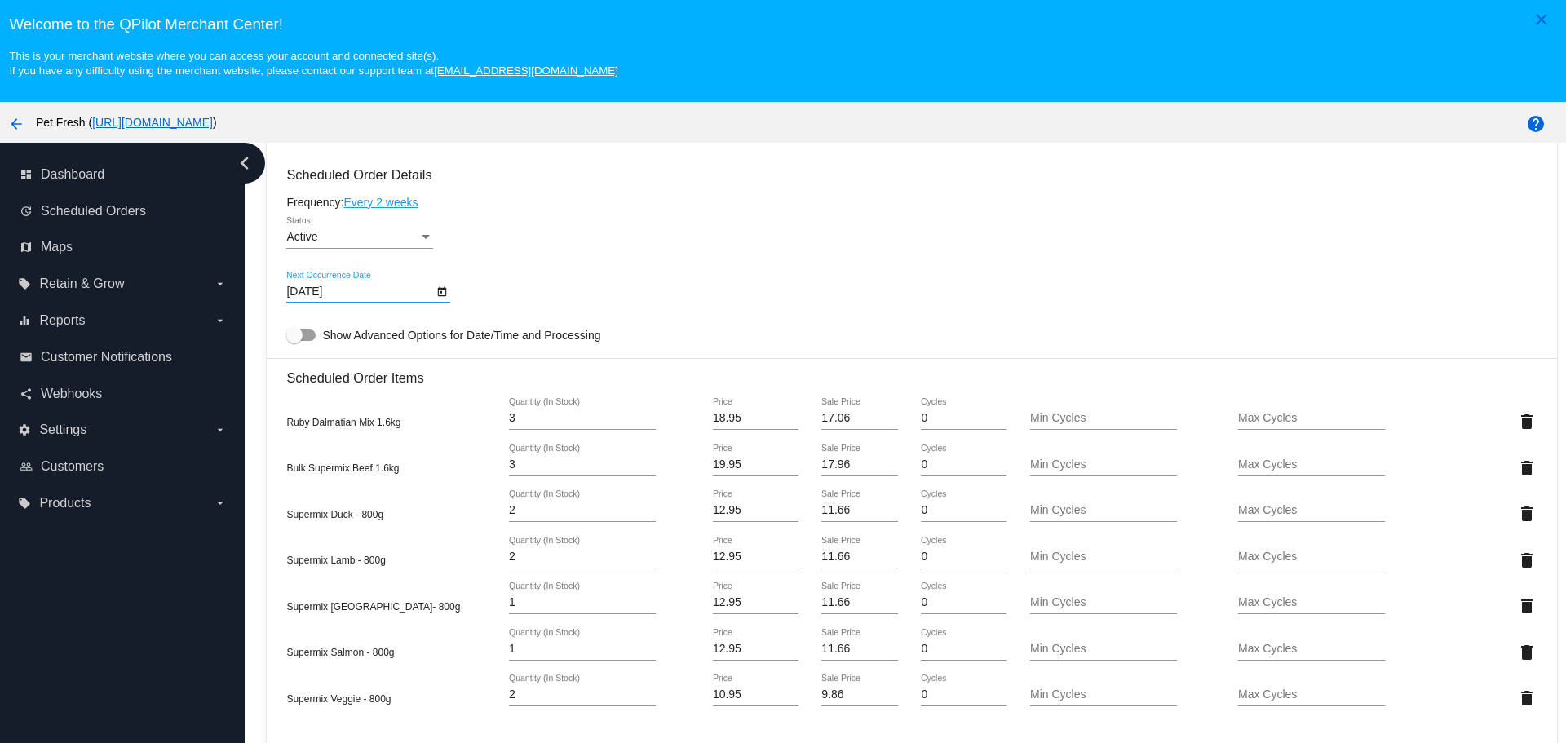
click at [342, 338] on span "Show Advanced Options for Date/Time and Processing" at bounding box center [461, 335] width 278 height 16
click at [294, 341] on input "Show Advanced Options for Date/Time and Processing" at bounding box center [294, 341] width 1 height 1
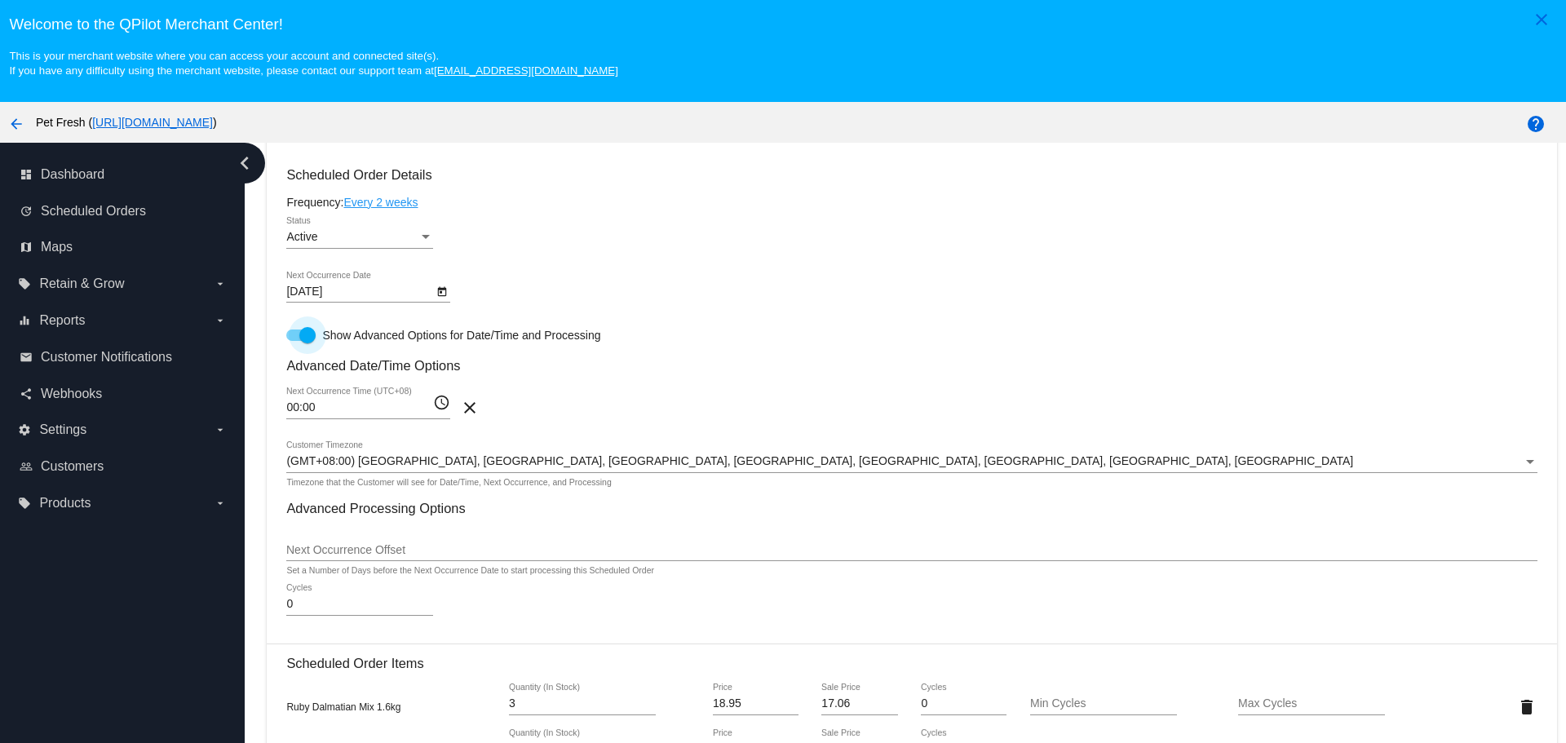
click at [382, 333] on span "Show Advanced Options for Date/Time and Processing" at bounding box center [461, 335] width 278 height 16
click at [294, 341] on input "Show Advanced Options for Date/Time and Processing" at bounding box center [294, 341] width 1 height 1
checkbox input "false"
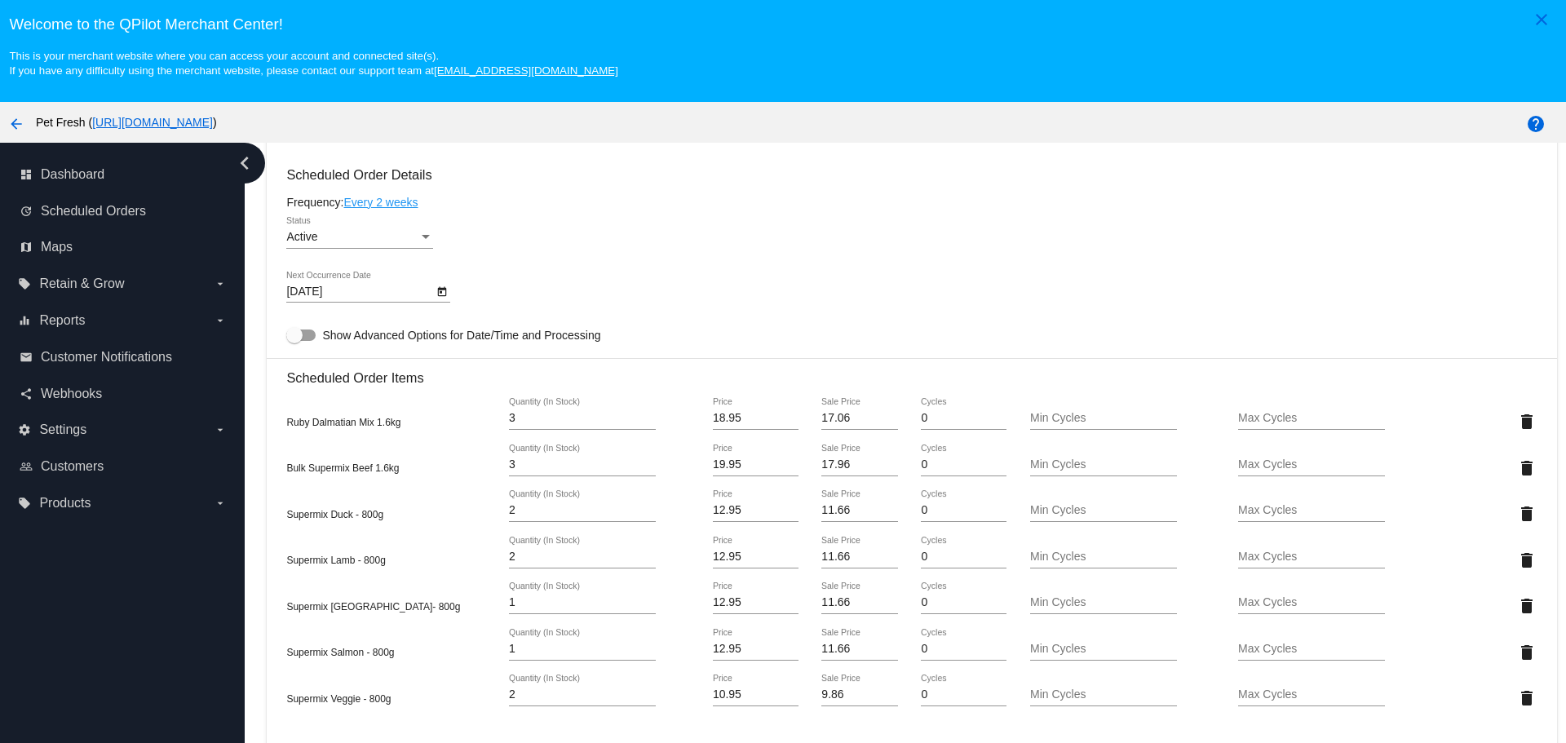
click at [599, 276] on div "[DATE] Next Occurrence Date" at bounding box center [911, 294] width 1250 height 46
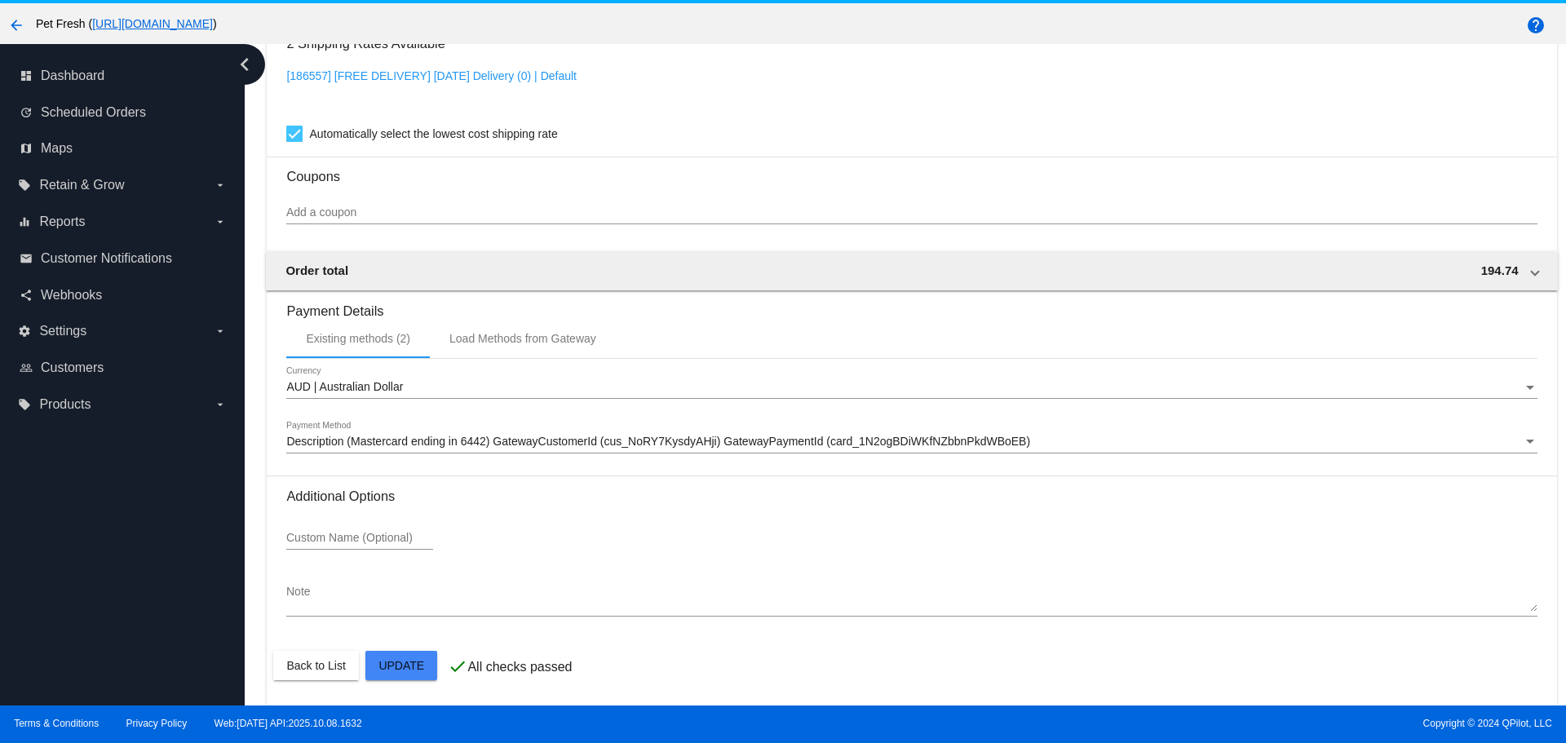
scroll to position [102, 0]
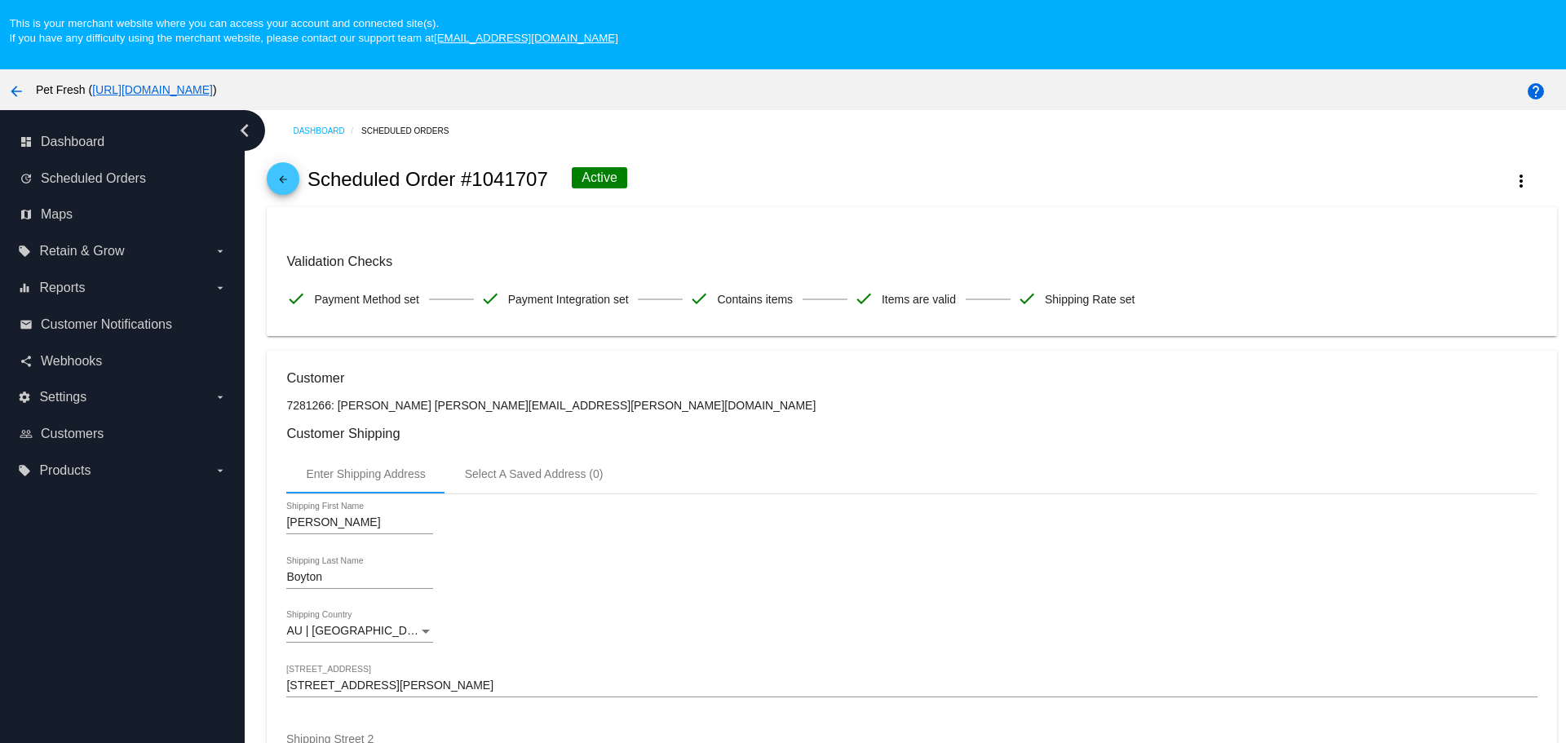
scroll to position [0, 0]
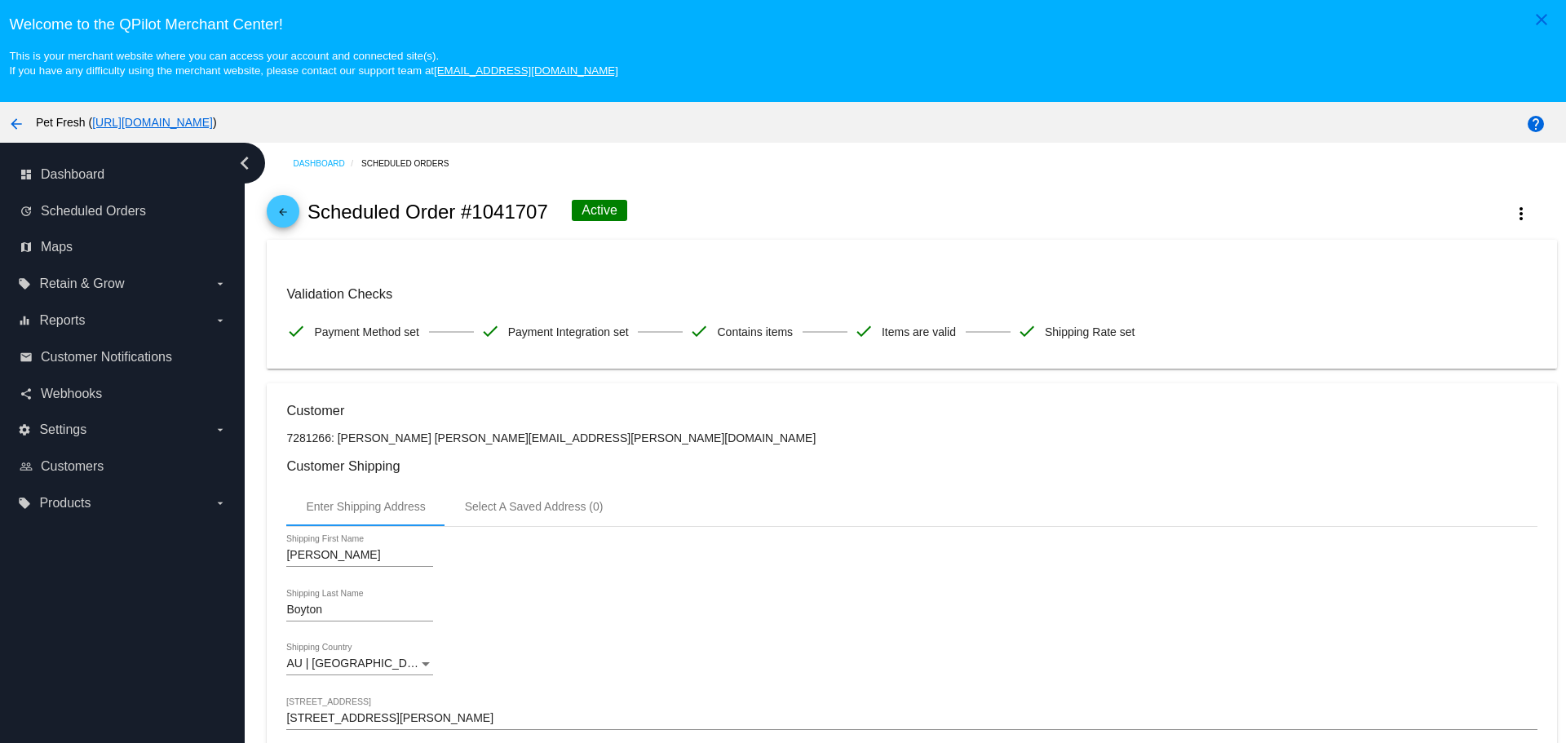
click at [898, 437] on p "7281266: [PERSON_NAME] [PERSON_NAME][EMAIL_ADDRESS][PERSON_NAME][DOMAIN_NAME]" at bounding box center [911, 437] width 1250 height 13
click at [88, 209] on span "Scheduled Orders" at bounding box center [93, 211] width 105 height 15
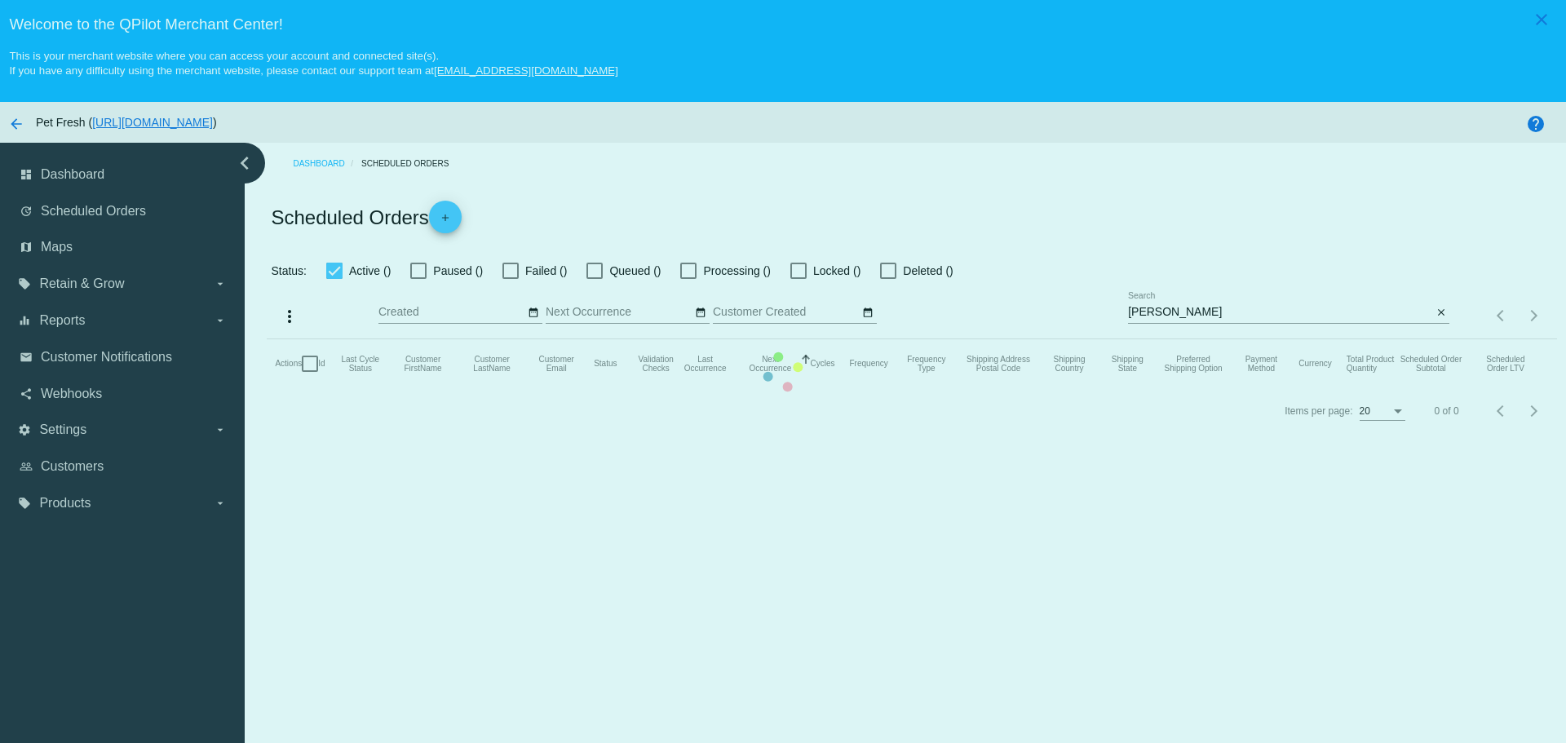
drag, startPoint x: 1319, startPoint y: 303, endPoint x: 1230, endPoint y: 306, distance: 88.9
click at [1318, 339] on mat-table "Actions Id Last Cycle Status Customer FirstName Customer LastName Customer Emai…" at bounding box center [911, 363] width 1289 height 49
click at [1222, 339] on mat-table "Actions Id Last Cycle Status Customer FirstName Customer LastName Customer Emai…" at bounding box center [911, 363] width 1289 height 49
click at [1231, 339] on mat-table "Actions Id Last Cycle Status Customer FirstName Customer LastName Customer Emai…" at bounding box center [911, 363] width 1289 height 49
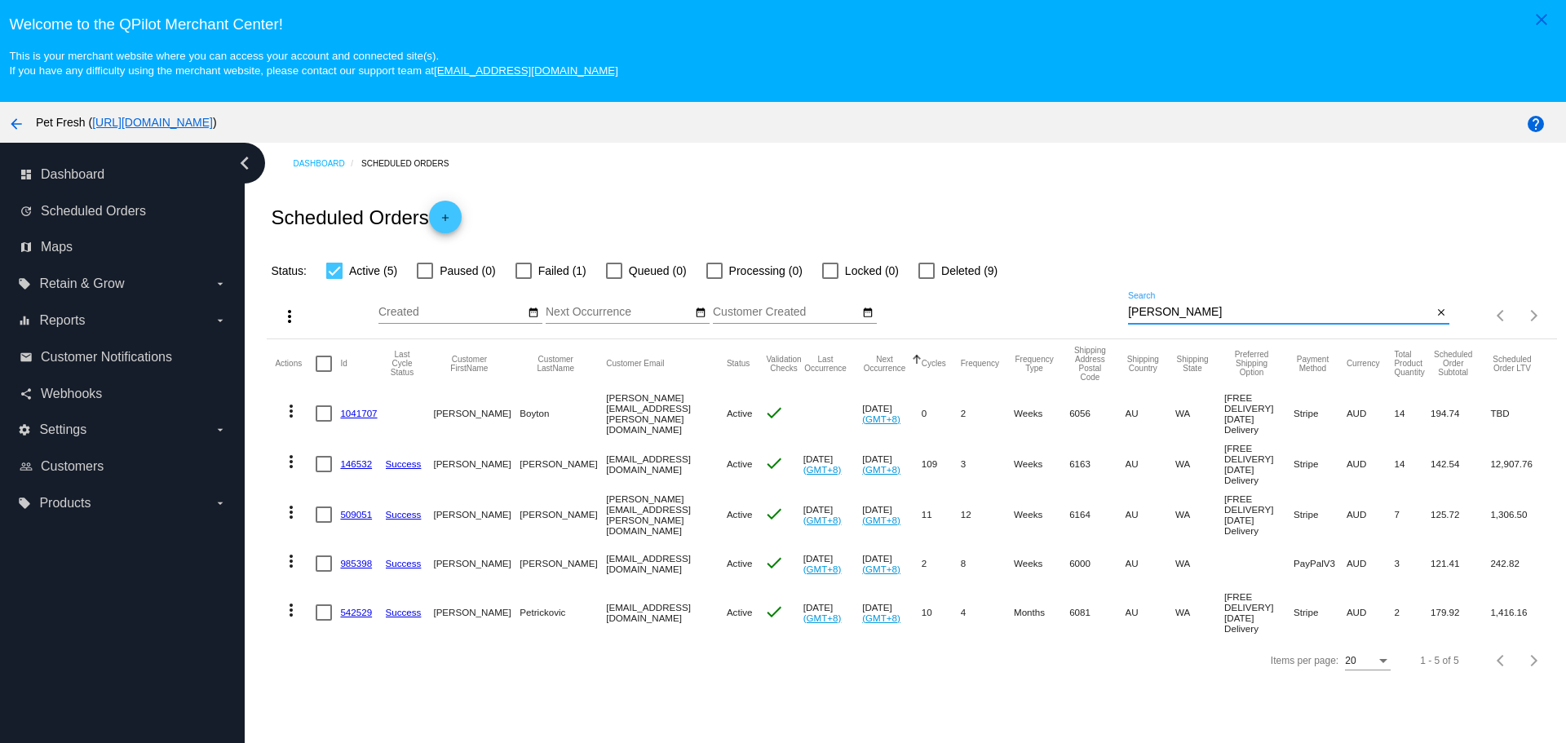
click at [1231, 311] on input "[PERSON_NAME]" at bounding box center [1280, 312] width 304 height 13
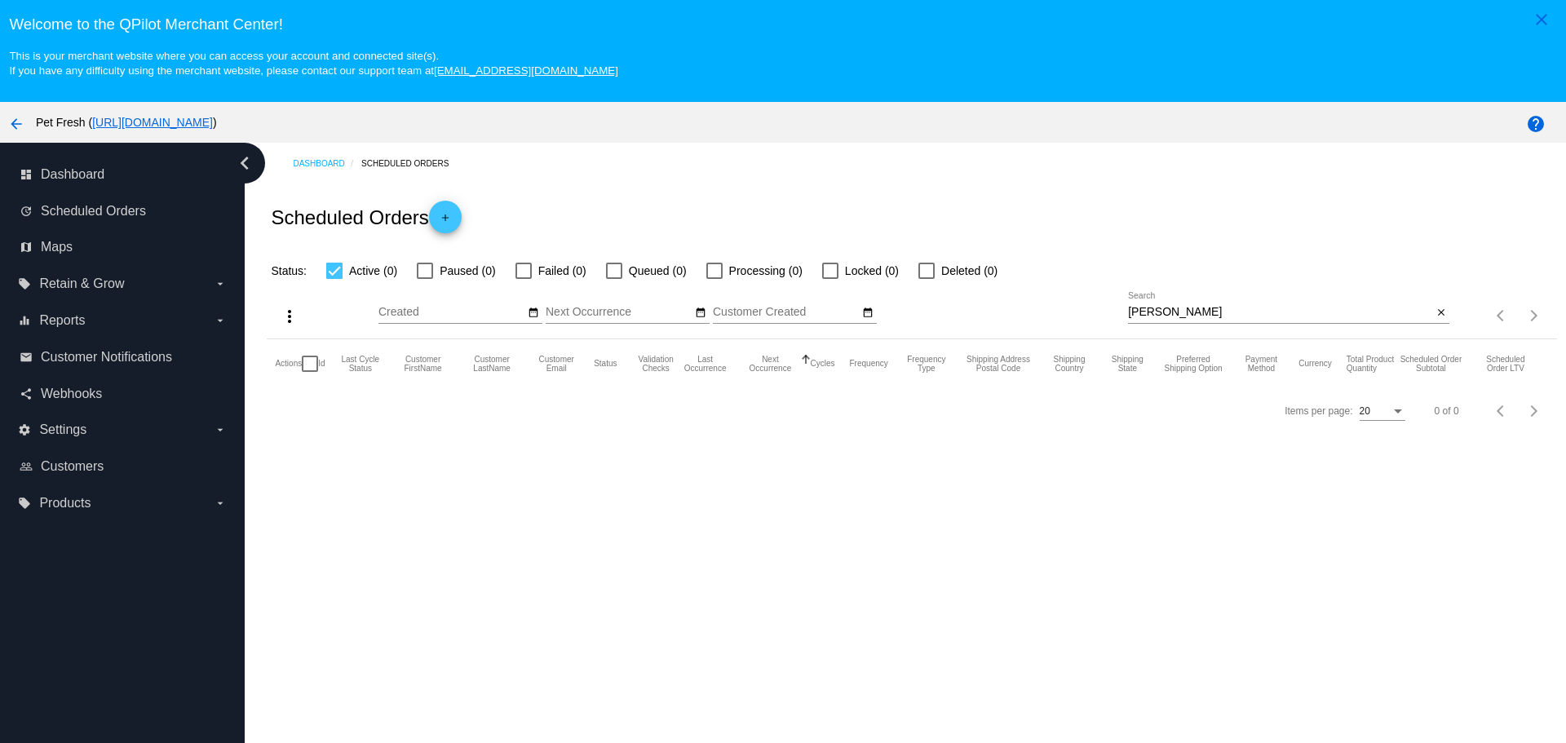
click at [1218, 315] on input "[PERSON_NAME]" at bounding box center [1280, 312] width 304 height 13
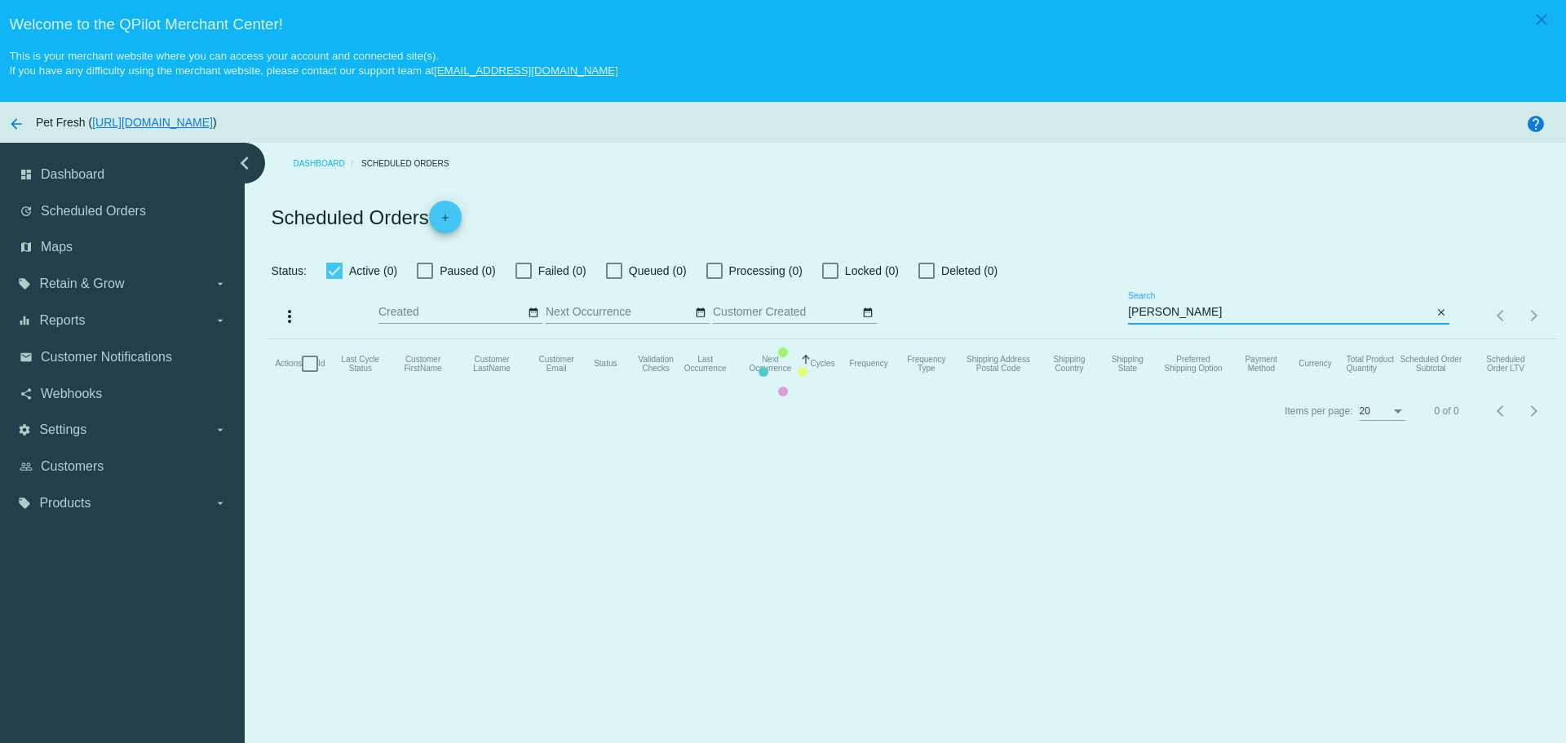
type input "[PERSON_NAME]"
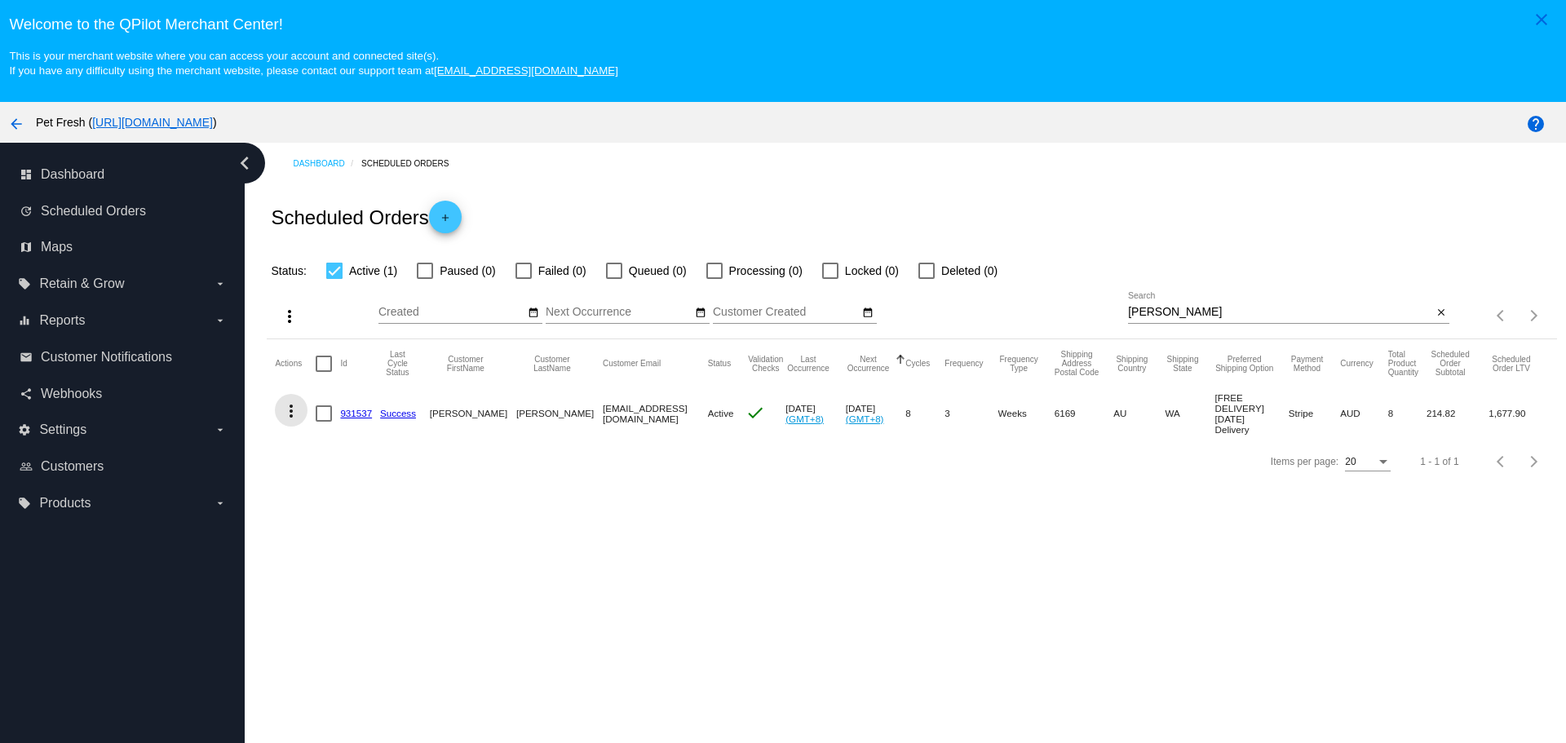
click at [303, 410] on button "more_vert" at bounding box center [291, 410] width 33 height 33
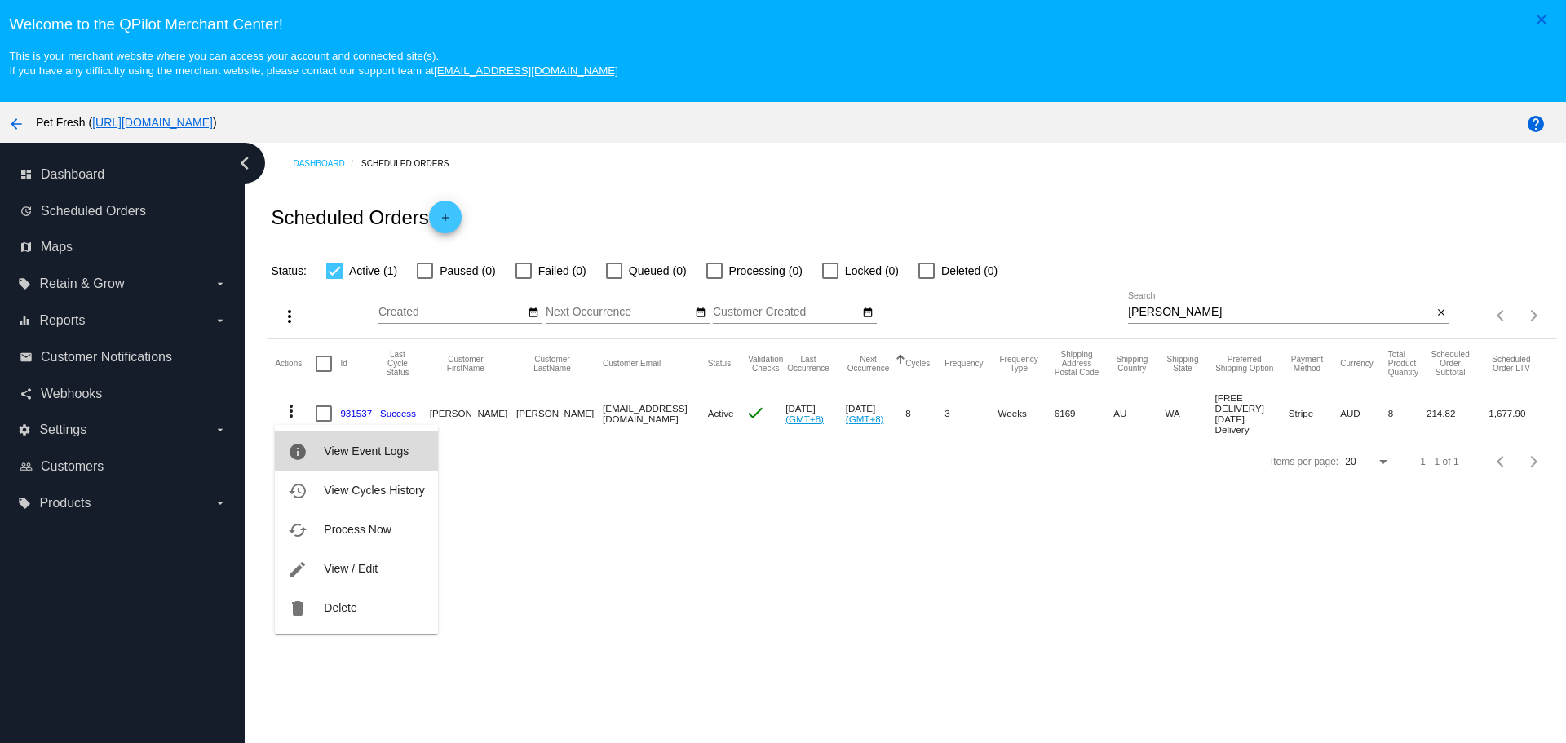
click at [358, 444] on span "View Event Logs" at bounding box center [366, 450] width 85 height 13
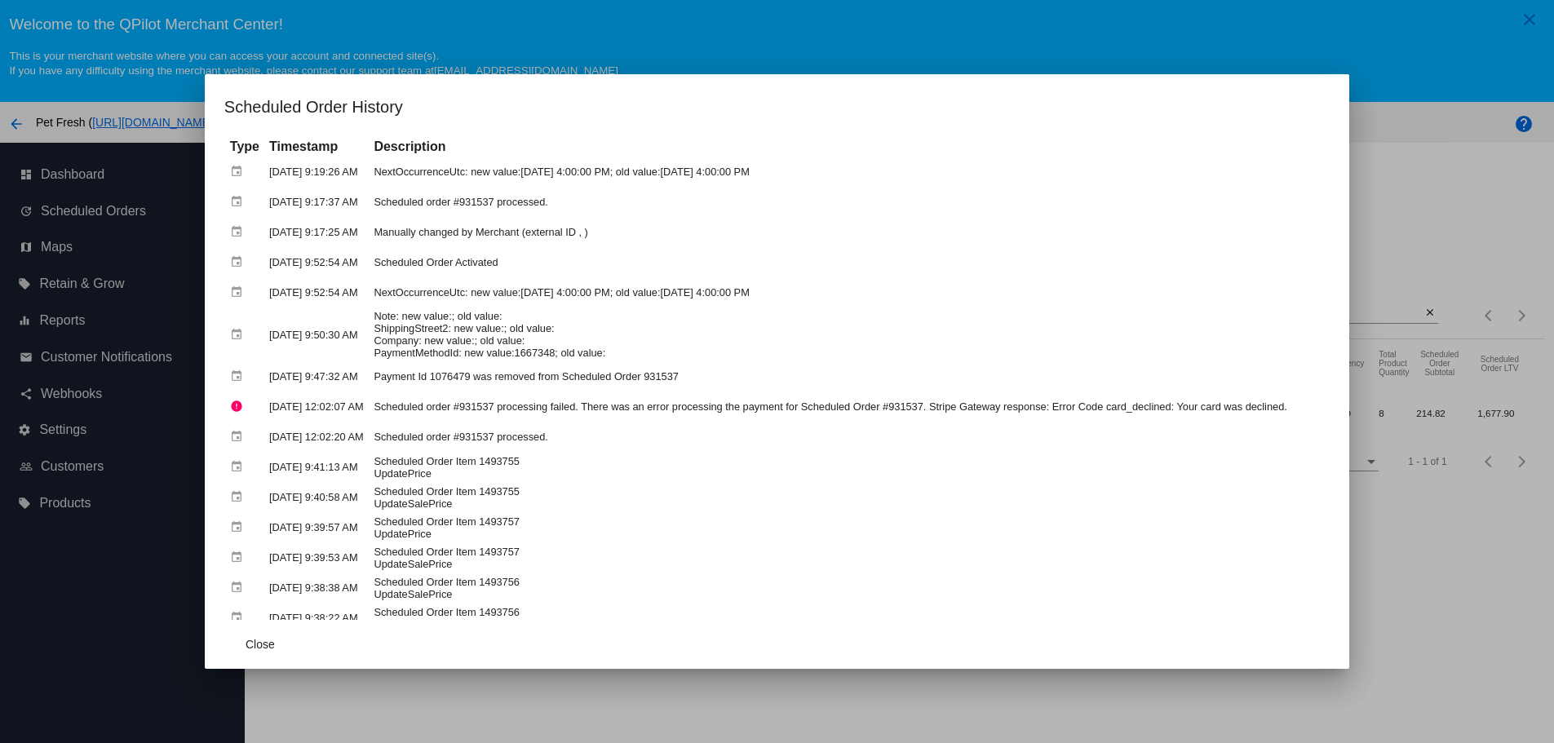
click at [480, 285] on td "NextOccurrenceUtc: new value:[DATE] 4:00:00 PM; old value:[DATE] 4:00:00 PM" at bounding box center [848, 292] width 958 height 29
drag, startPoint x: 1461, startPoint y: 594, endPoint x: 1444, endPoint y: 471, distance: 123.5
click at [1463, 591] on div at bounding box center [777, 371] width 1554 height 743
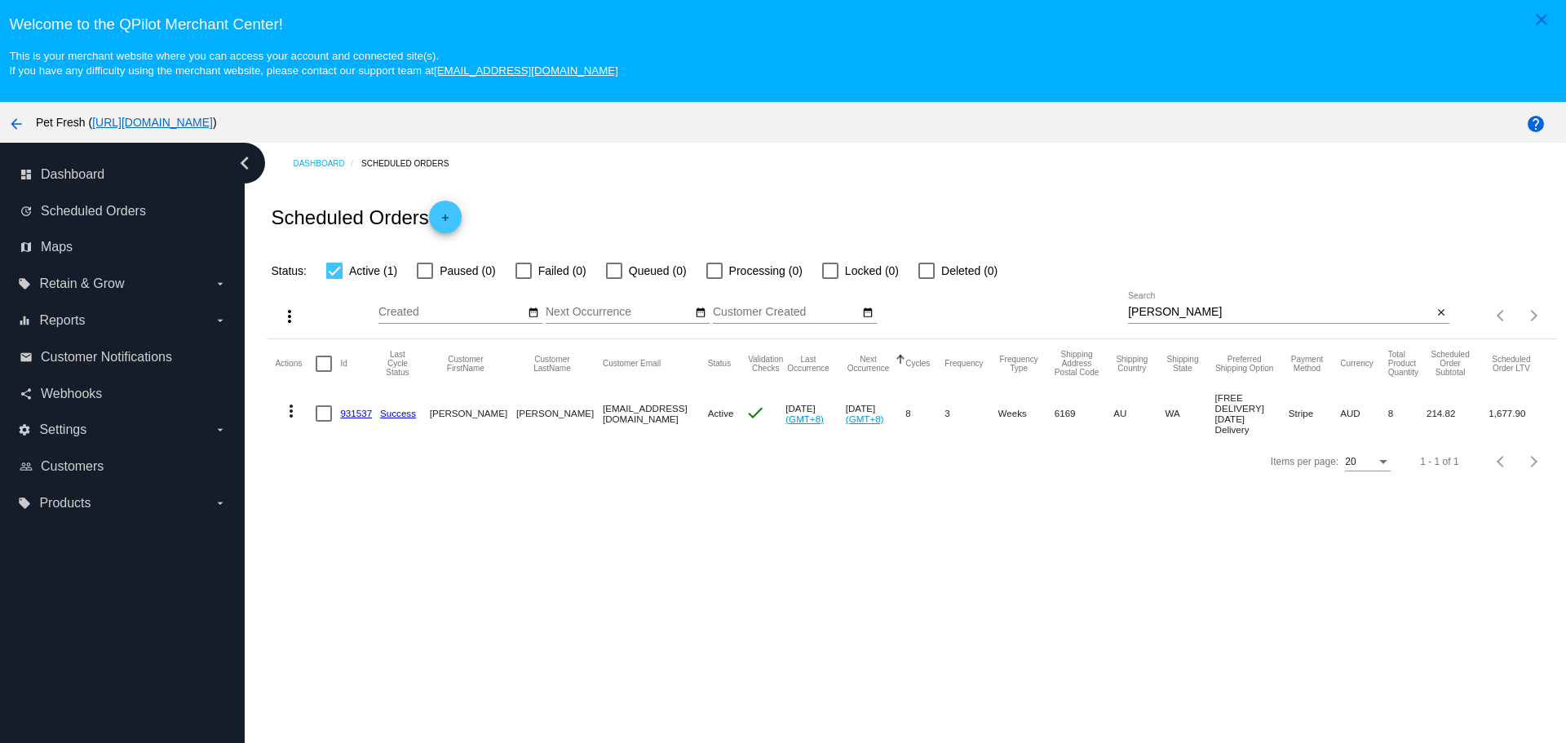
click at [281, 407] on button "more_vert" at bounding box center [291, 410] width 33 height 33
click at [391, 501] on button "history View Cycles History" at bounding box center [356, 490] width 162 height 39
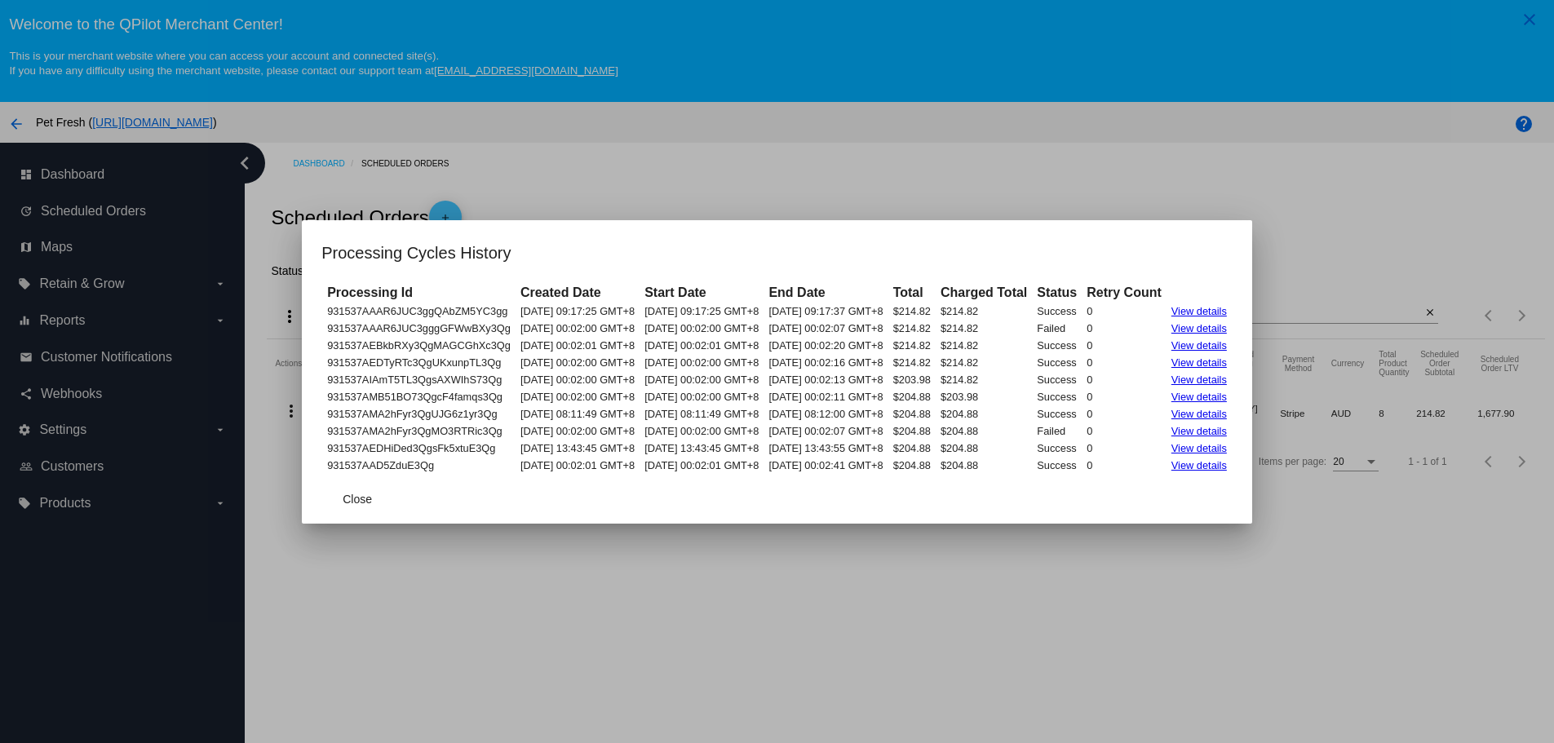
click at [1222, 325] on link "View details" at bounding box center [1198, 328] width 55 height 12
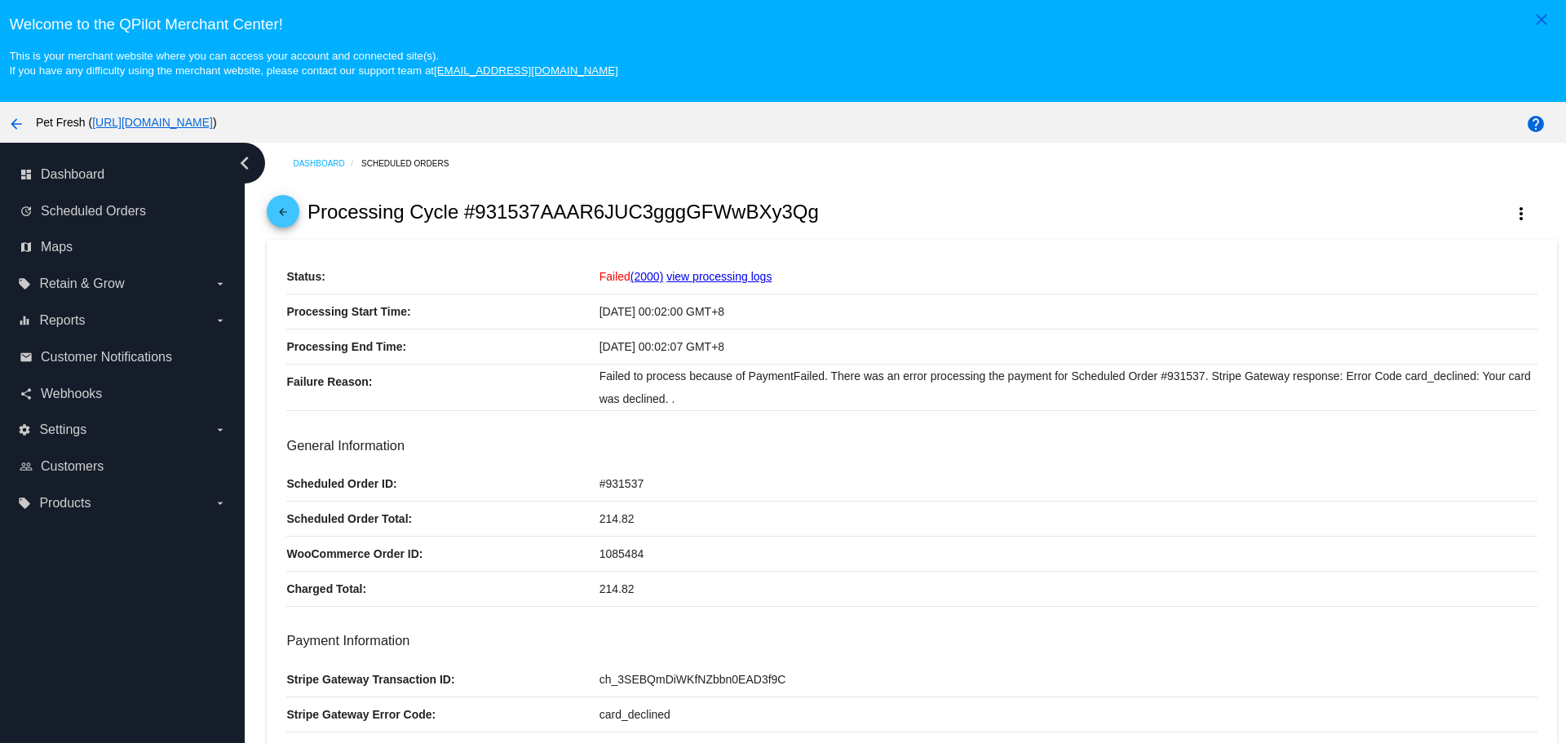
drag, startPoint x: 882, startPoint y: 415, endPoint x: 901, endPoint y: 405, distance: 21.9
click at [269, 201] on div "arrow_back Processing Cycle #931537AAAR6JUC3gggGFWwBXy3Qg more_vert" at bounding box center [911, 211] width 1289 height 55
click at [281, 206] on mat-icon "arrow_back" at bounding box center [283, 216] width 20 height 20
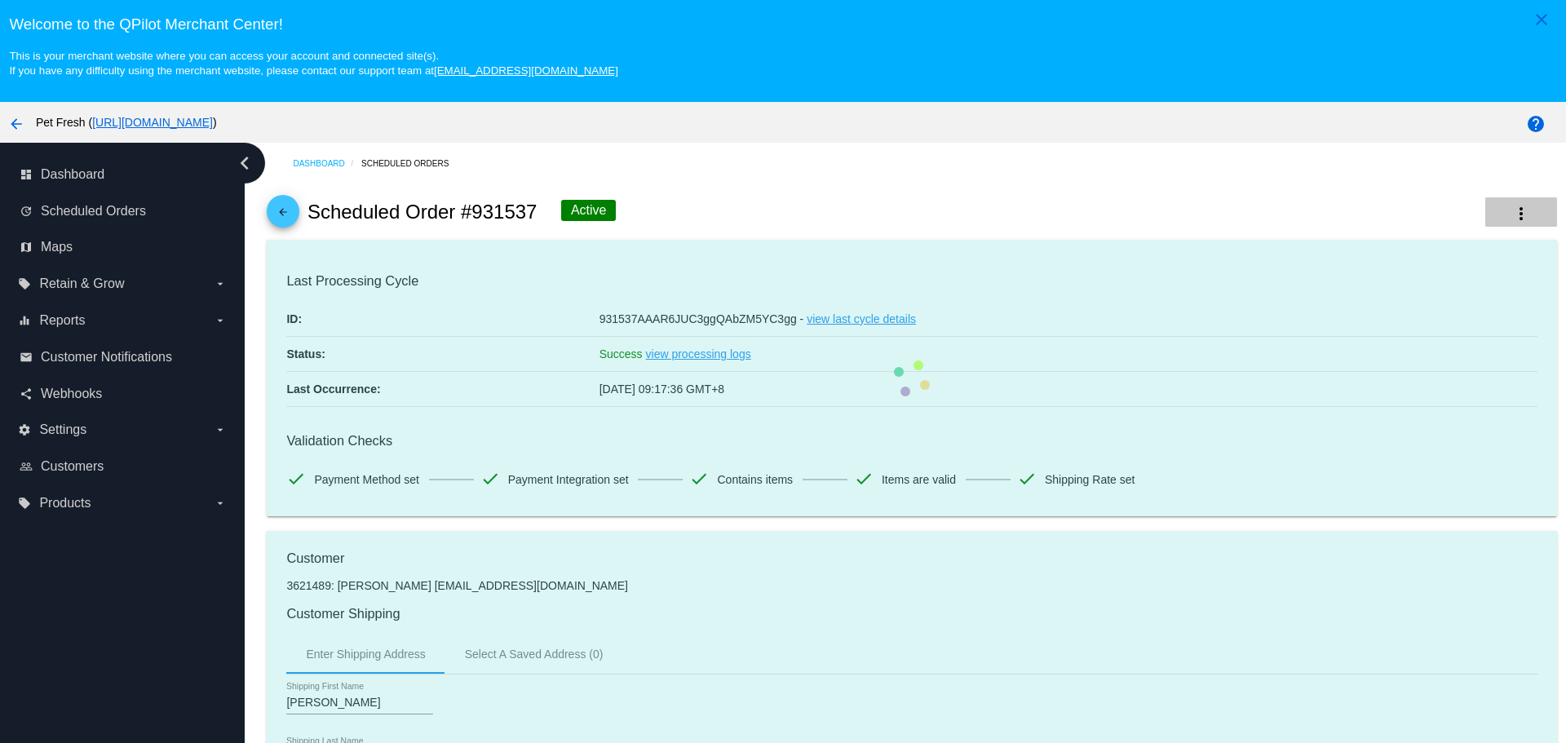
click at [1517, 214] on button "more_vert" at bounding box center [1521, 211] width 72 height 29
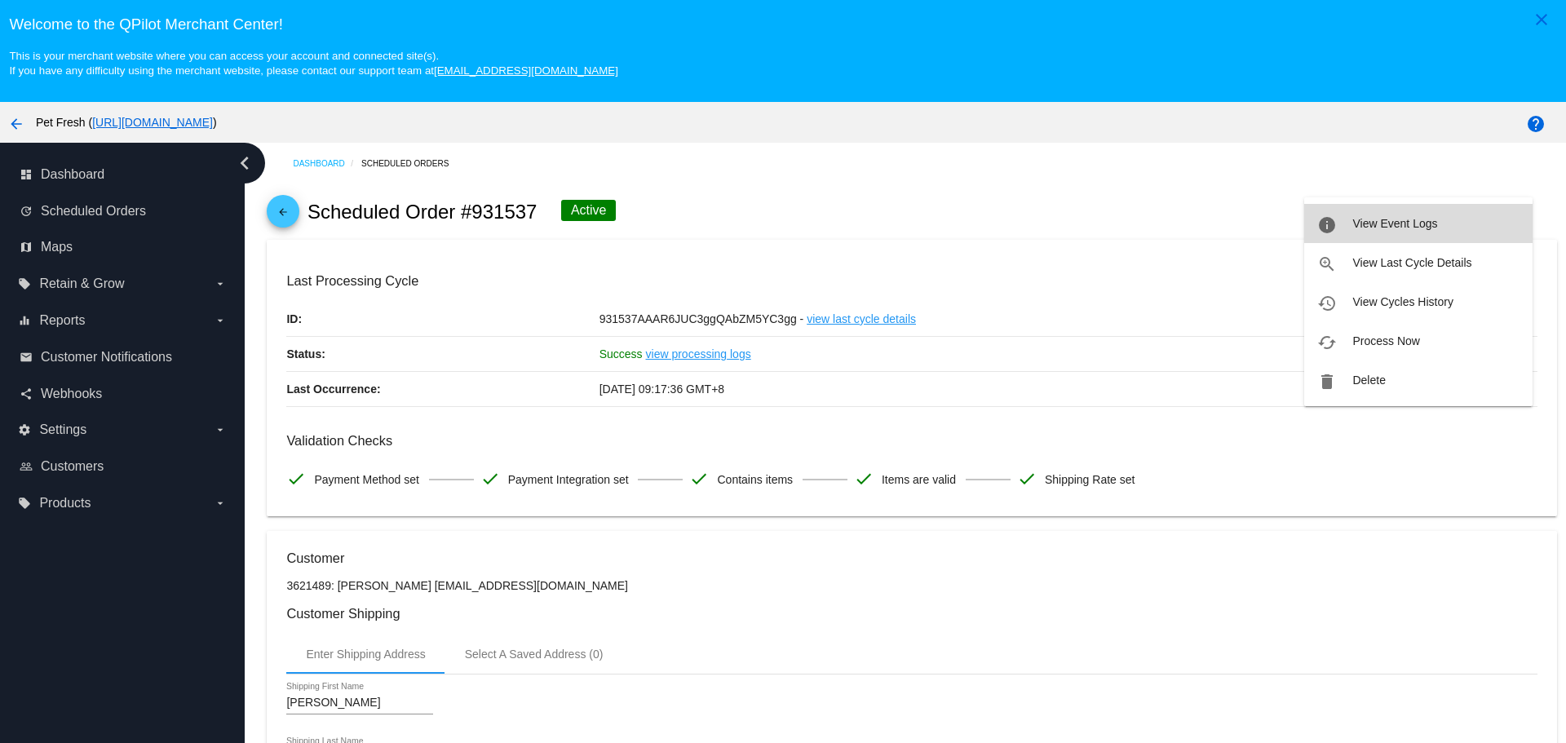
click at [1425, 233] on button "info View Event Logs" at bounding box center [1418, 223] width 228 height 39
